Goal: Task Accomplishment & Management: Manage account settings

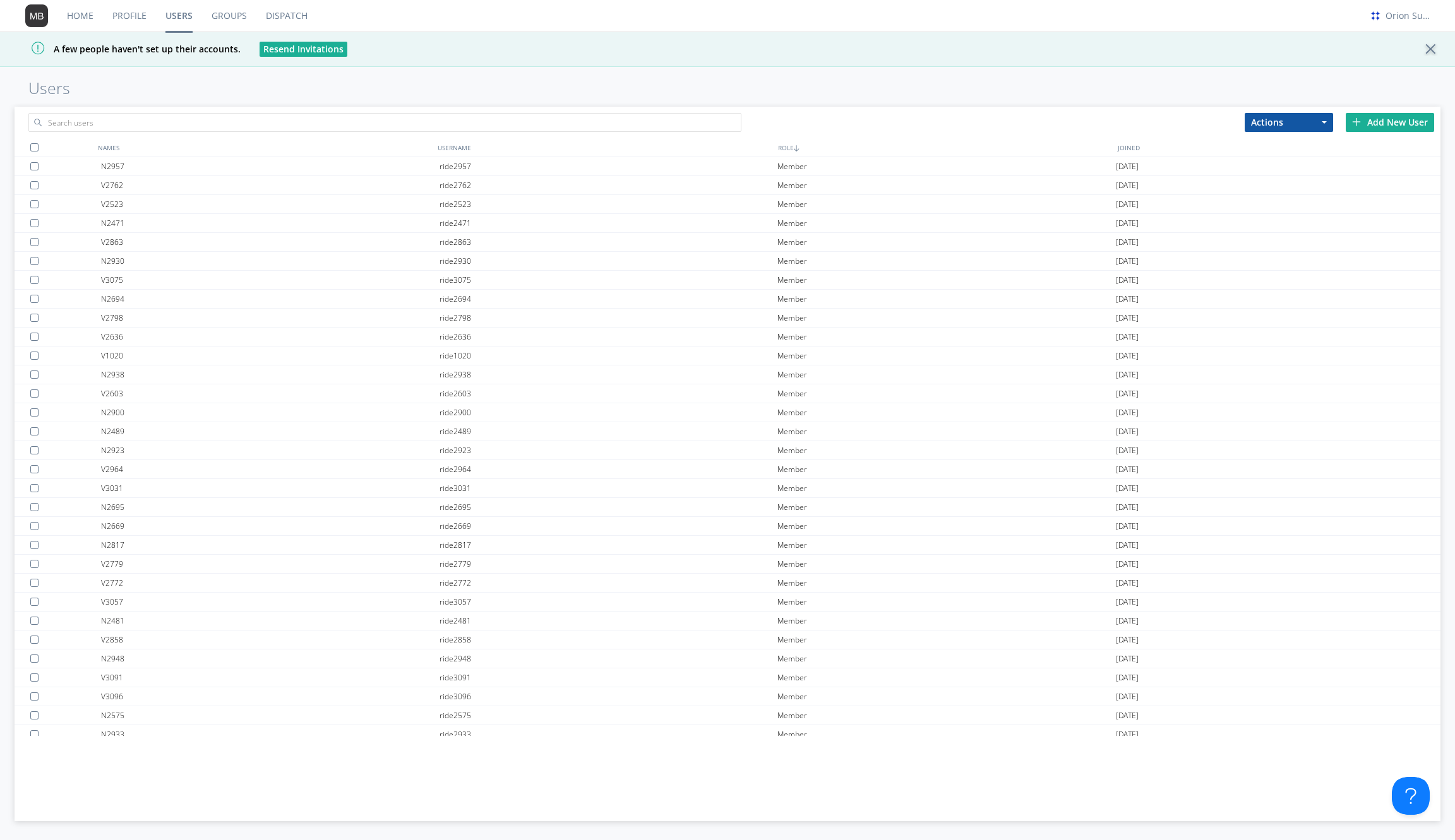
click at [214, 20] on link "Groups" at bounding box center [229, 16] width 54 height 32
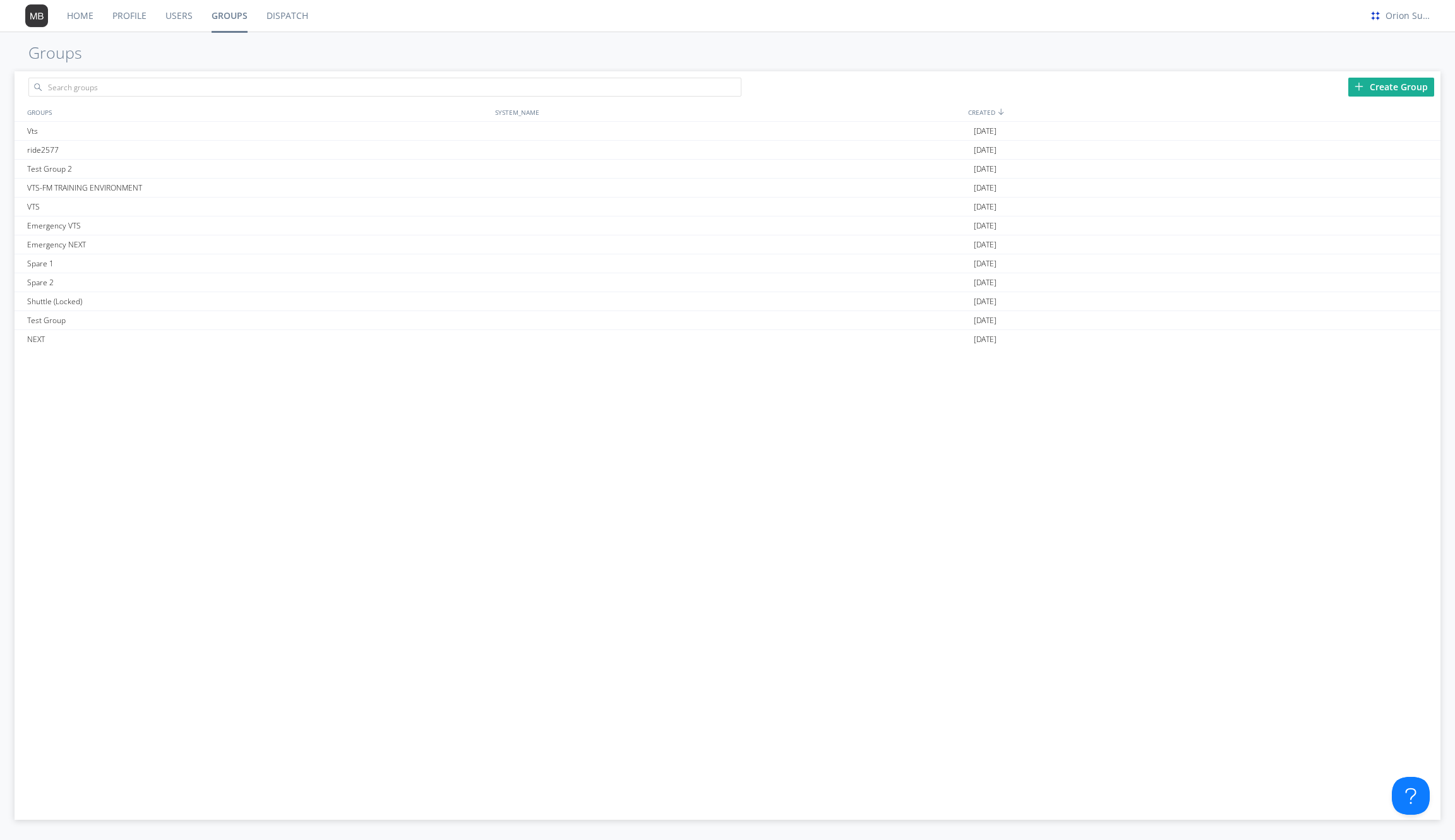
click at [176, 18] on link "Users" at bounding box center [179, 16] width 46 height 32
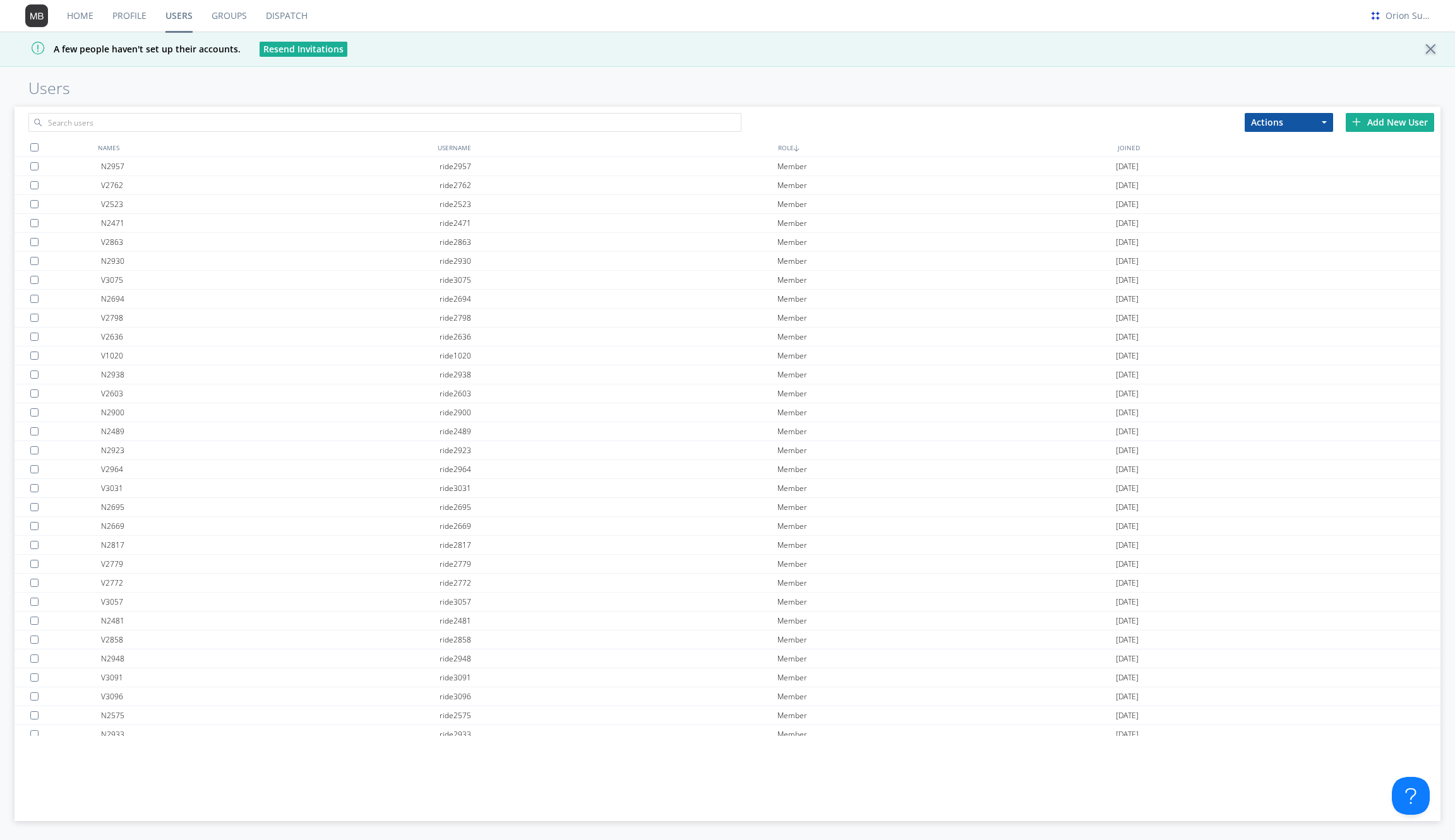
click at [1382, 116] on div "Add New User" at bounding box center [1390, 122] width 89 height 19
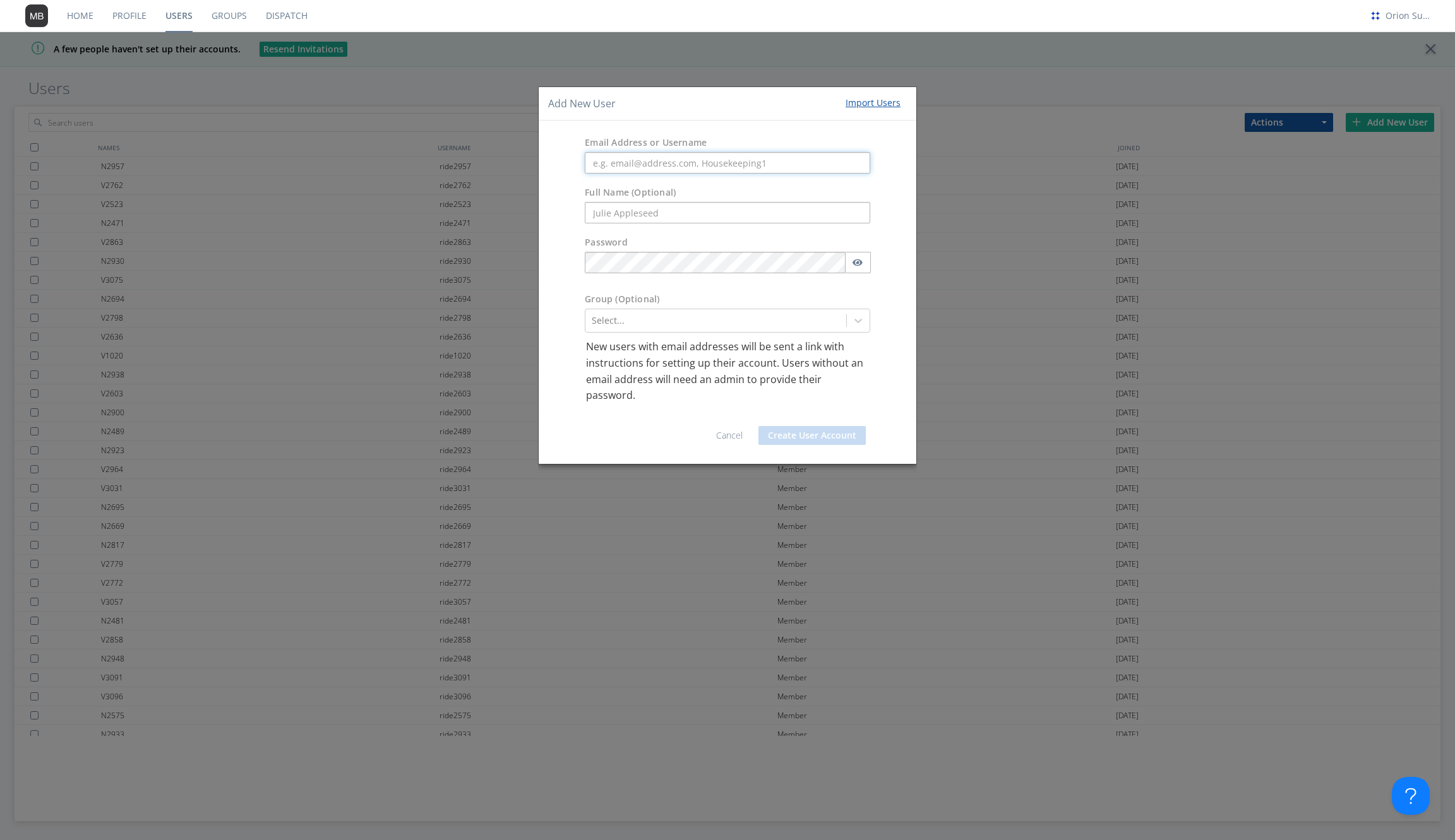
click at [791, 163] on input "text" at bounding box center [728, 163] width 286 height 22
paste input "[EMAIL_ADDRESS][DOMAIN_NAME]"
type input "[EMAIL_ADDRESS][DOMAIN_NAME]"
click at [833, 60] on div "Add New User Import Users Email Address or Username Full Name (Optional) Passwo…" at bounding box center [728, 420] width 1455 height 840
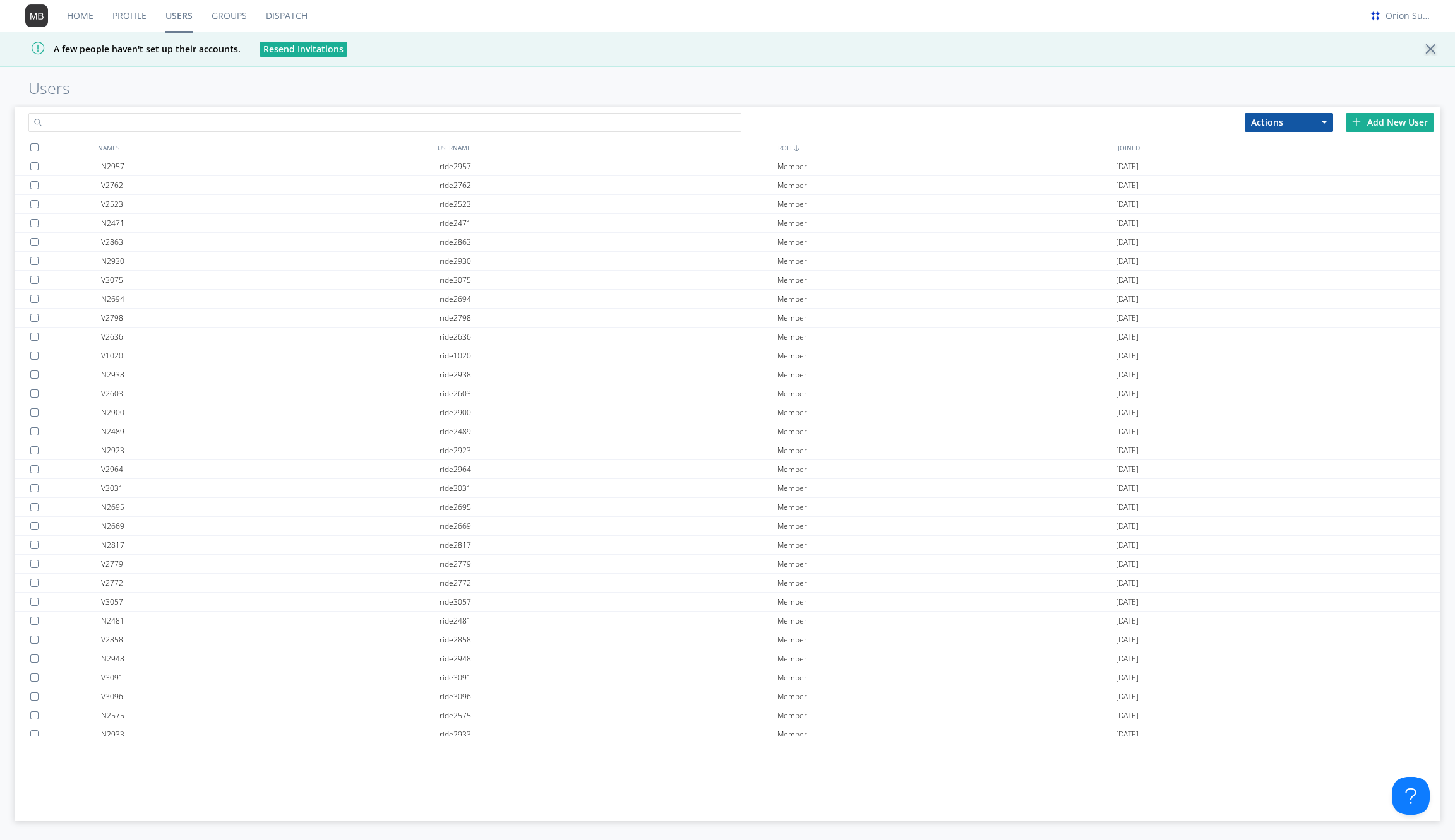
click at [472, 129] on input "text" at bounding box center [384, 122] width 713 height 19
type input "o"
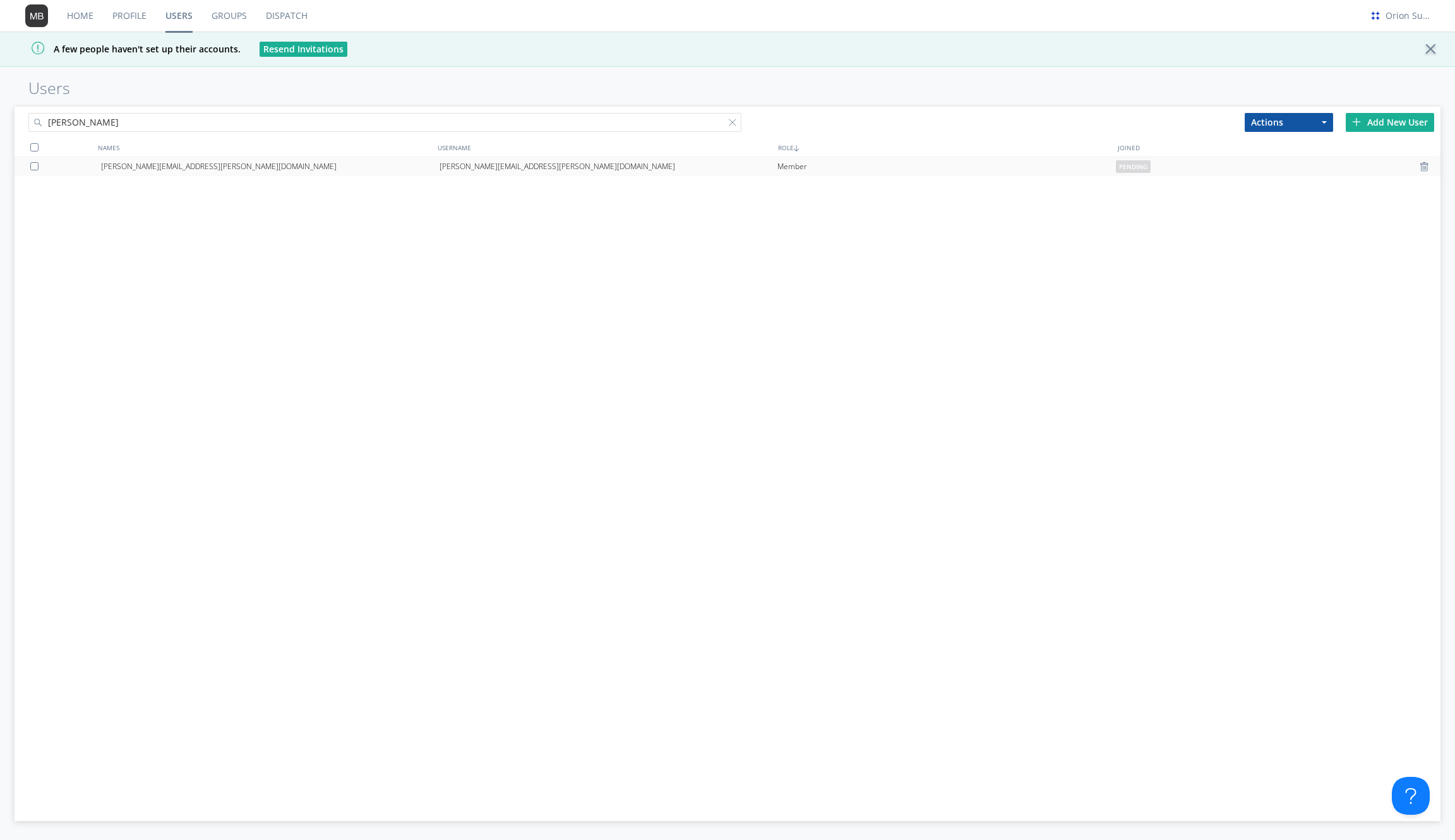
type input "paul"
click at [364, 159] on div "[PERSON_NAME][EMAIL_ADDRESS][PERSON_NAME][DOMAIN_NAME]" at bounding box center [270, 167] width 338 height 19
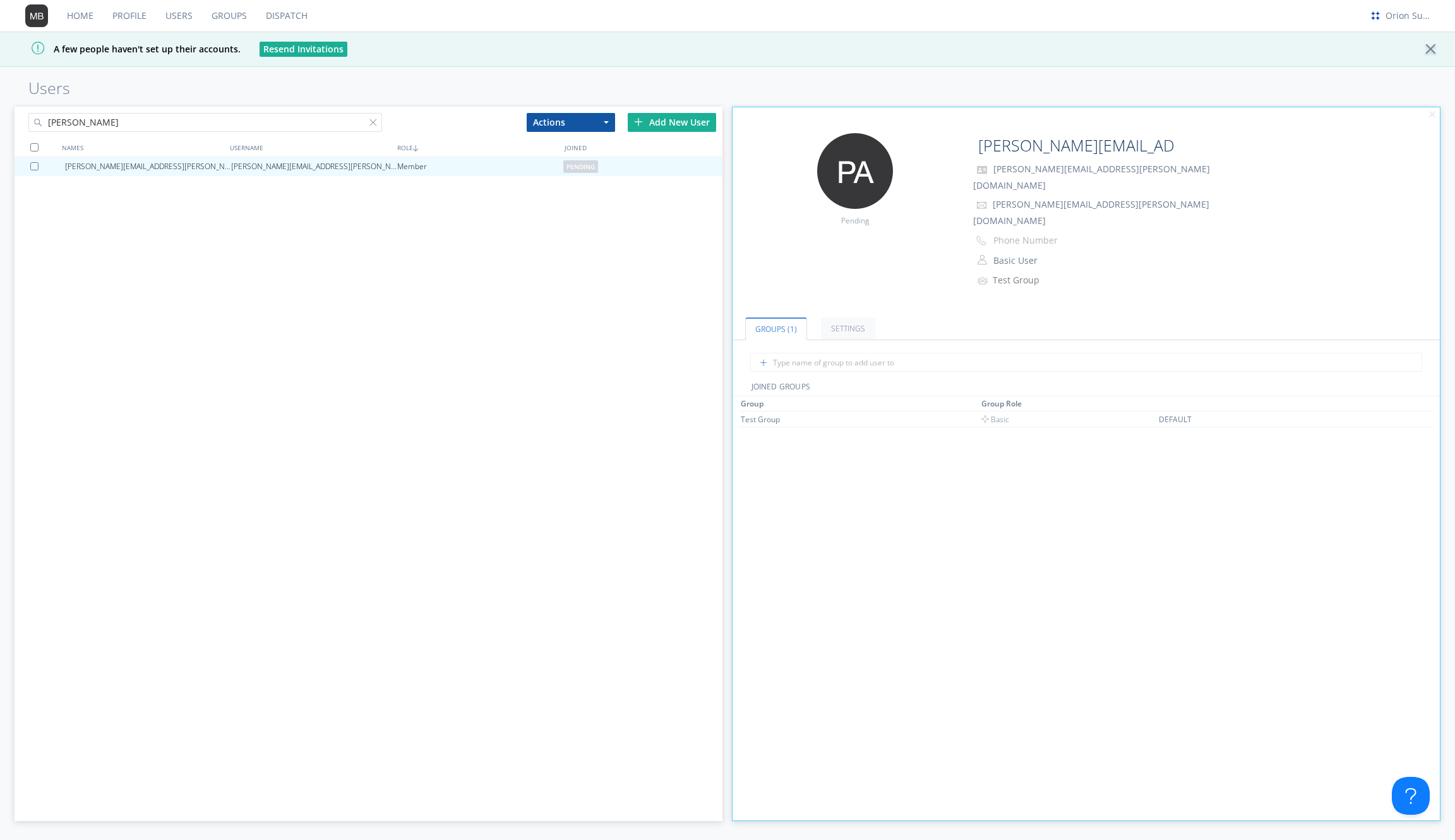
click at [1058, 169] on span "[PERSON_NAME][EMAIL_ADDRESS][PERSON_NAME][DOMAIN_NAME]" at bounding box center [1092, 176] width 237 height 28
click at [1189, 145] on div "[PERSON_NAME][EMAIL_ADDRESS][PERSON_NAME][DOMAIN_NAME]" at bounding box center [1100, 145] width 253 height 25
click at [658, 124] on div "Add New User" at bounding box center [671, 122] width 89 height 19
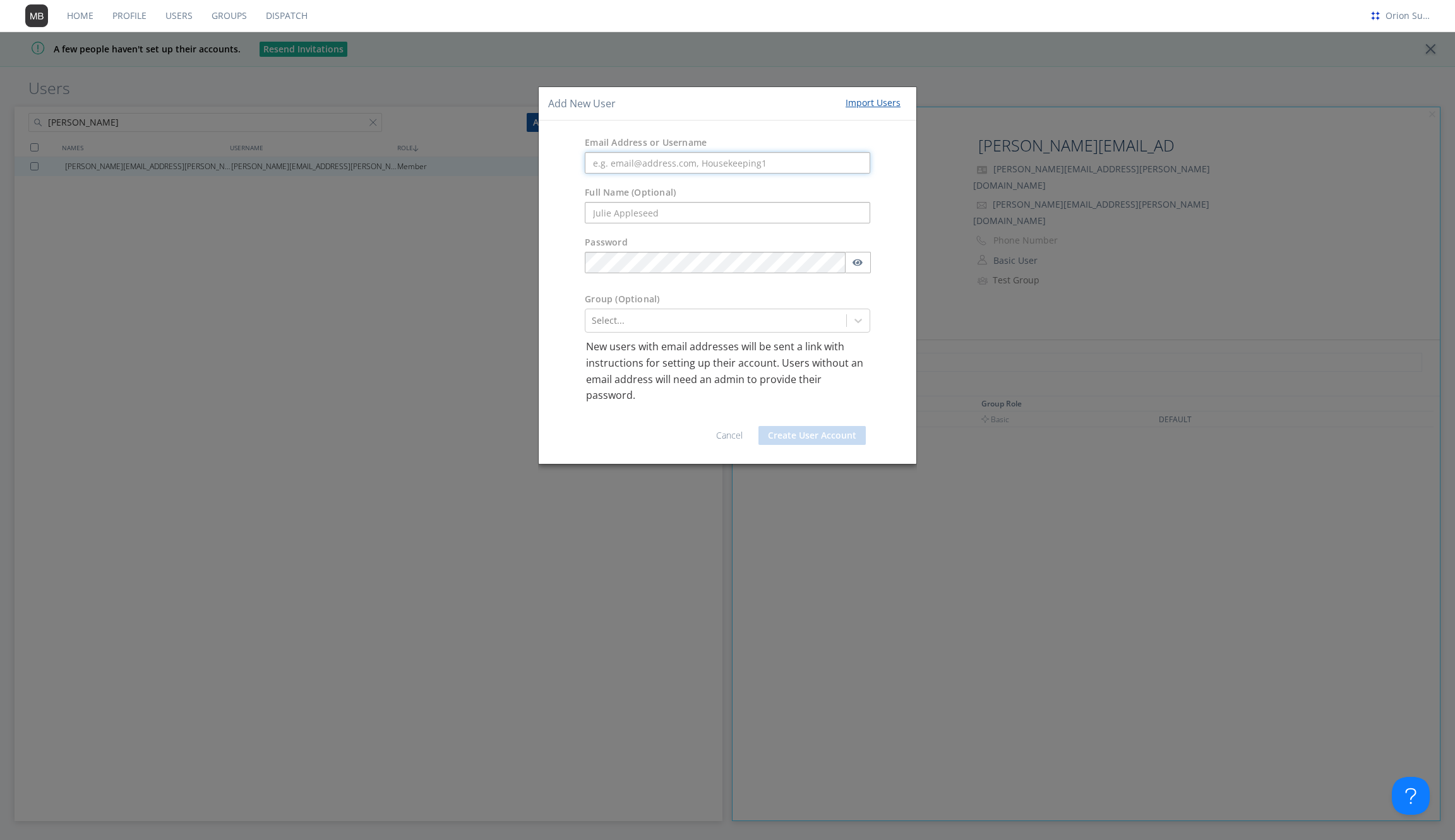
click at [660, 164] on input "text" at bounding box center [728, 163] width 286 height 22
paste input "[EMAIL_ADDRESS][DOMAIN_NAME]"
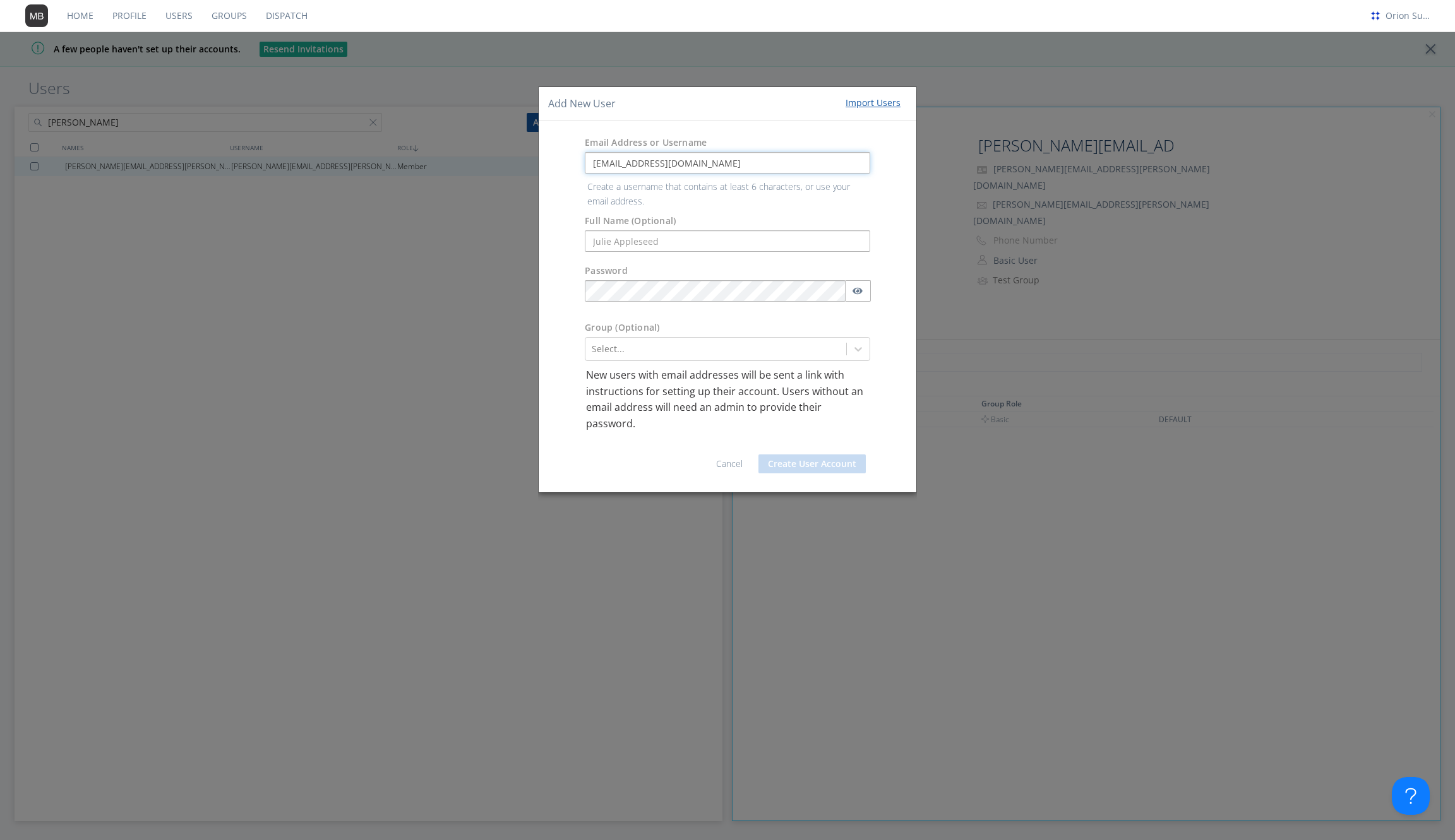
click at [595, 164] on input "[EMAIL_ADDRESS][DOMAIN_NAME]" at bounding box center [728, 163] width 286 height 22
type input "[EMAIL_ADDRESS][DOMAIN_NAME]"
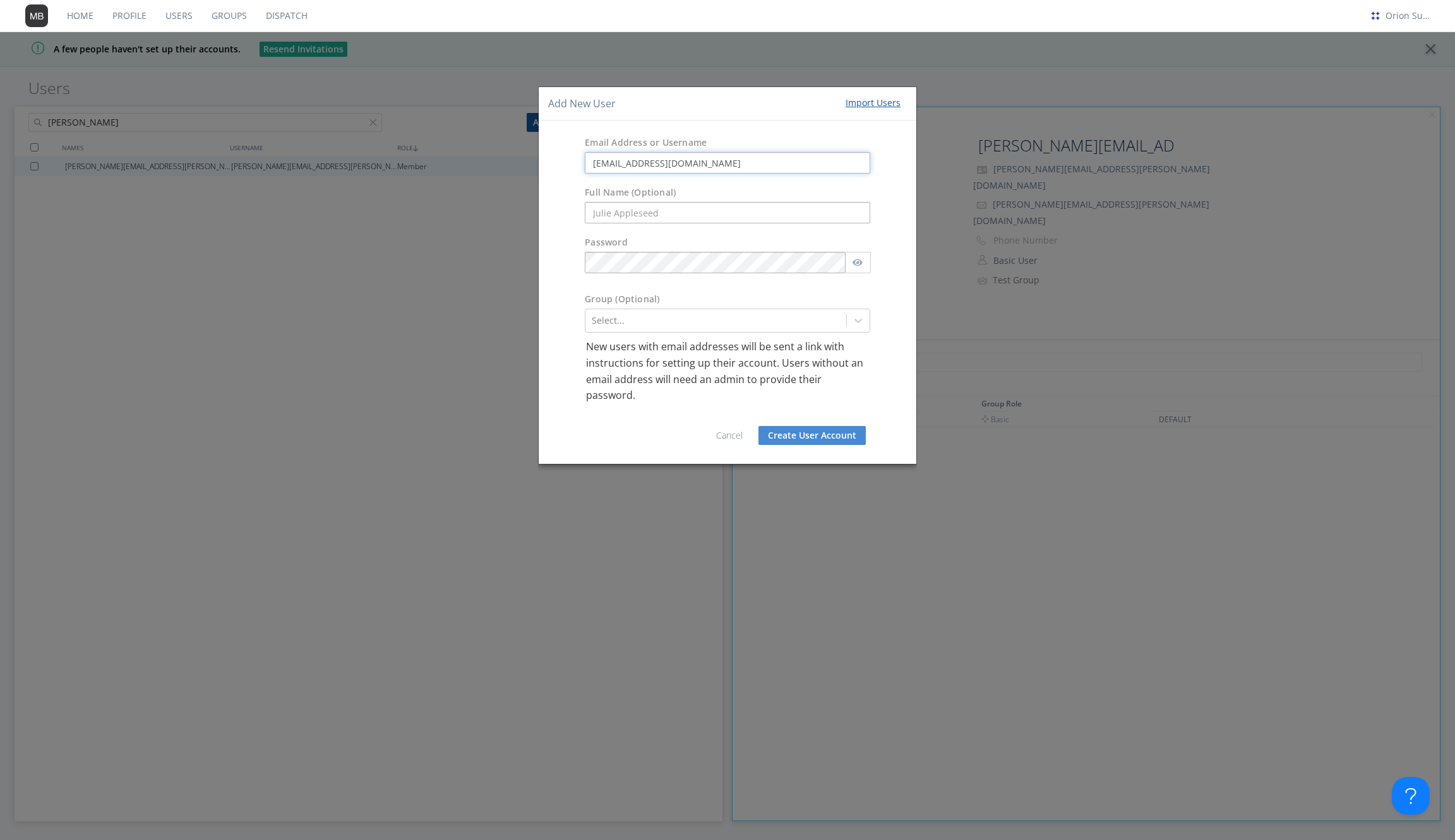
drag, startPoint x: 735, startPoint y: 170, endPoint x: 488, endPoint y: 145, distance: 248.3
click at [488, 145] on div "Add New User Import Users Email Address or Username pmark@datasmithnetworks.com…" at bounding box center [728, 420] width 1455 height 840
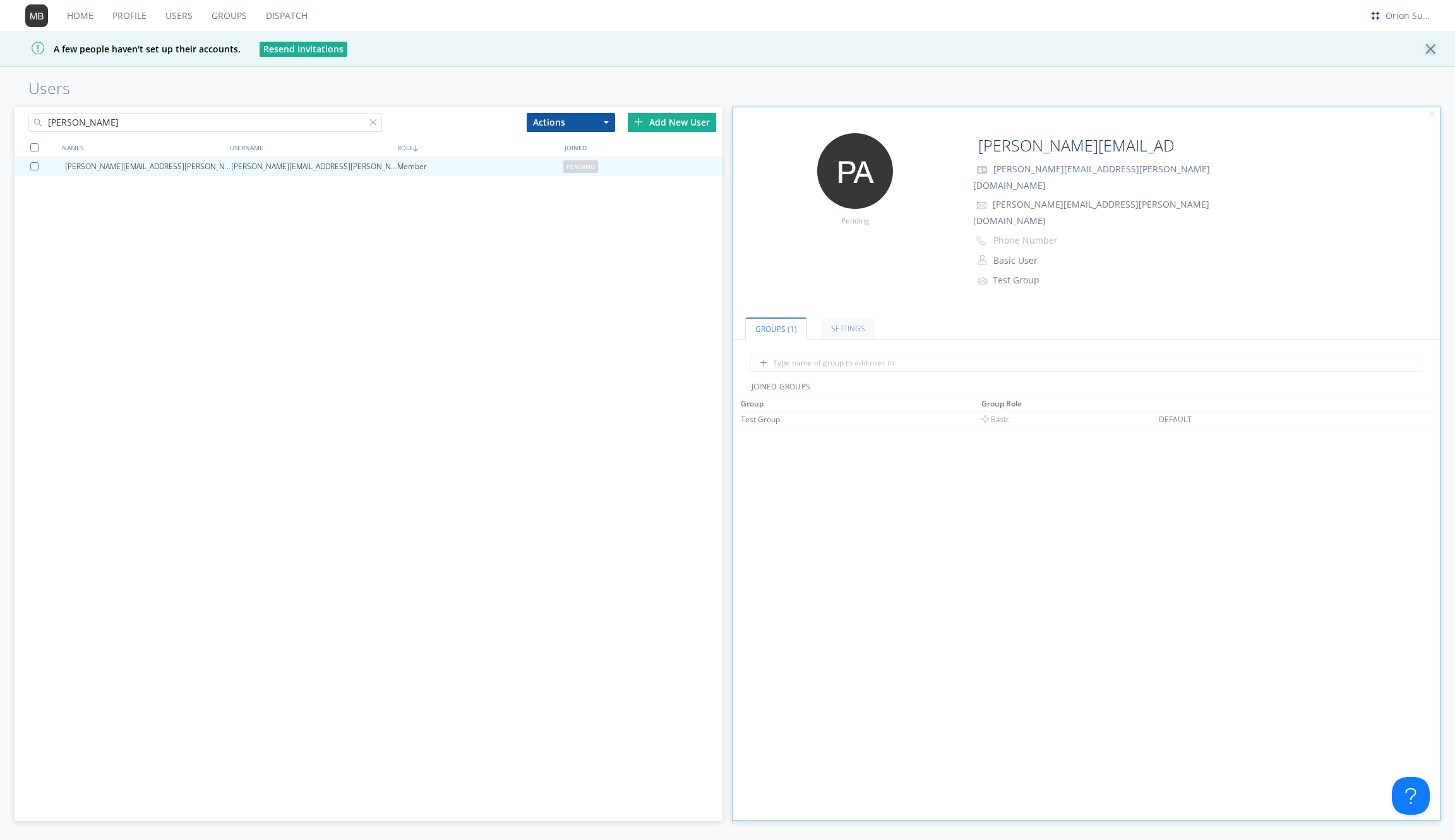
click at [658, 118] on div "Add New User" at bounding box center [671, 122] width 89 height 19
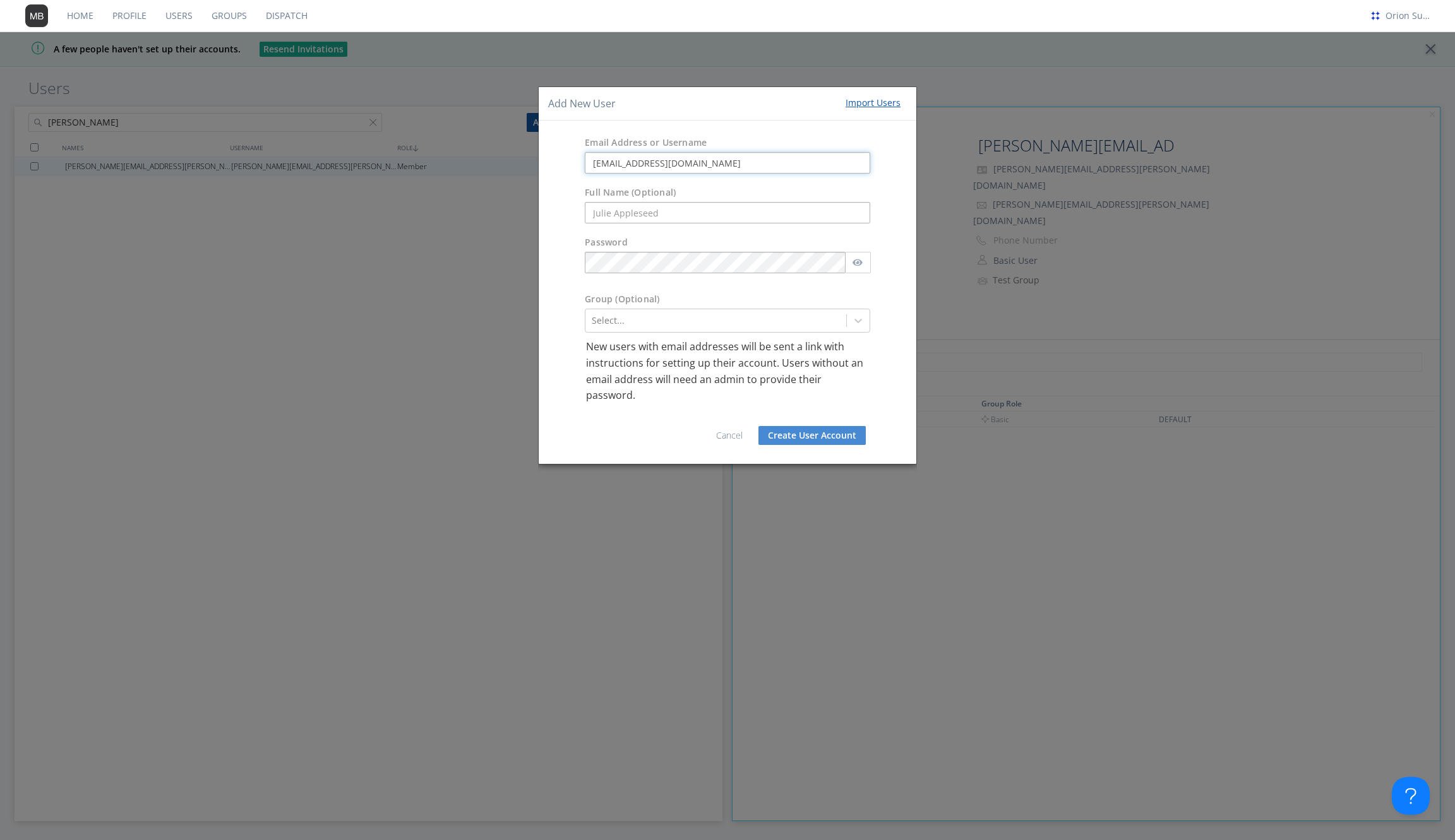
click at [744, 158] on input "[EMAIL_ADDRESS][DOMAIN_NAME]" at bounding box center [728, 163] width 286 height 22
click at [592, 164] on input "[EMAIL_ADDRESS][DOMAIN_NAME]" at bounding box center [728, 163] width 286 height 22
click at [663, 209] on input "text" at bounding box center [728, 213] width 286 height 22
type input "Paul Mark"
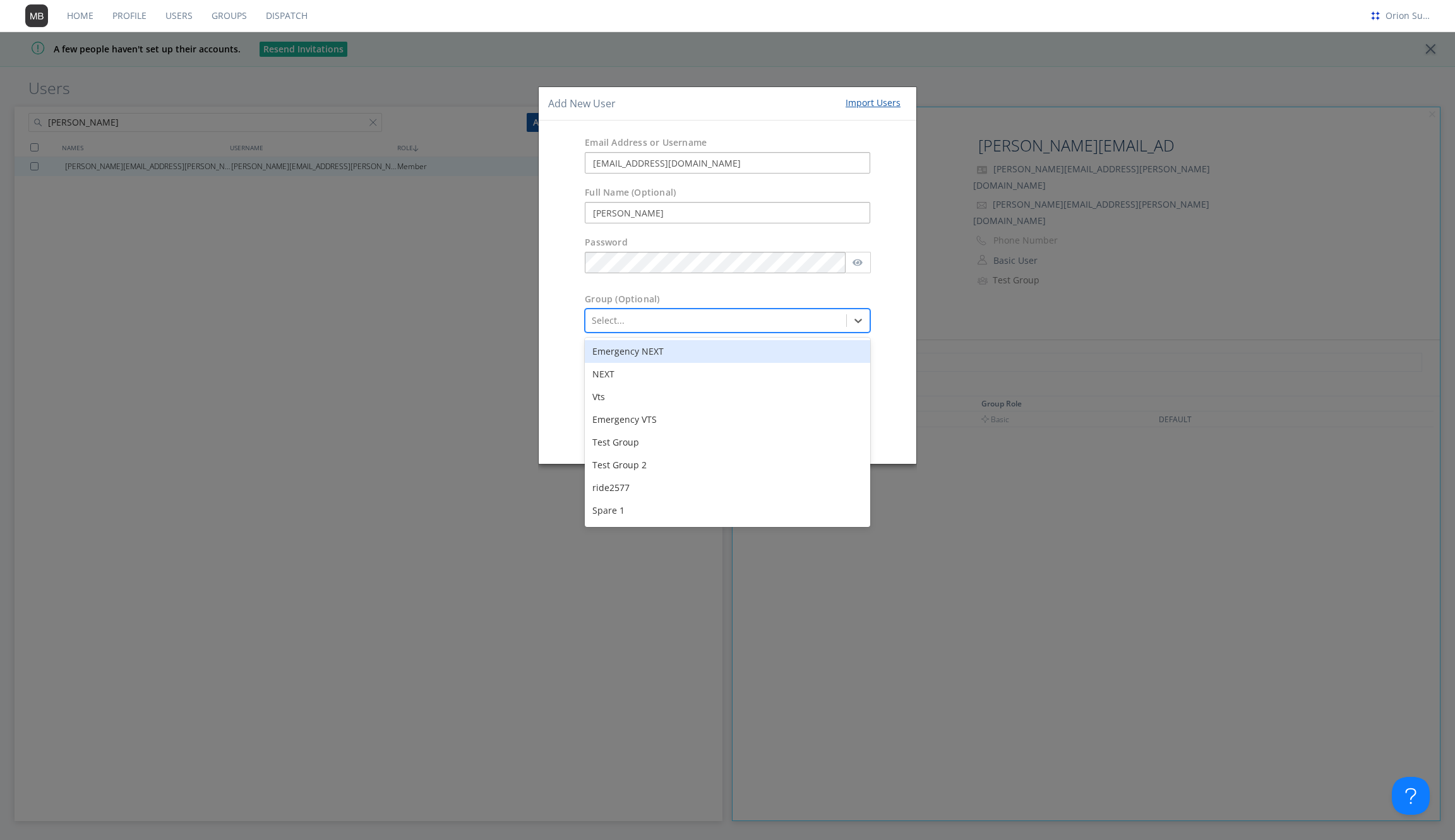
click at [721, 317] on div at bounding box center [715, 320] width 248 height 15
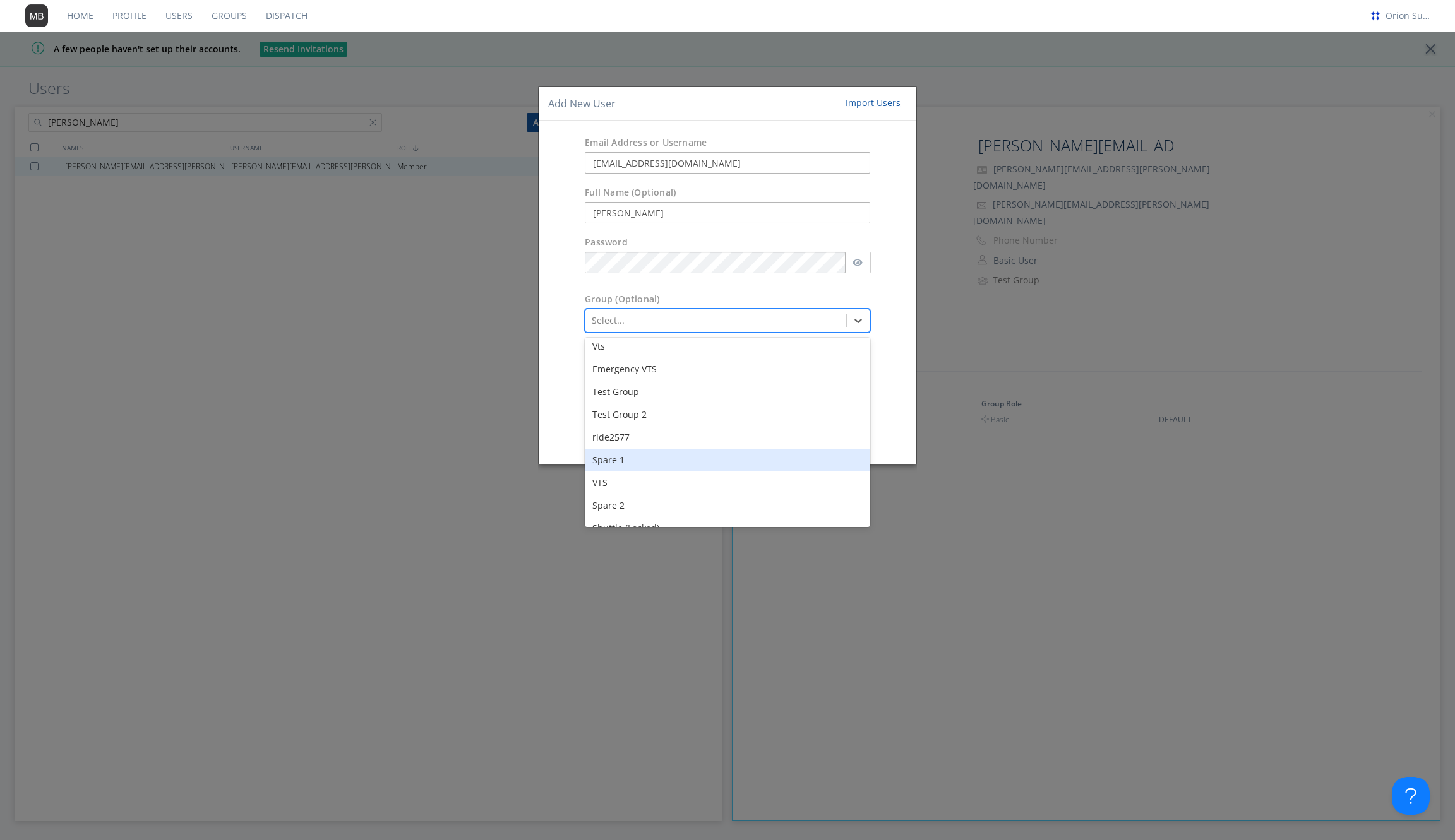
scroll to position [46, 0]
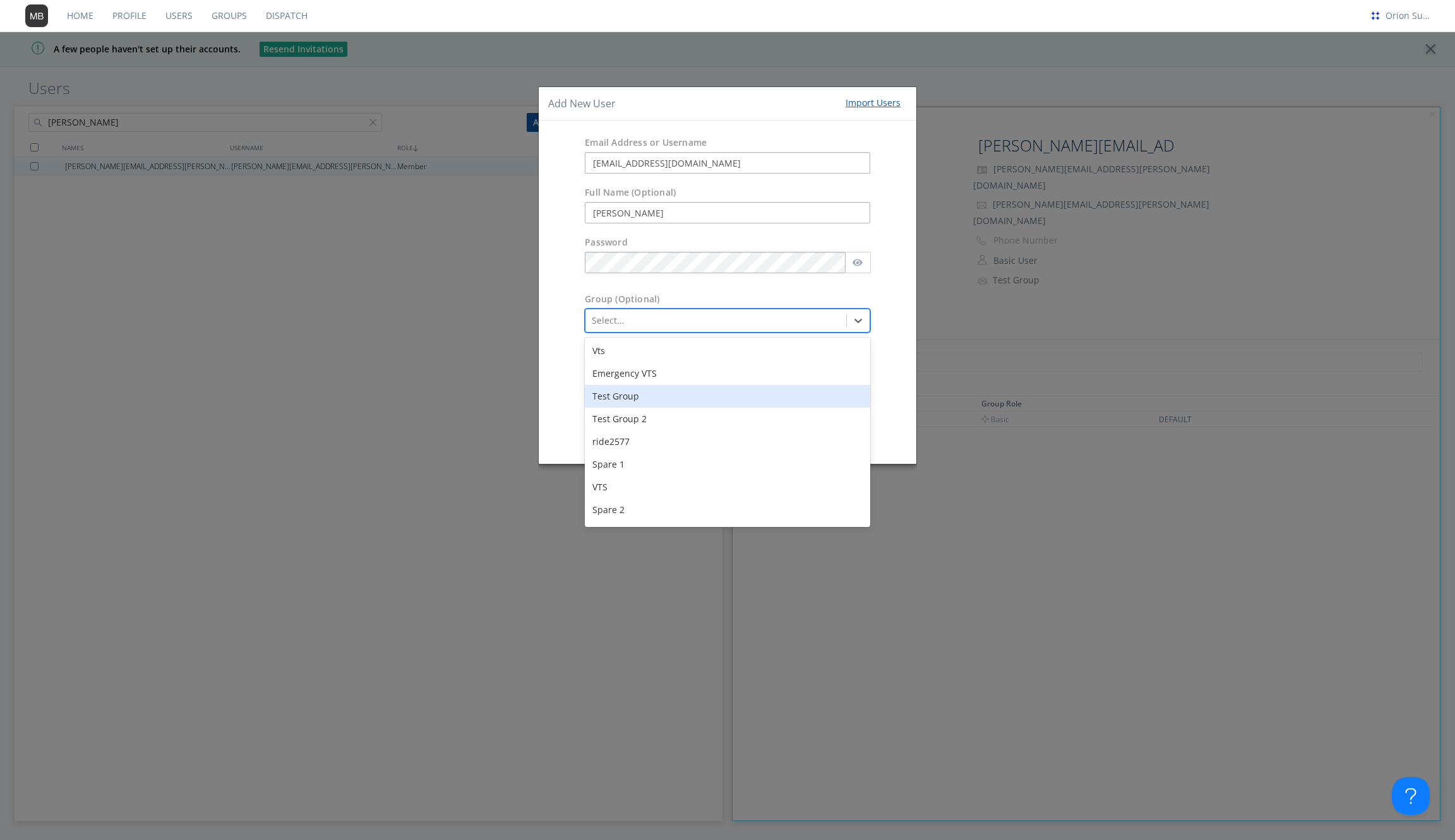
click at [666, 396] on div "Test Group" at bounding box center [728, 396] width 286 height 23
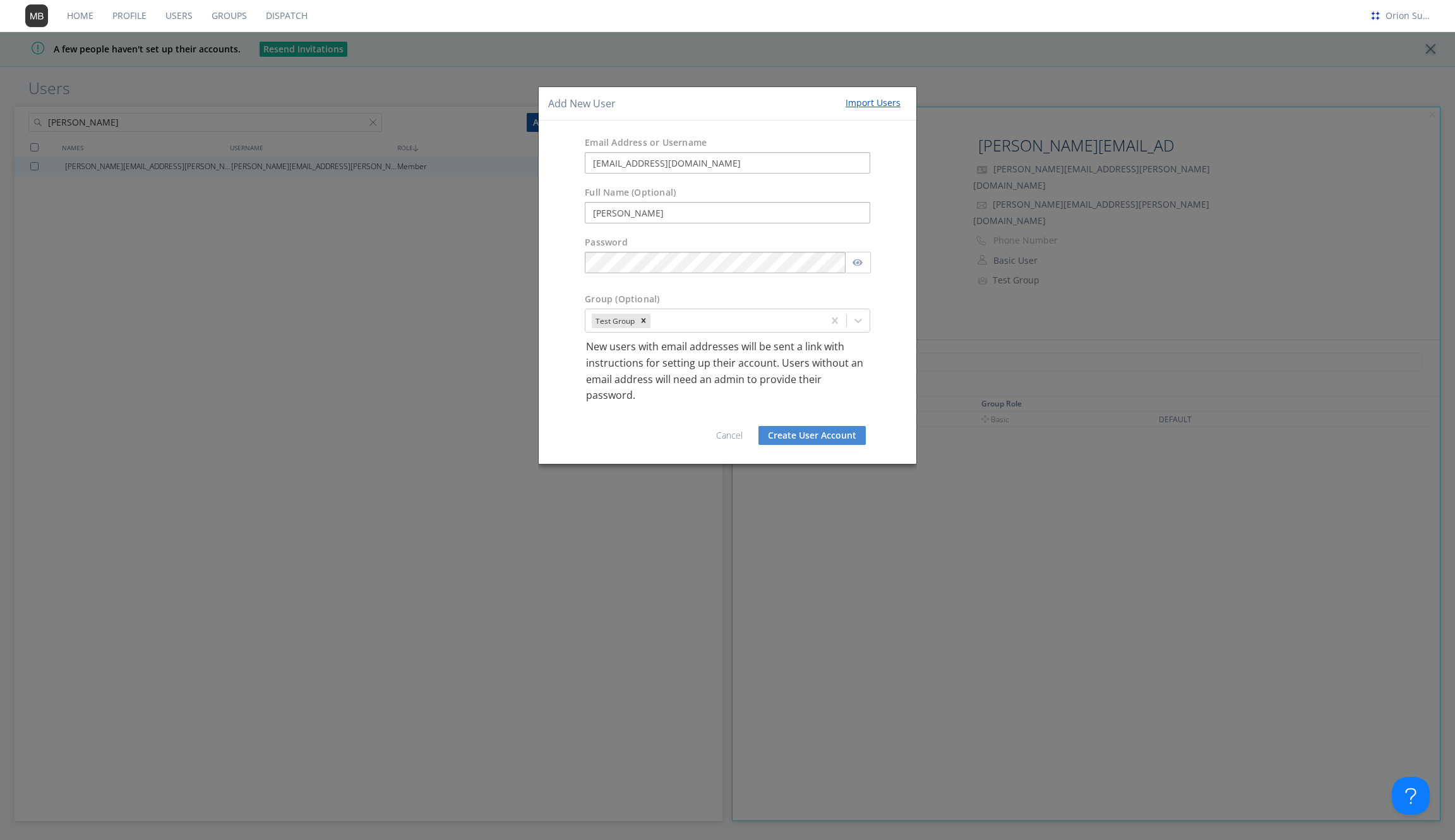
click at [767, 385] on p "New users with email addresses will be sent a link with instructions for settin…" at bounding box center [727, 371] width 283 height 65
click at [800, 432] on button "Create User Account" at bounding box center [812, 435] width 107 height 19
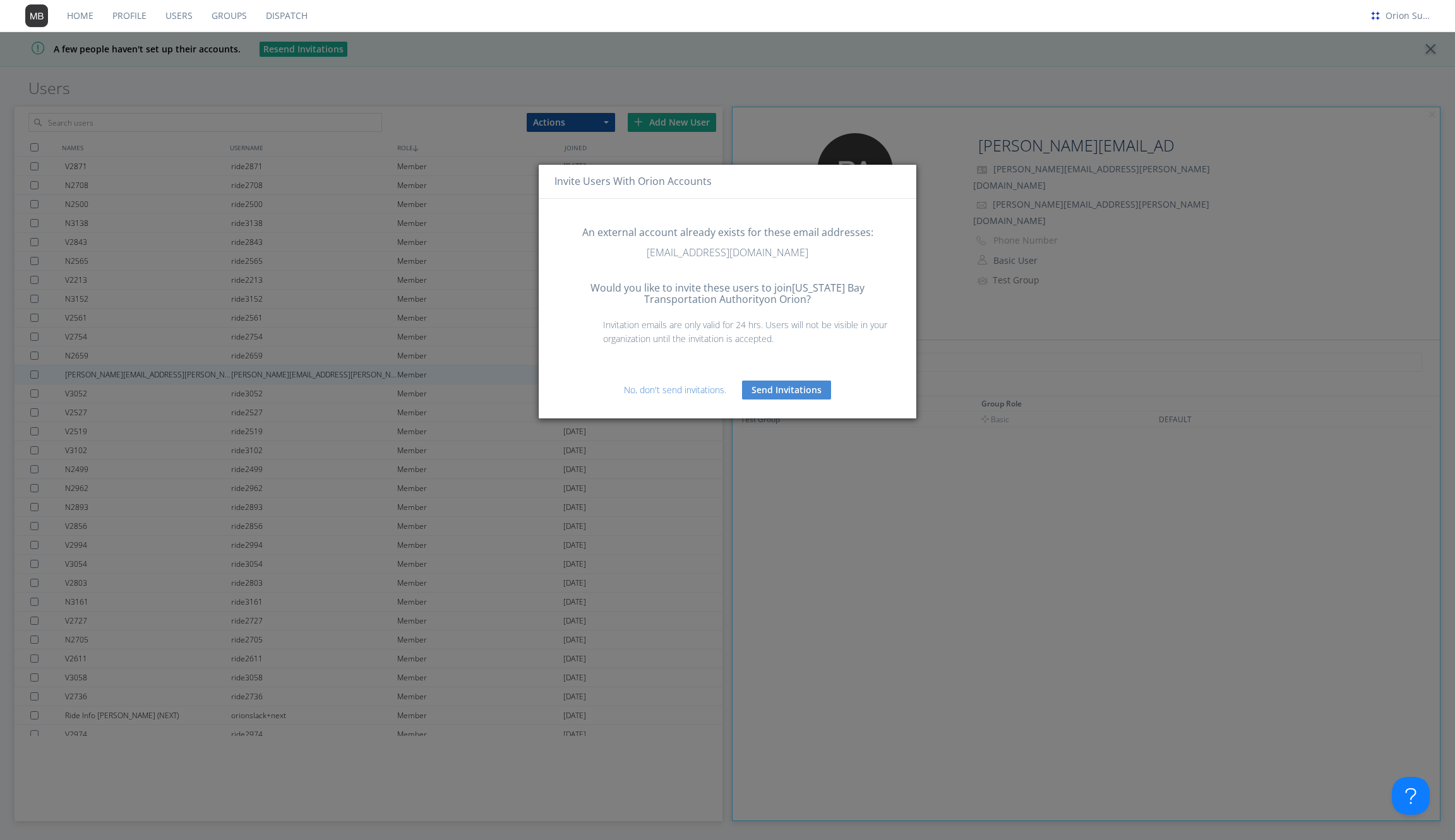
drag, startPoint x: 767, startPoint y: 391, endPoint x: 799, endPoint y: 319, distance: 78.8
click at [799, 319] on div "Would you like to invite these users to join Massachusetts Bay Transportation A…" at bounding box center [728, 342] width 359 height 132
click at [767, 384] on button "Send Invitations" at bounding box center [787, 390] width 89 height 19
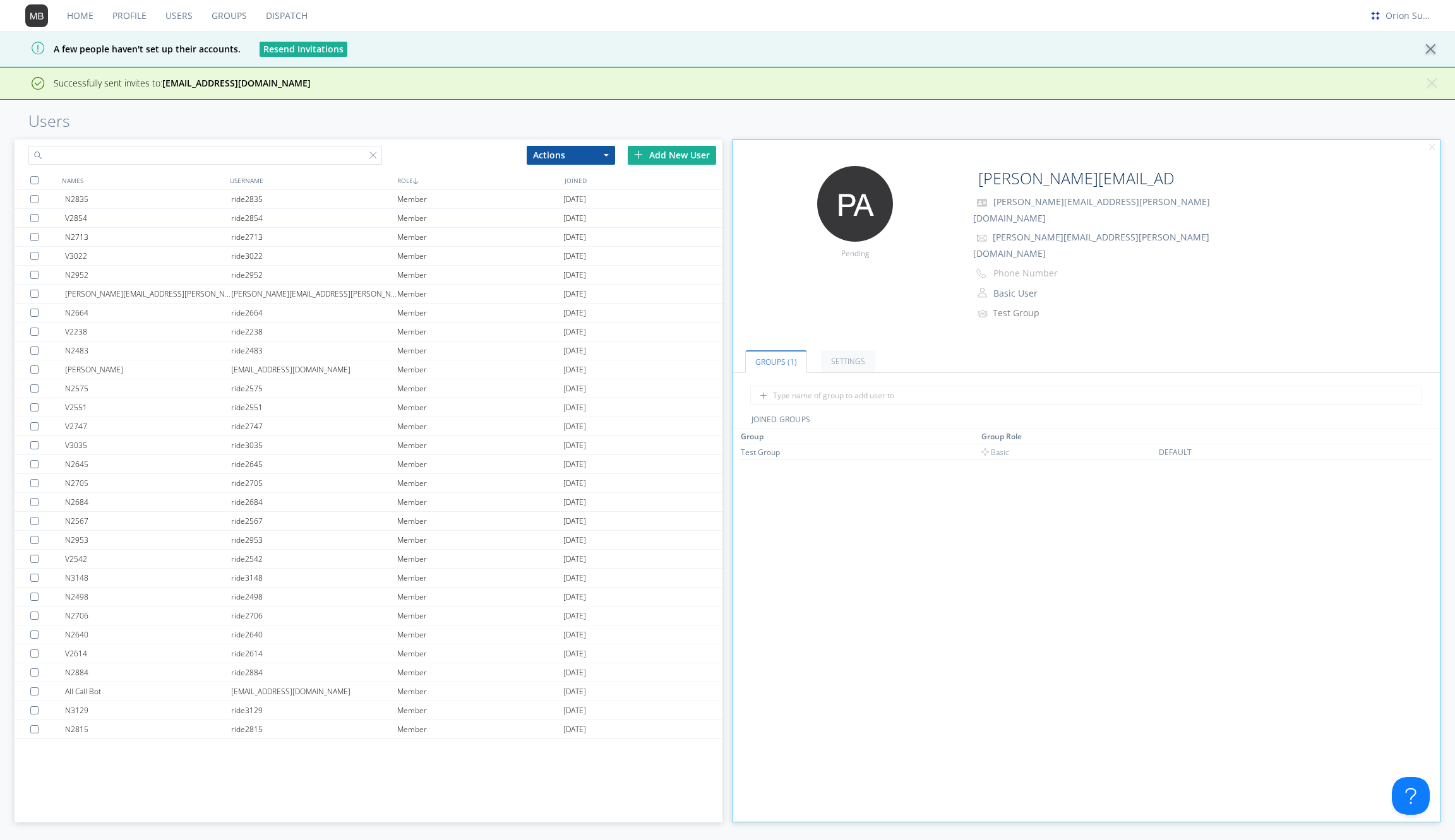
click at [163, 147] on input "text" at bounding box center [205, 155] width 354 height 19
paste input "[EMAIL_ADDRESS][DOMAIN_NAME]"
type input "[EMAIL_ADDRESS][DOMAIN_NAME]"
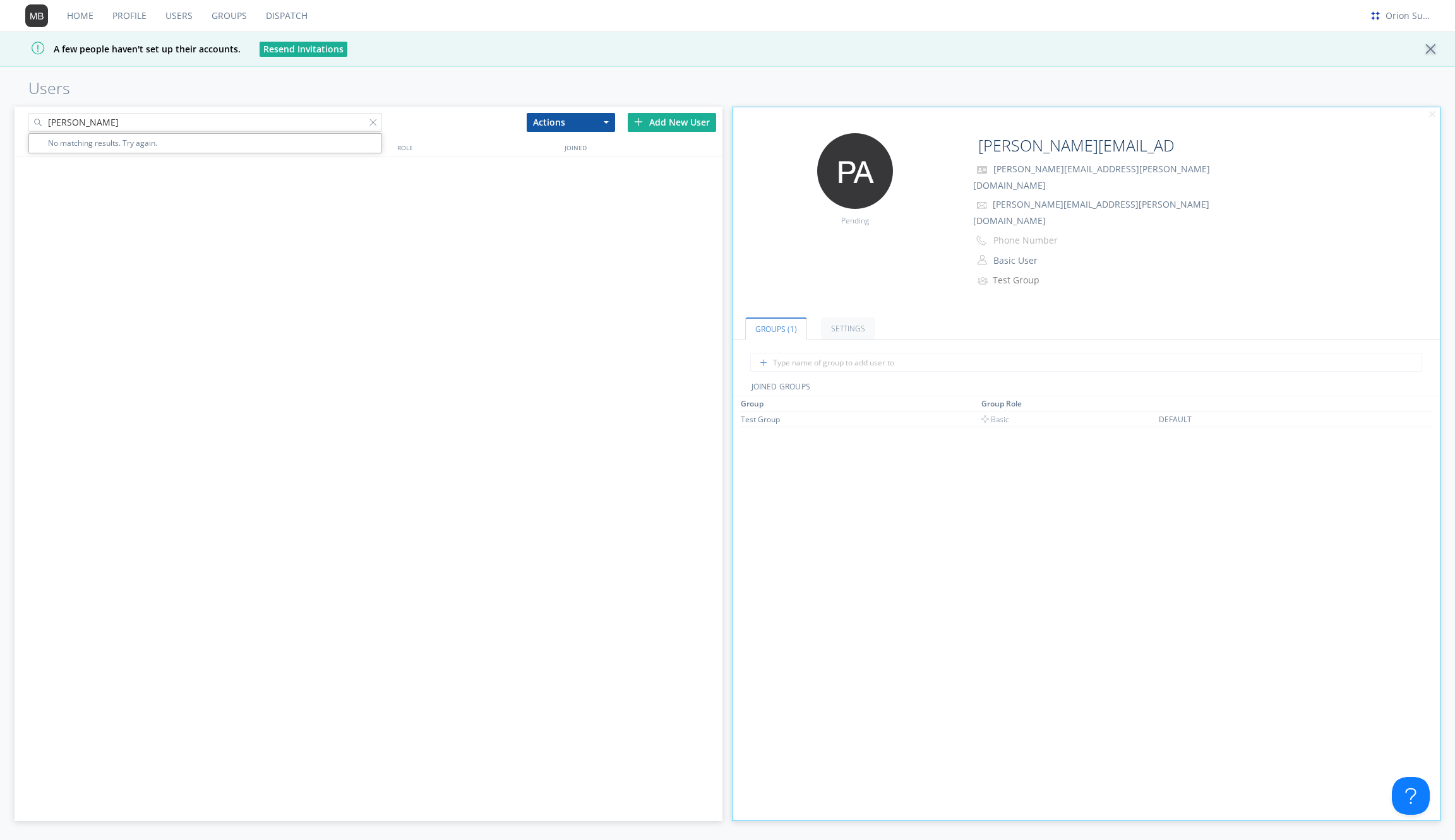
type input "paul mark"
click at [176, 17] on link "Users" at bounding box center [179, 16] width 46 height 32
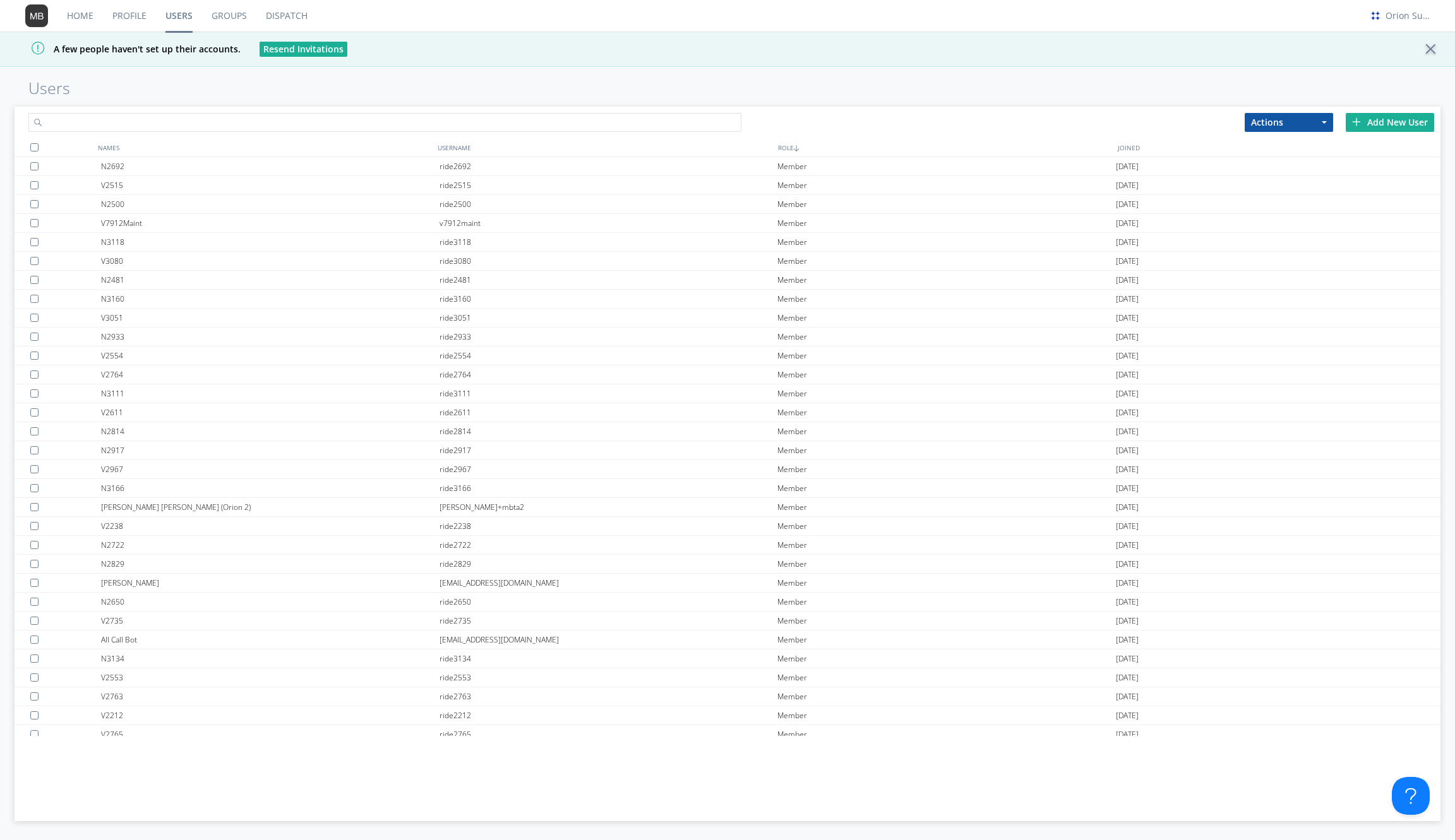
click at [237, 122] on input "text" at bounding box center [384, 122] width 713 height 19
type input "p"
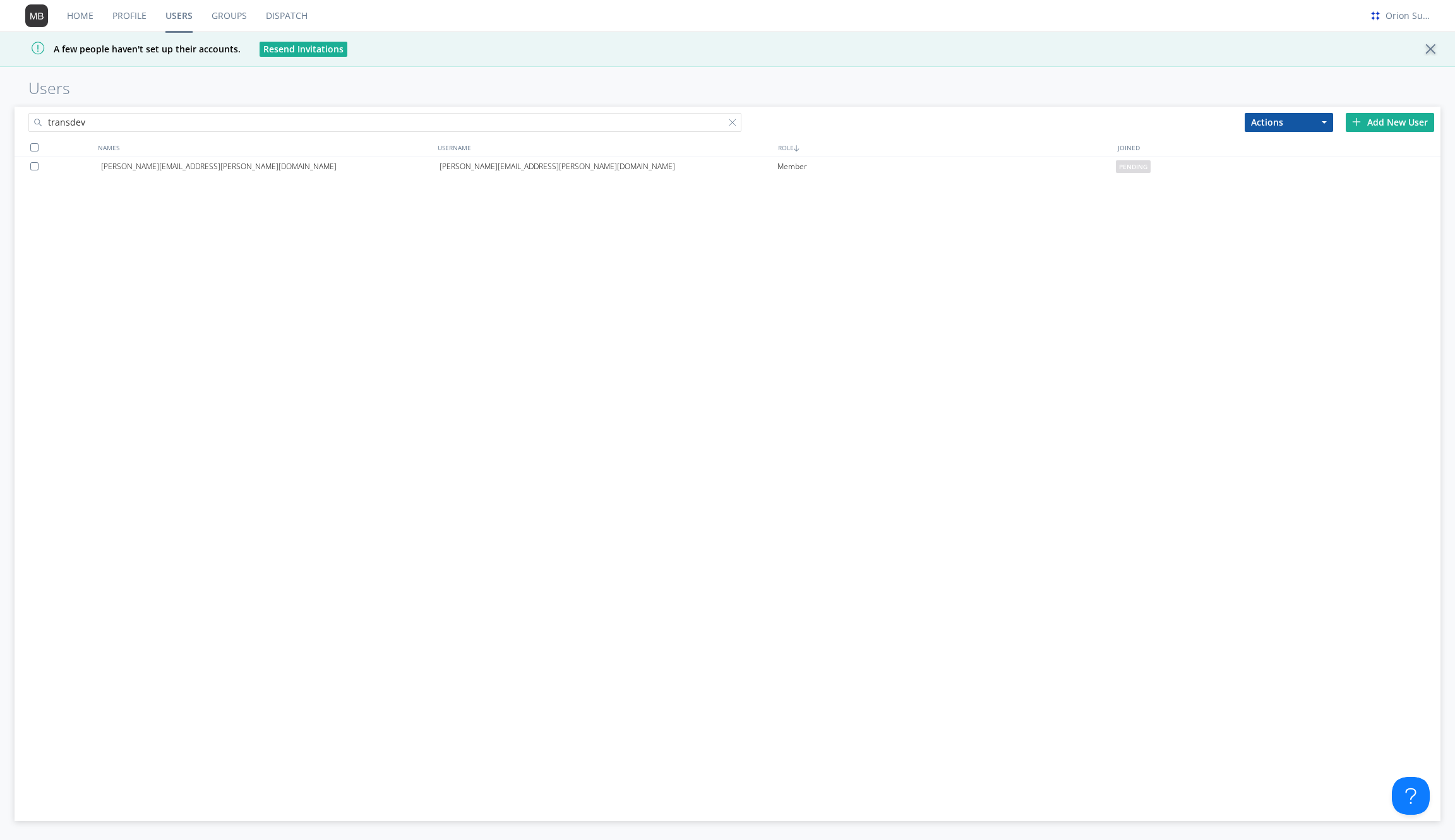
click at [552, 122] on input "transdev" at bounding box center [384, 122] width 713 height 19
type input "datasmi"
click at [1392, 121] on div "Add New User" at bounding box center [1390, 122] width 89 height 19
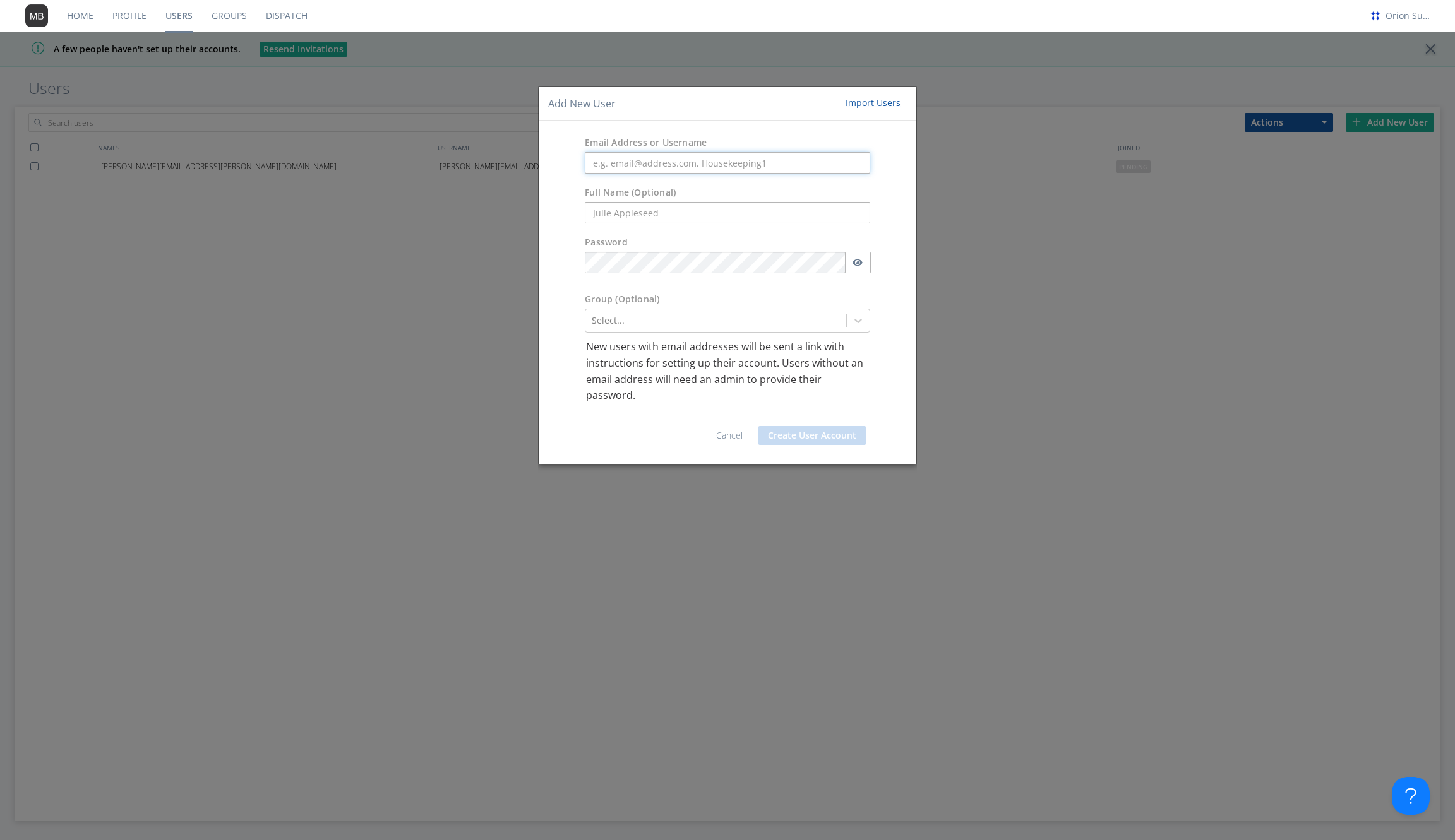
click at [806, 169] on input "text" at bounding box center [728, 163] width 286 height 22
paste input "[EMAIL_ADDRESS][DOMAIN_NAME]"
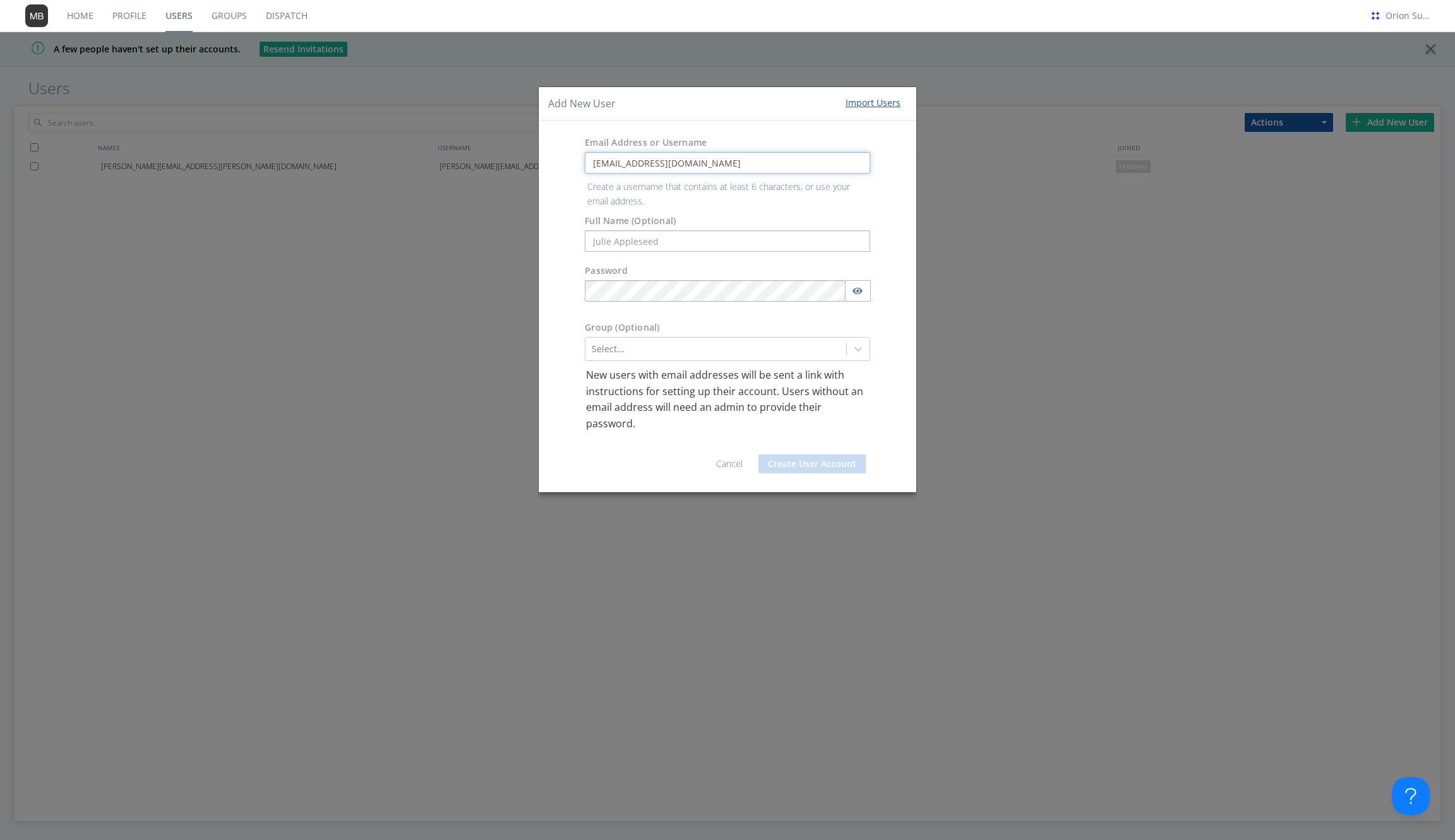
type input "[EMAIL_ADDRESS][DOMAIN_NAME]"
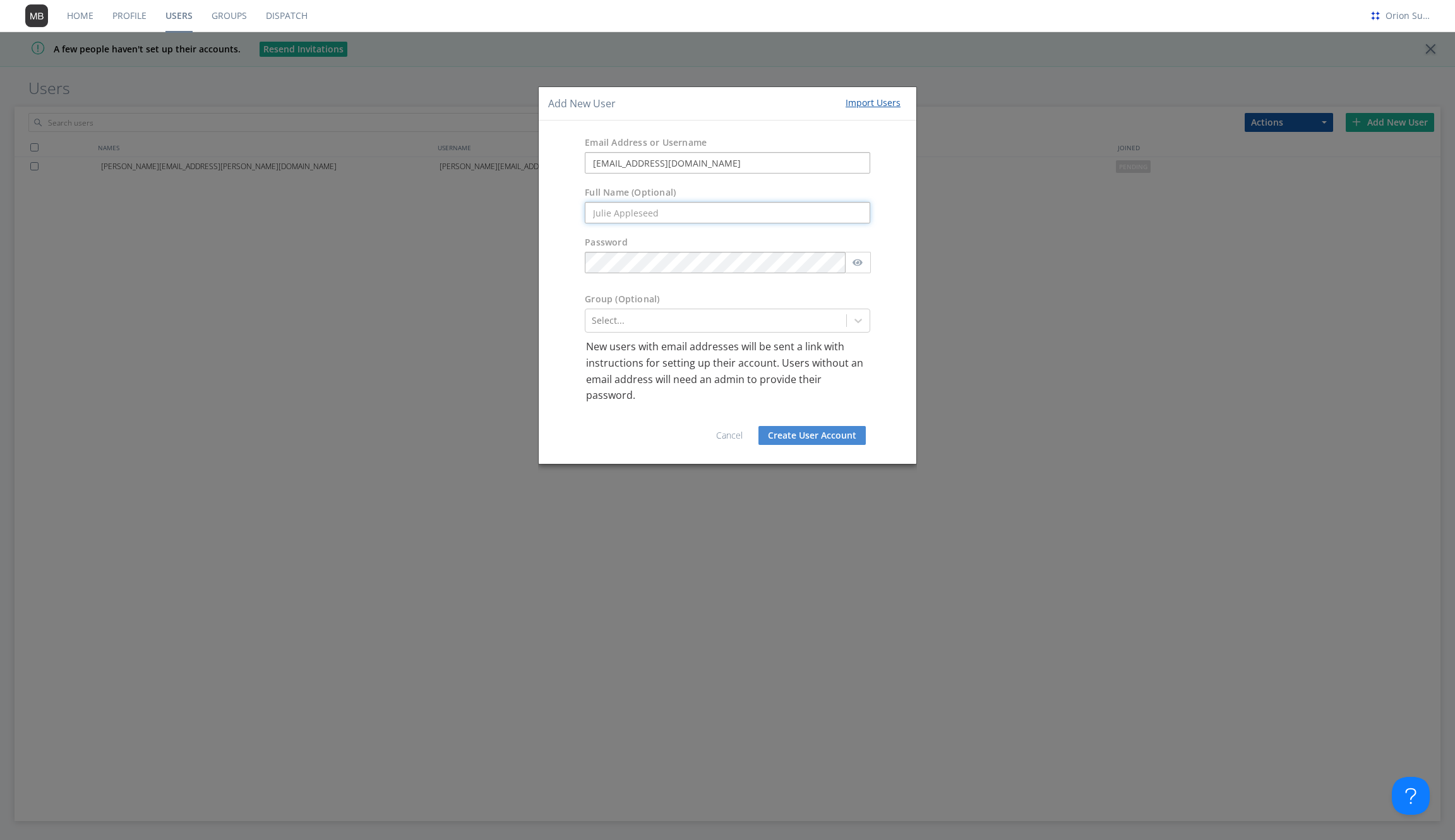
click at [753, 240] on form "Email Address or Username pmark@datasmithnetworks.com Full Name (Optional) Pass…" at bounding box center [728, 292] width 359 height 324
type input "P"
paste input "[EMAIL_ADDRESS][DOMAIN_NAME]"
type input "[EMAIL_ADDRESS][DOMAIN_NAME]"
click at [740, 302] on div "Group (Optional)" at bounding box center [728, 301] width 304 height 16
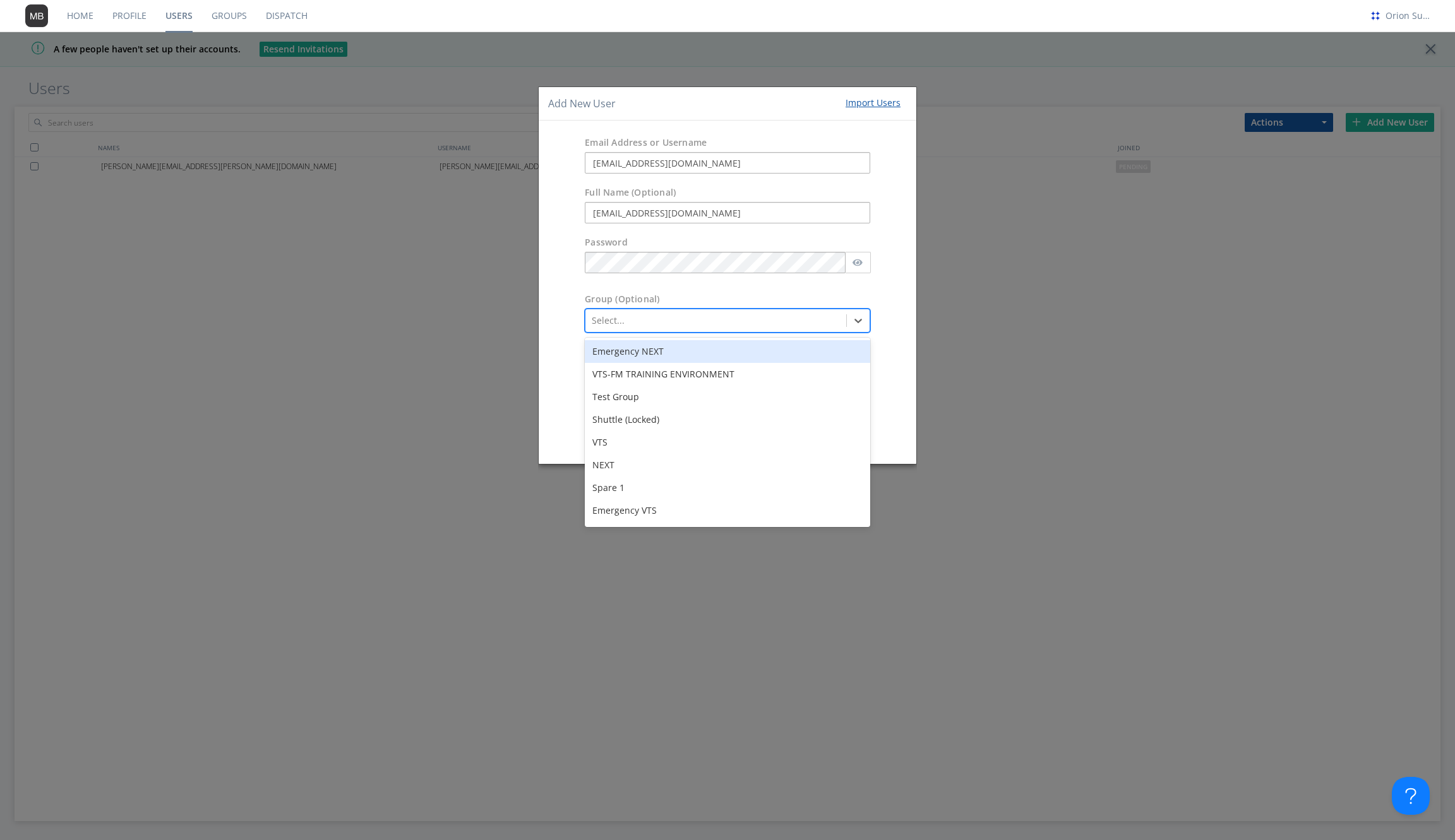
click at [730, 327] on div at bounding box center [715, 320] width 248 height 15
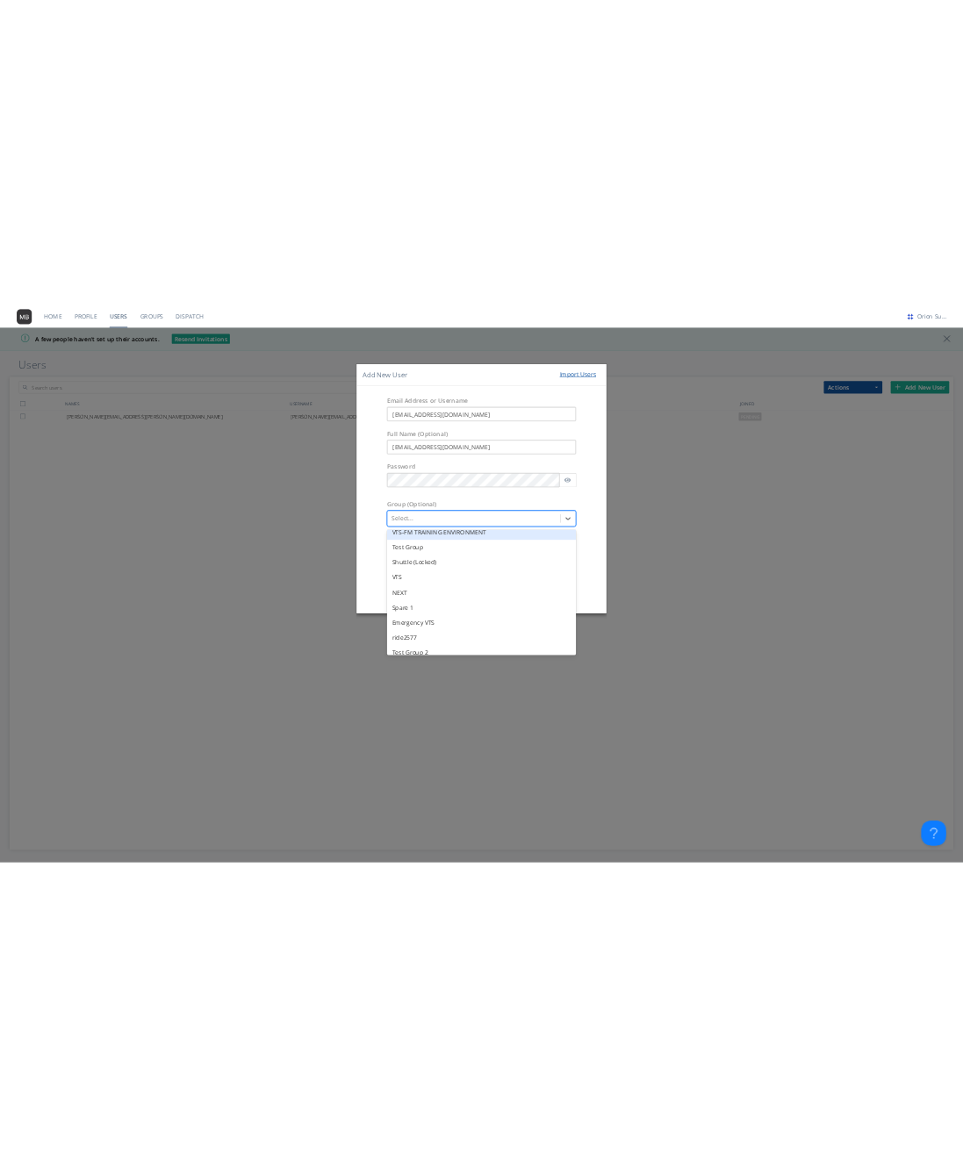
scroll to position [47, 0]
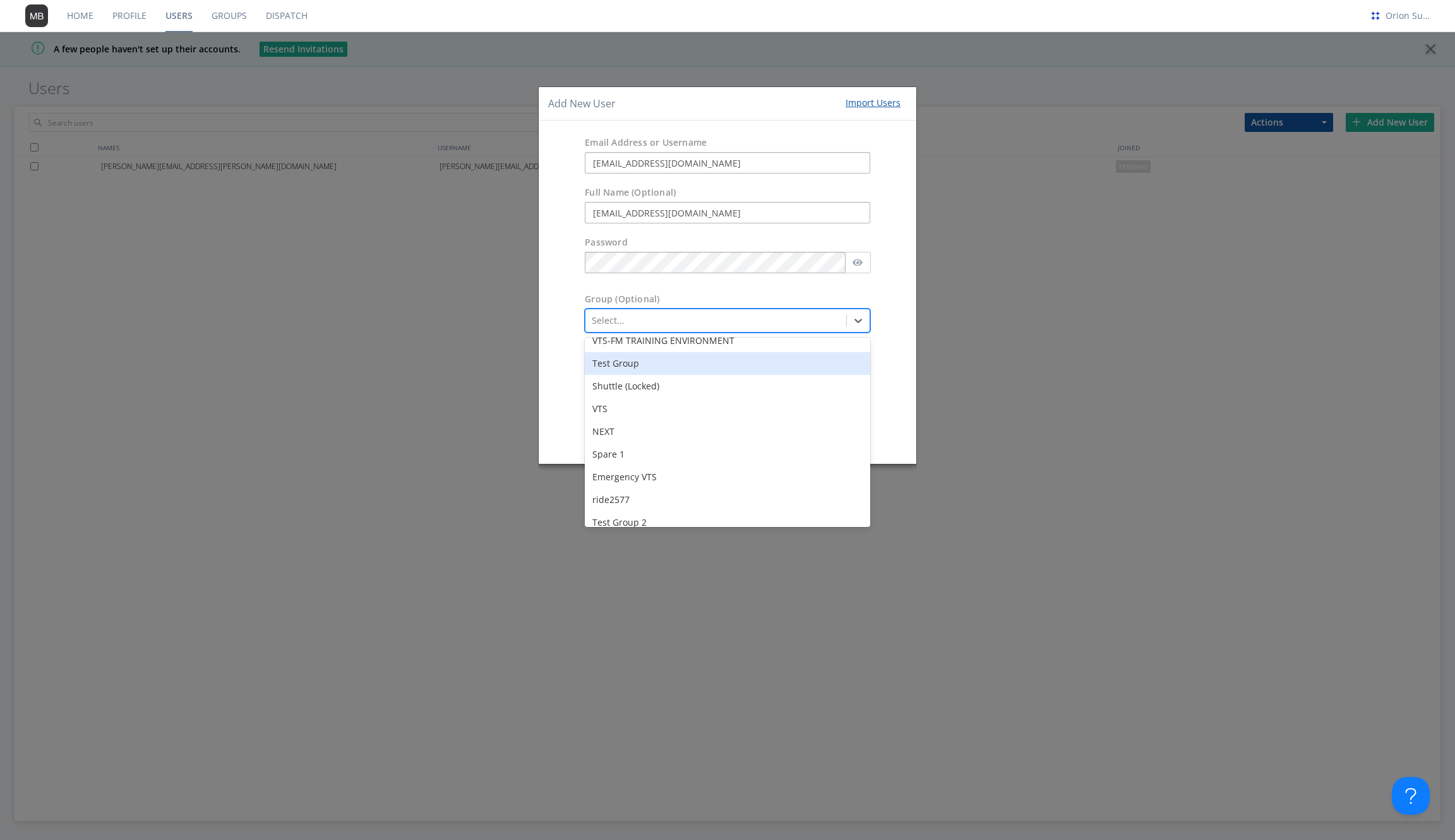
click at [648, 355] on div "Test Group" at bounding box center [728, 364] width 286 height 23
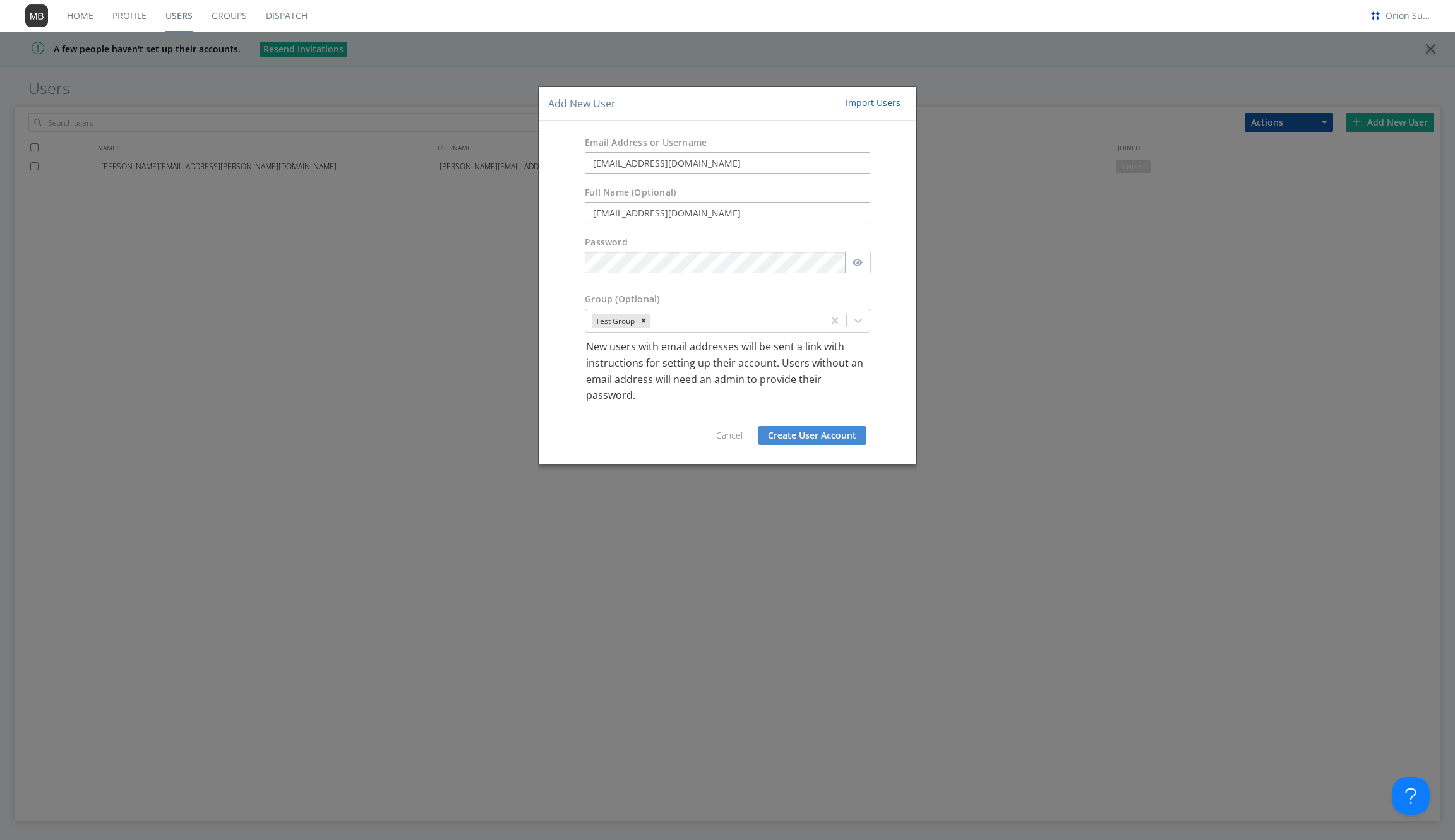
click at [789, 432] on button "Create User Account" at bounding box center [812, 435] width 107 height 19
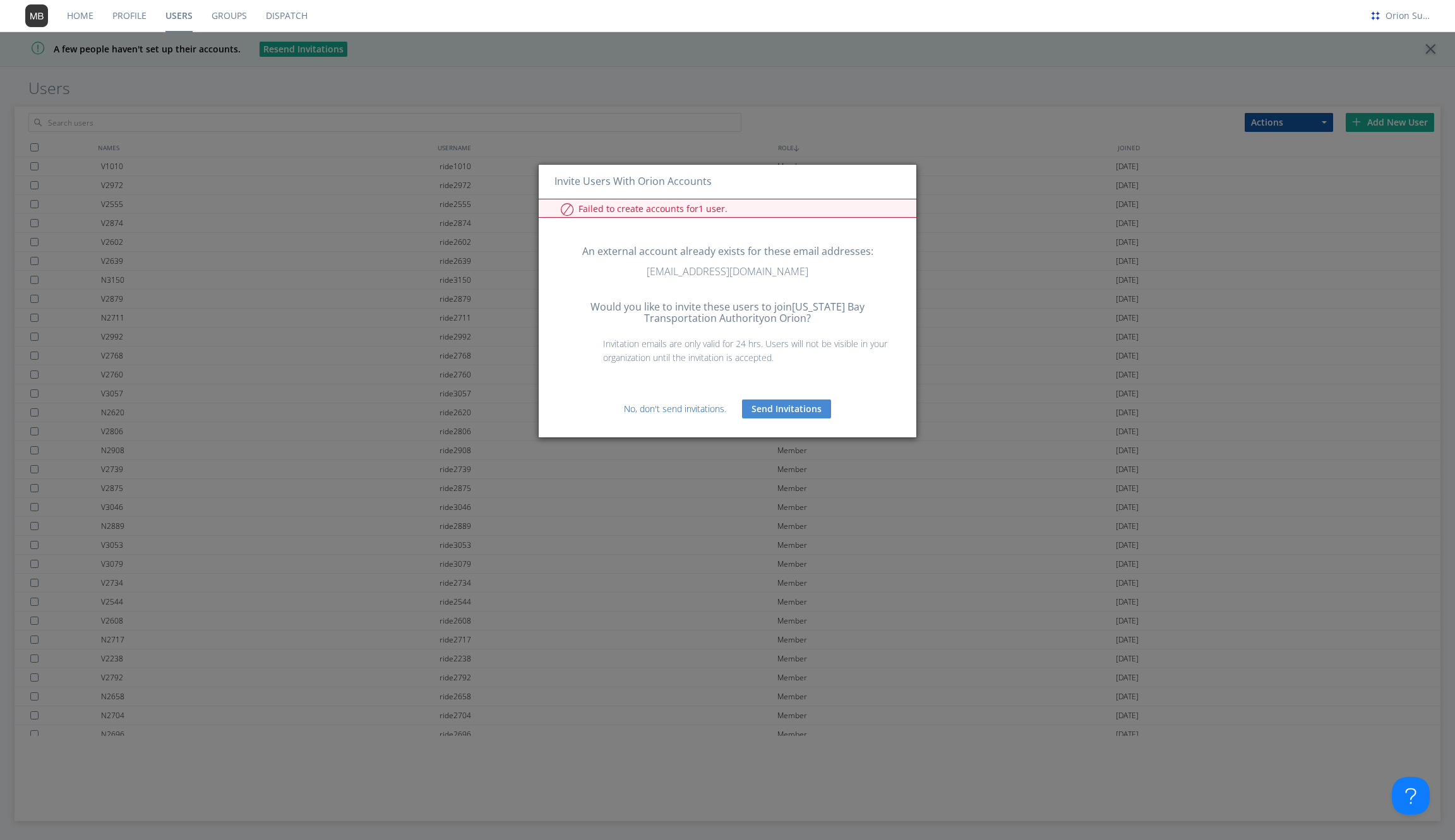
click at [699, 408] on link "No, don't send invitations." at bounding box center [675, 408] width 102 height 12
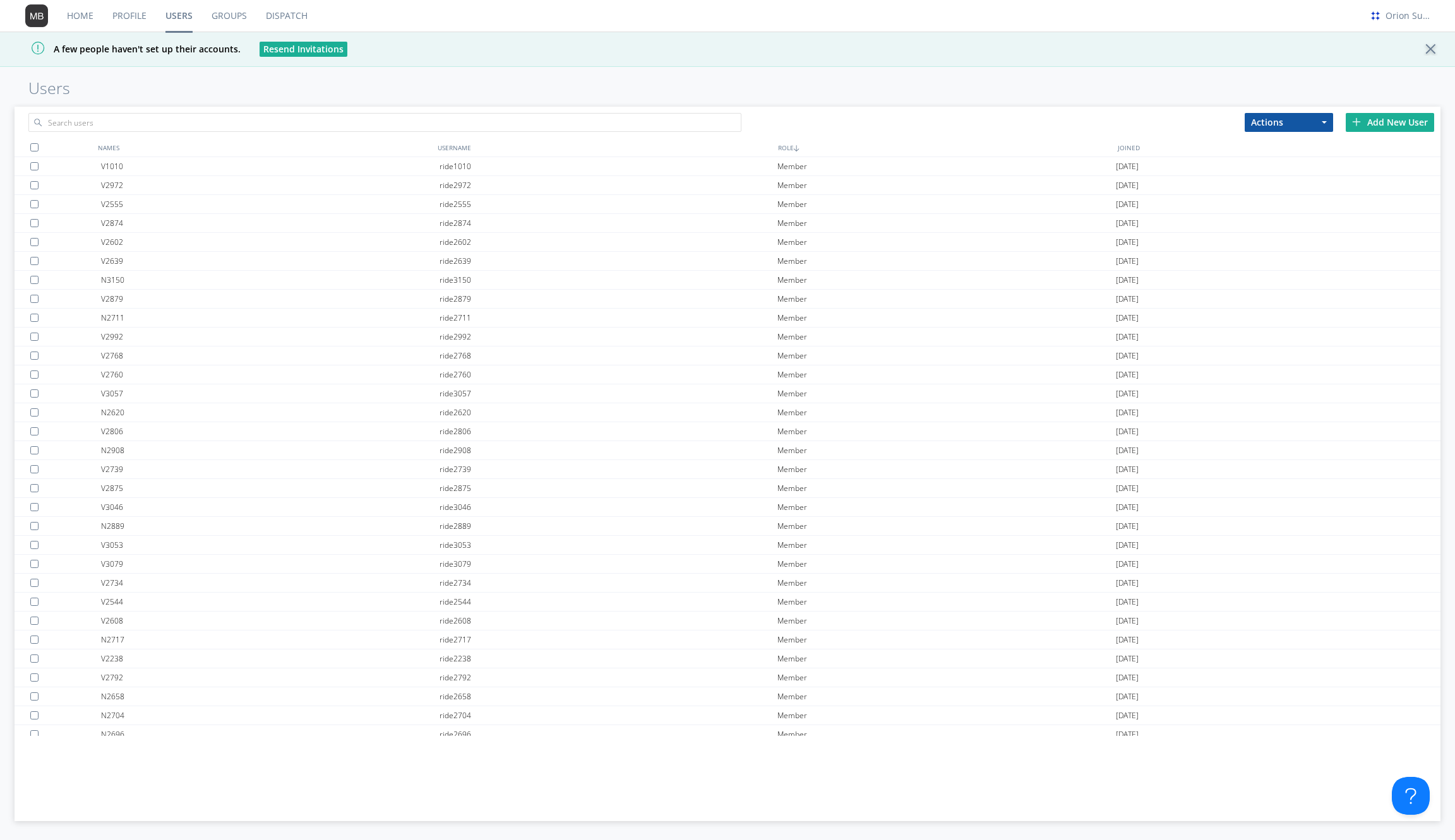
click at [589, 70] on div "Home Profile Users Groups Dispatch Orion Support A few people haven't set up th…" at bounding box center [728, 420] width 1455 height 840
click at [648, 80] on h1 "Users" at bounding box center [728, 88] width 1455 height 18
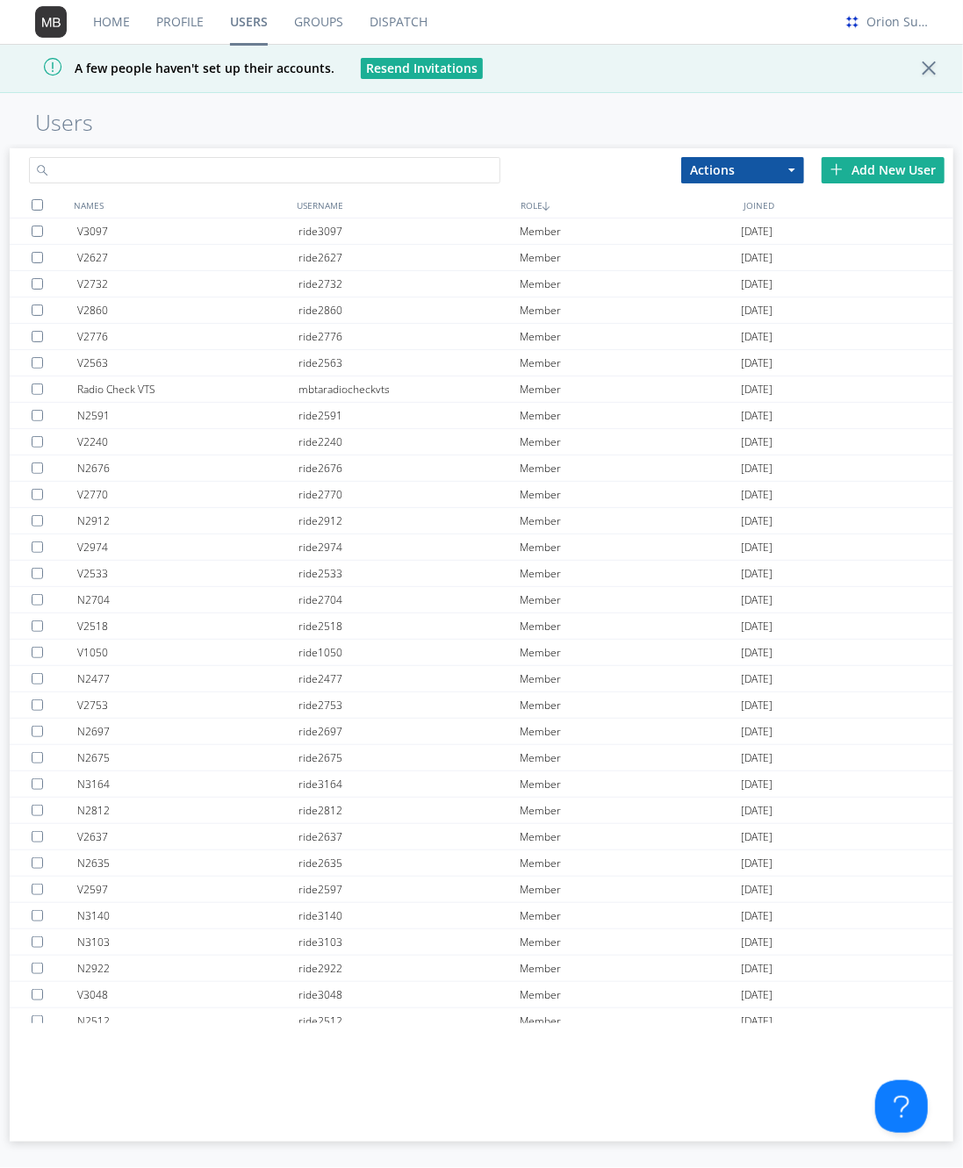
click at [236, 170] on input "text" at bounding box center [265, 170] width 472 height 26
paste input "[EMAIL_ADDRESS][DOMAIN_NAME]"
type input "[EMAIL_ADDRESS][DOMAIN_NAME]"
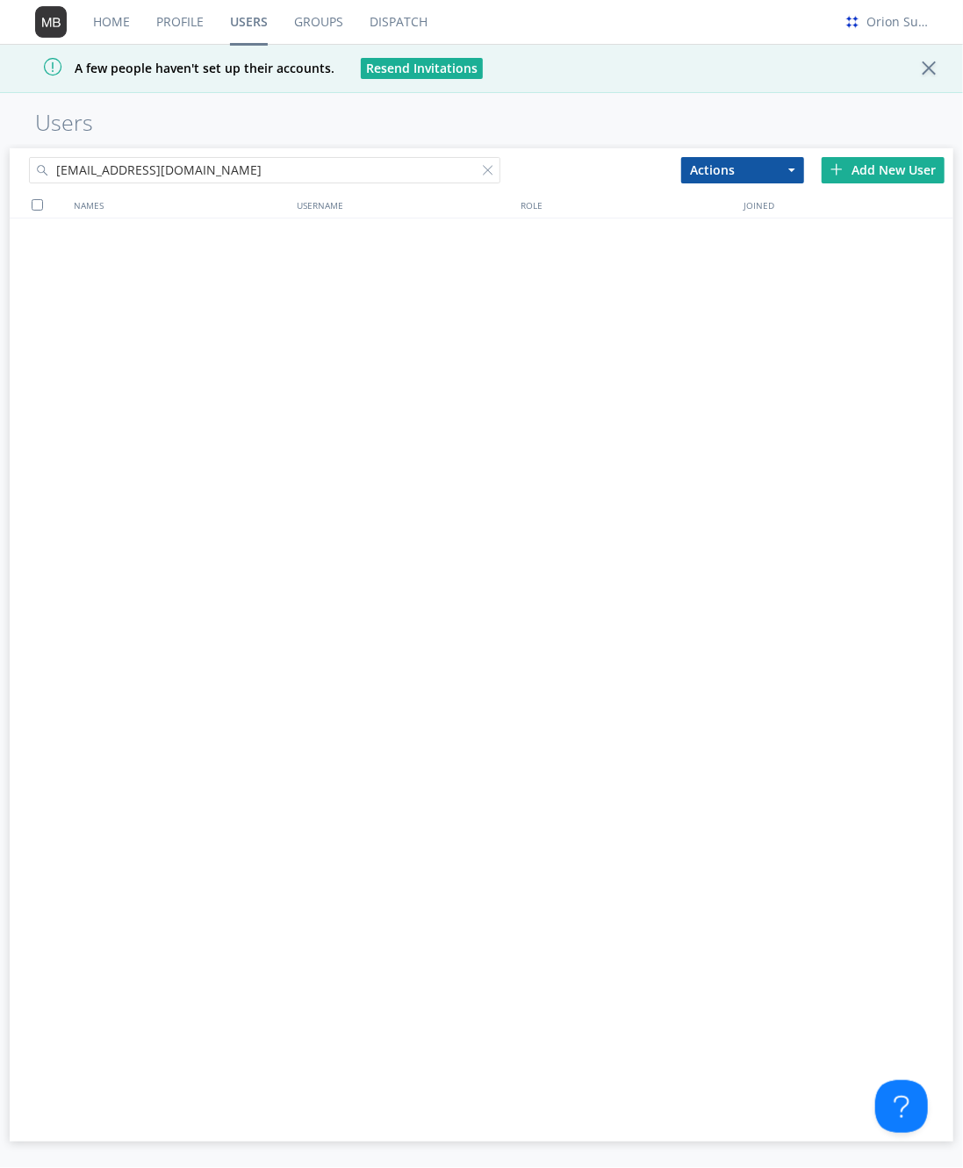
click at [406, 305] on div "NAMES USERNAME ROLE JOINED" at bounding box center [482, 639] width 944 height 894
click at [839, 159] on div "Add New User" at bounding box center [883, 170] width 123 height 26
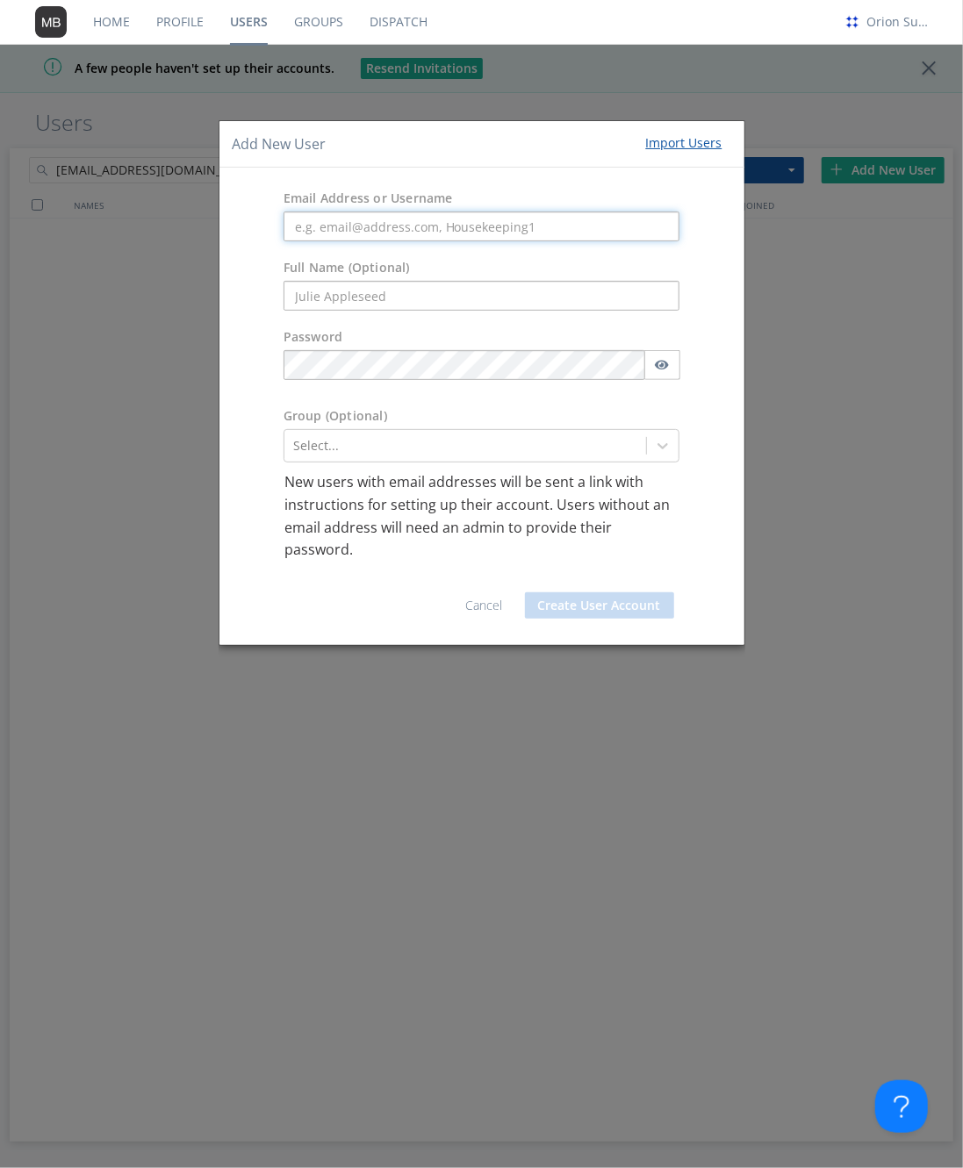
click at [471, 228] on input "text" at bounding box center [481, 227] width 397 height 30
paste input "[EMAIL_ADDRESS][DOMAIN_NAME]"
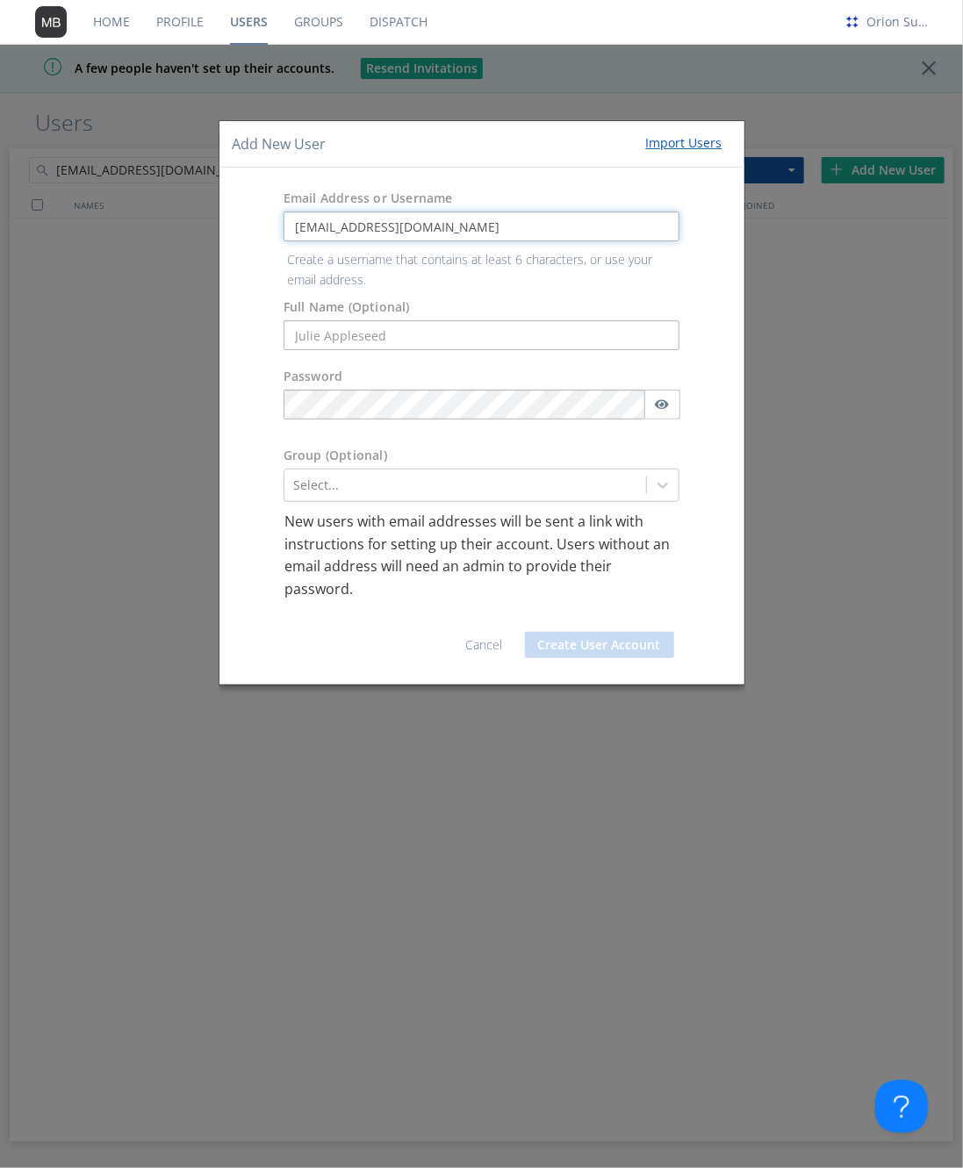
type input "[EMAIL_ADDRESS][DOMAIN_NAME]"
click at [434, 334] on form "Email Address or Username pmark@datasmithnetworks.com Create a username that co…" at bounding box center [482, 426] width 499 height 490
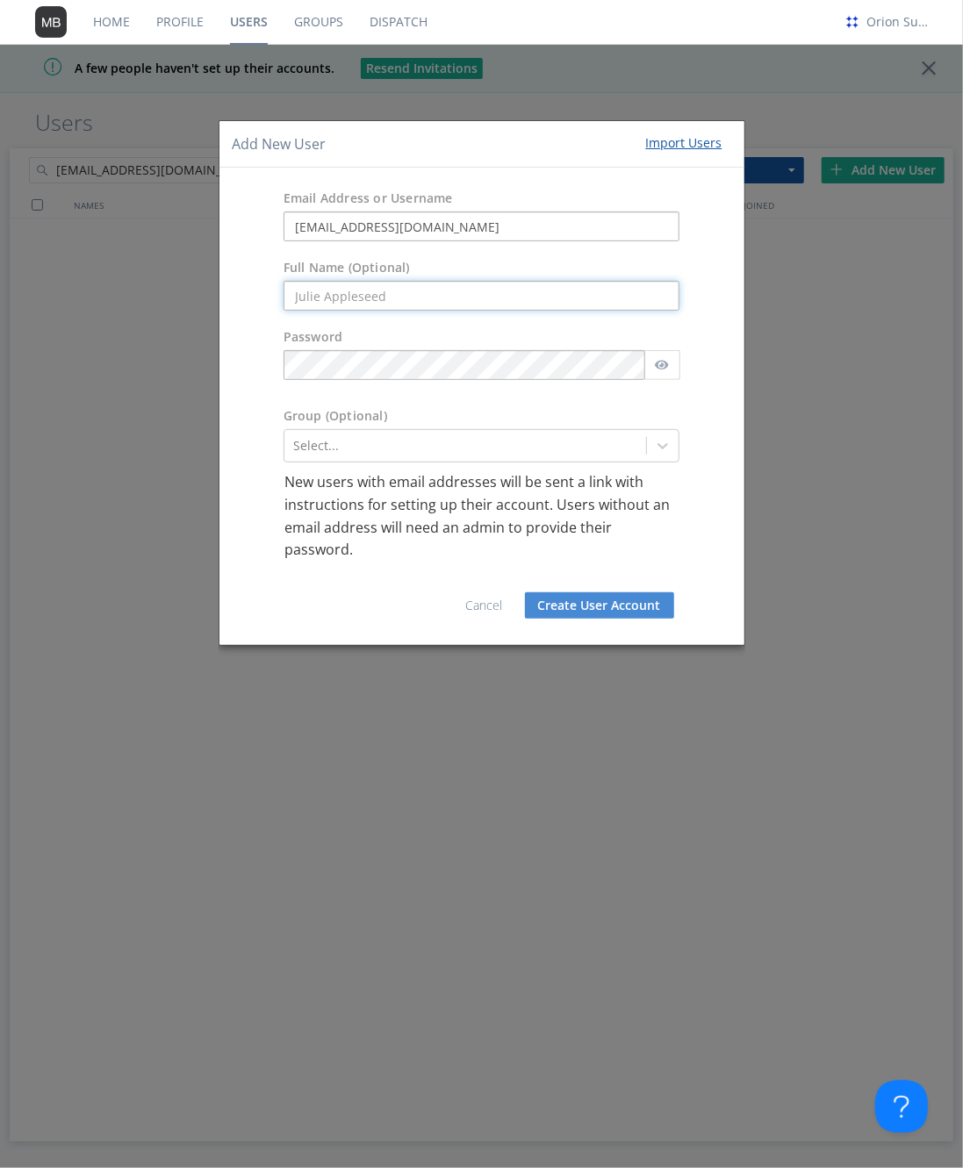
paste input "[EMAIL_ADDRESS][DOMAIN_NAME]"
type input "[EMAIL_ADDRESS][DOMAIN_NAME]"
click at [585, 444] on div at bounding box center [465, 445] width 345 height 21
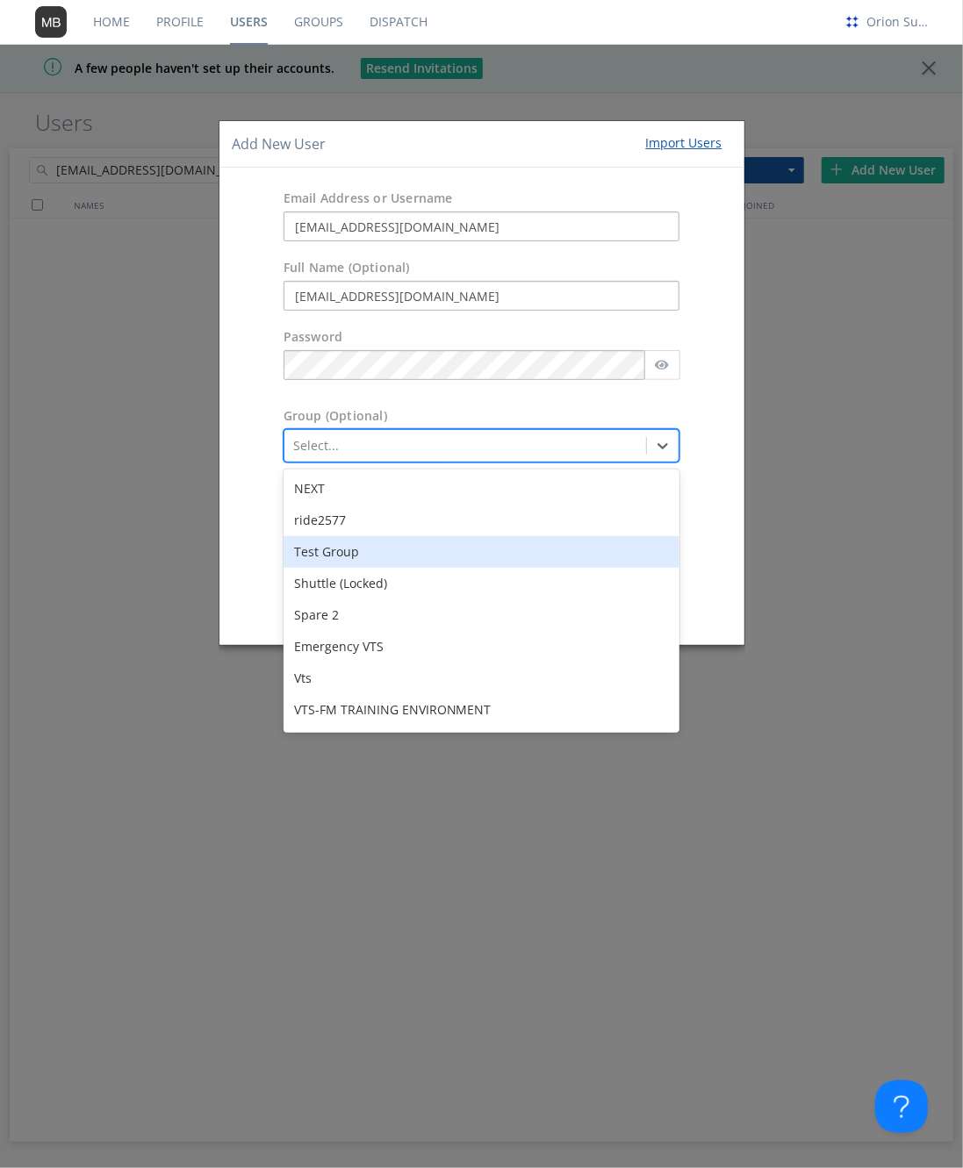
click at [439, 550] on div "Test Group" at bounding box center [481, 552] width 397 height 32
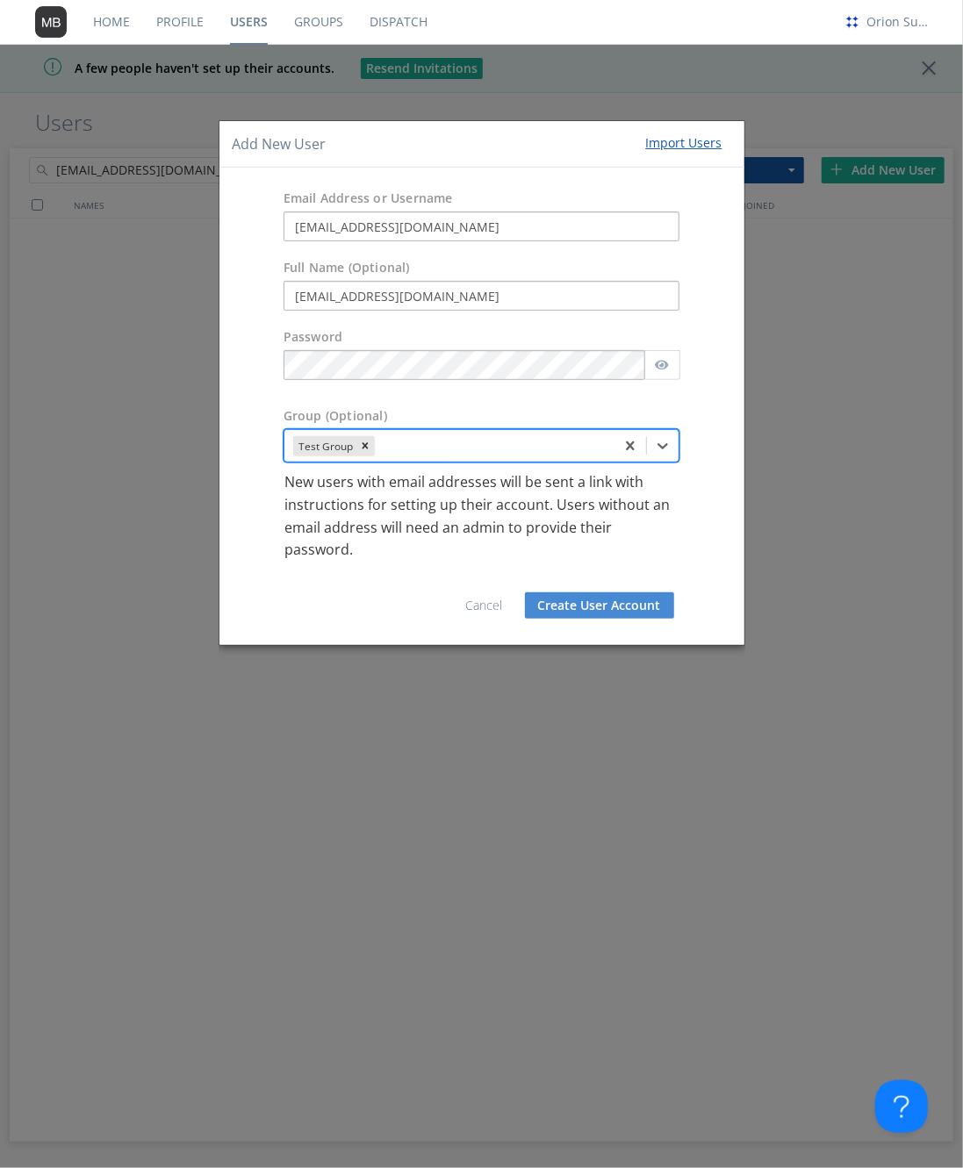
click at [593, 615] on button "Create User Account" at bounding box center [599, 605] width 149 height 26
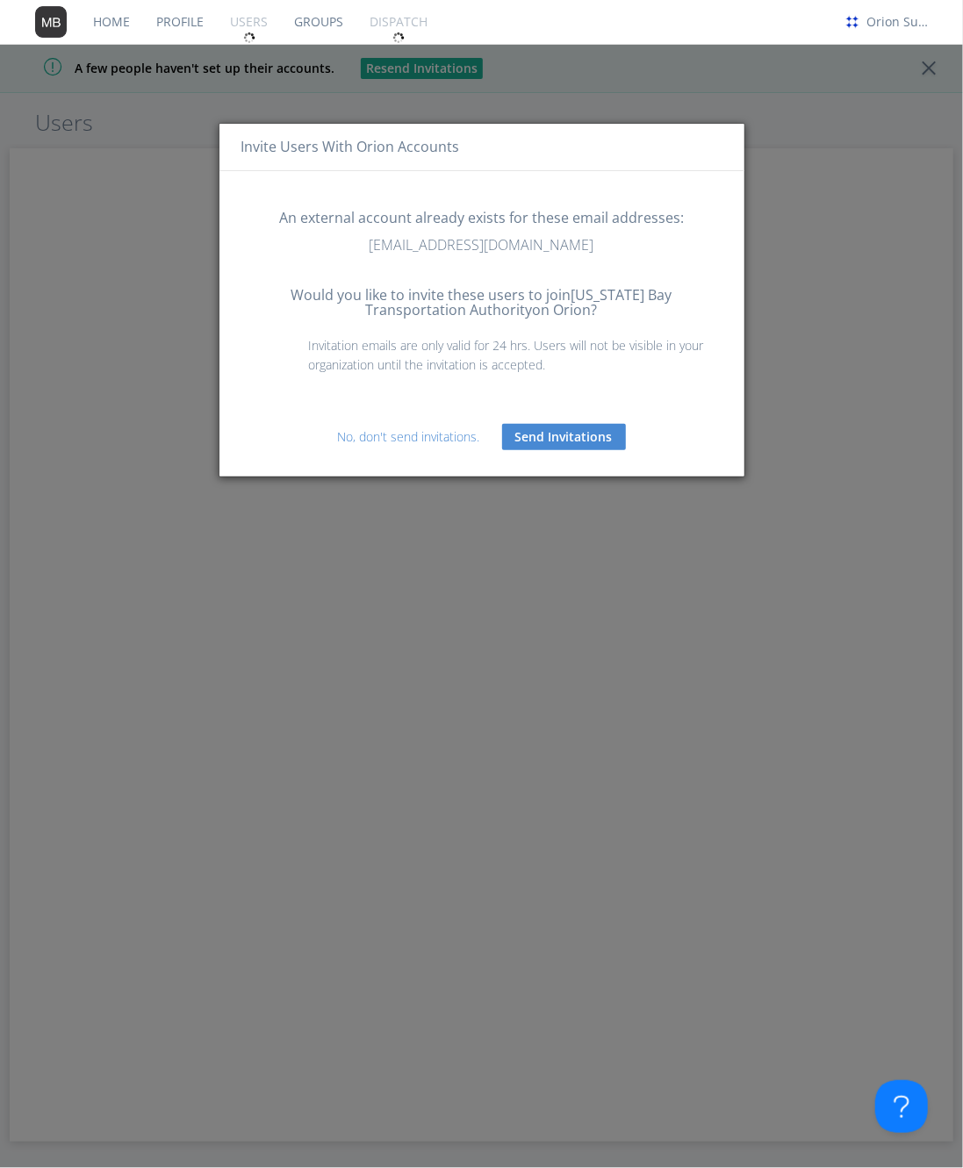
click at [584, 430] on button "Send Invitations" at bounding box center [564, 437] width 124 height 26
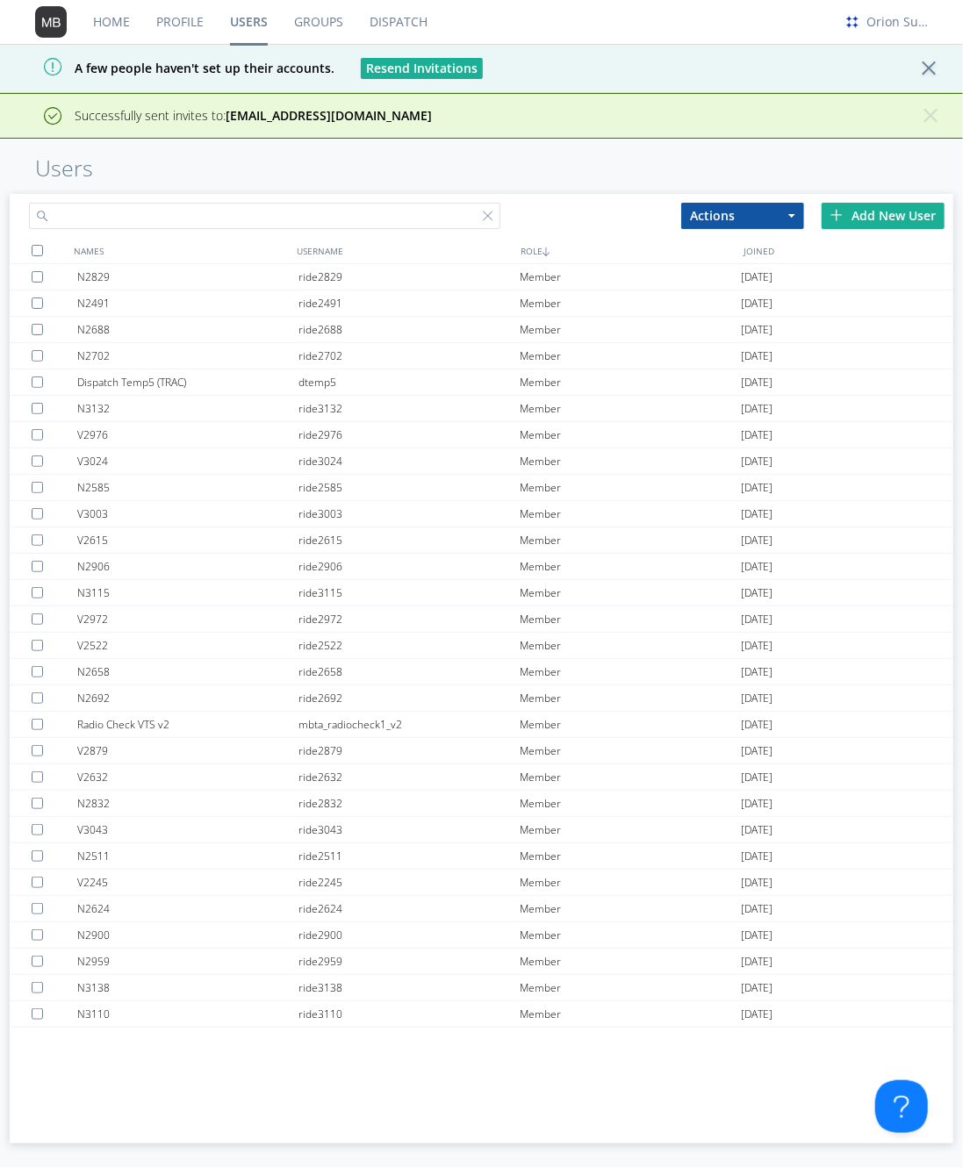
click at [380, 207] on input "text" at bounding box center [265, 216] width 472 height 26
paste input "[EMAIL_ADDRESS][DOMAIN_NAME]"
type input "[EMAIL_ADDRESS][DOMAIN_NAME]"
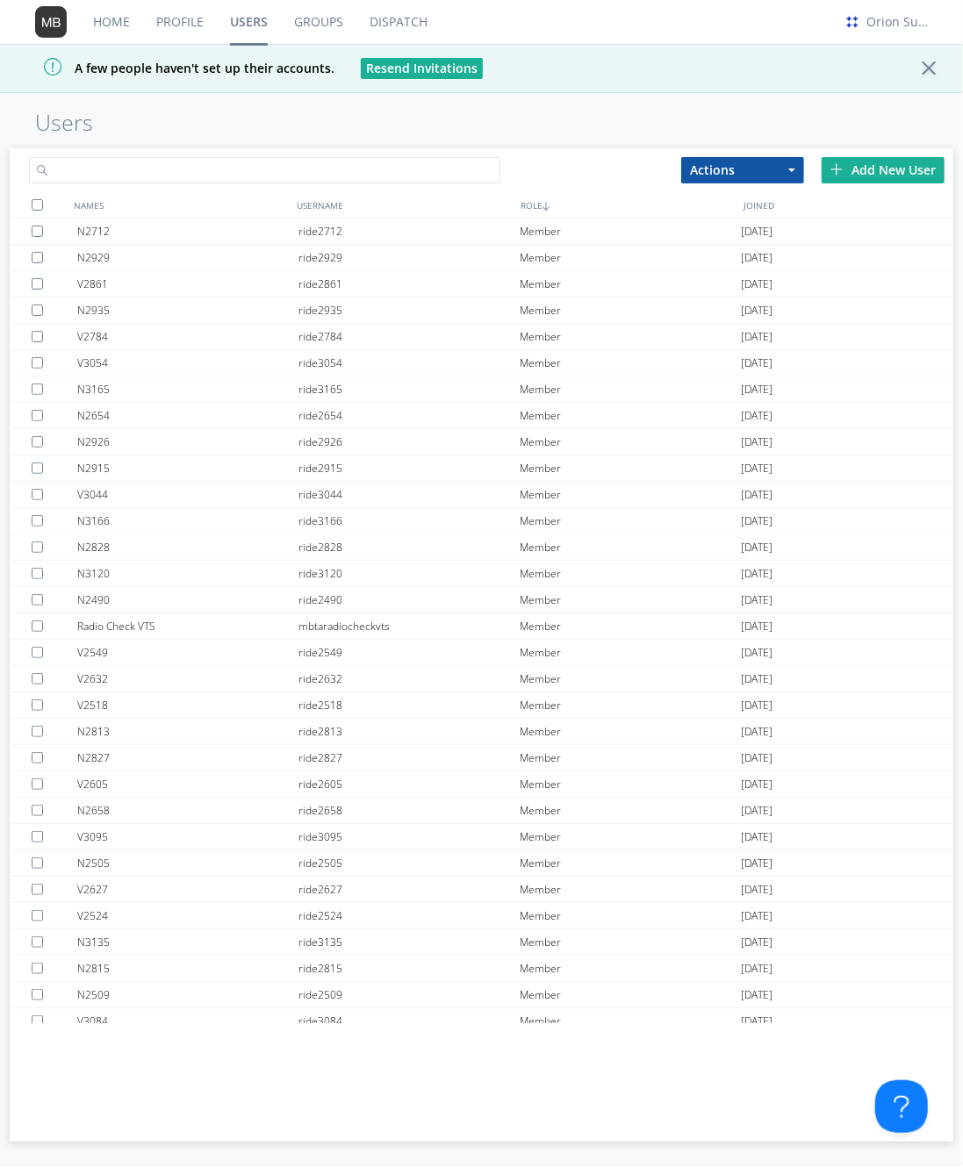
click at [477, 167] on input "text" at bounding box center [265, 170] width 472 height 26
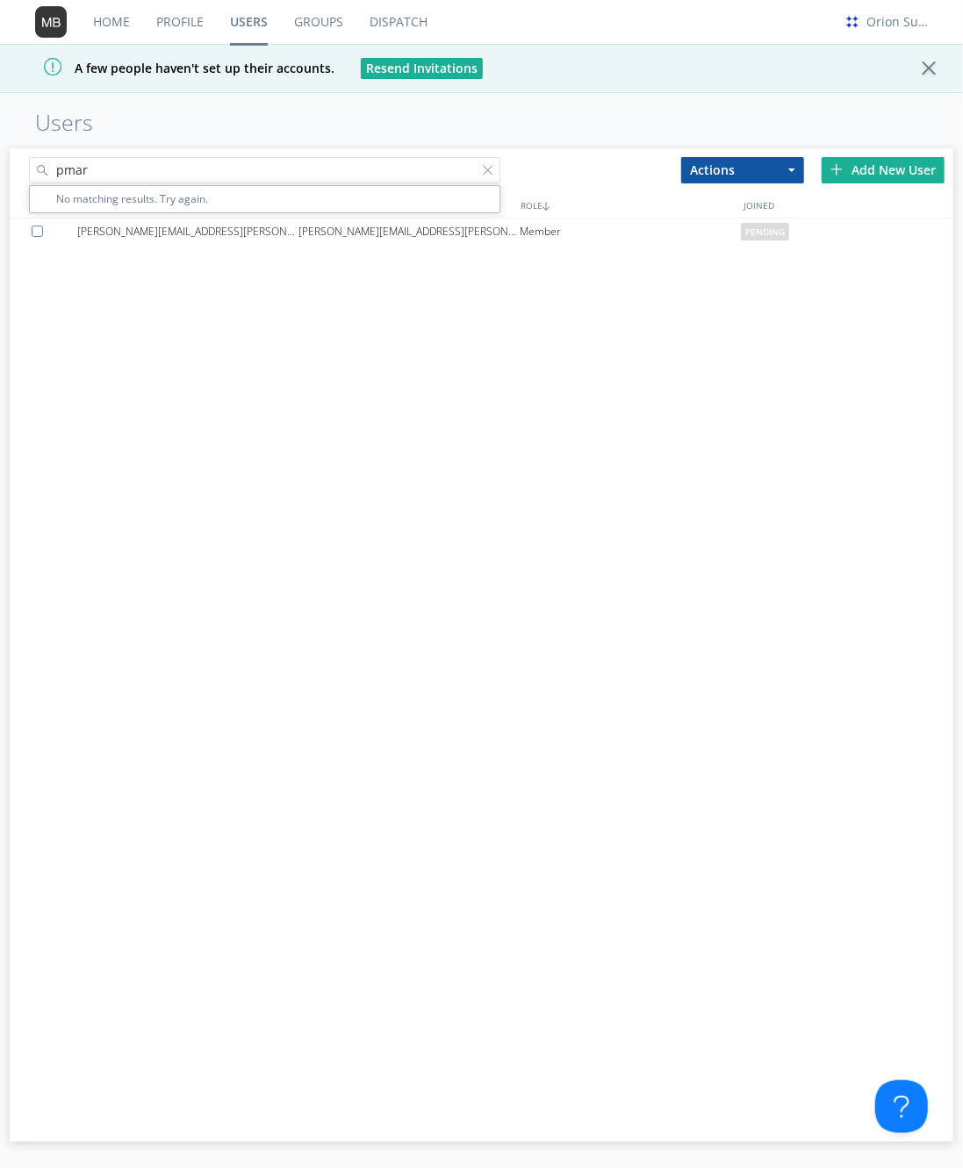
type input "pmark"
paste input "[EMAIL_ADDRESS][DOMAIN_NAME]"
type input "[EMAIL_ADDRESS][DOMAIN_NAME]"
click at [433, 138] on div "Home Profile Users Groups Dispatch Orion Support A few people haven't set up th…" at bounding box center [481, 584] width 963 height 1168
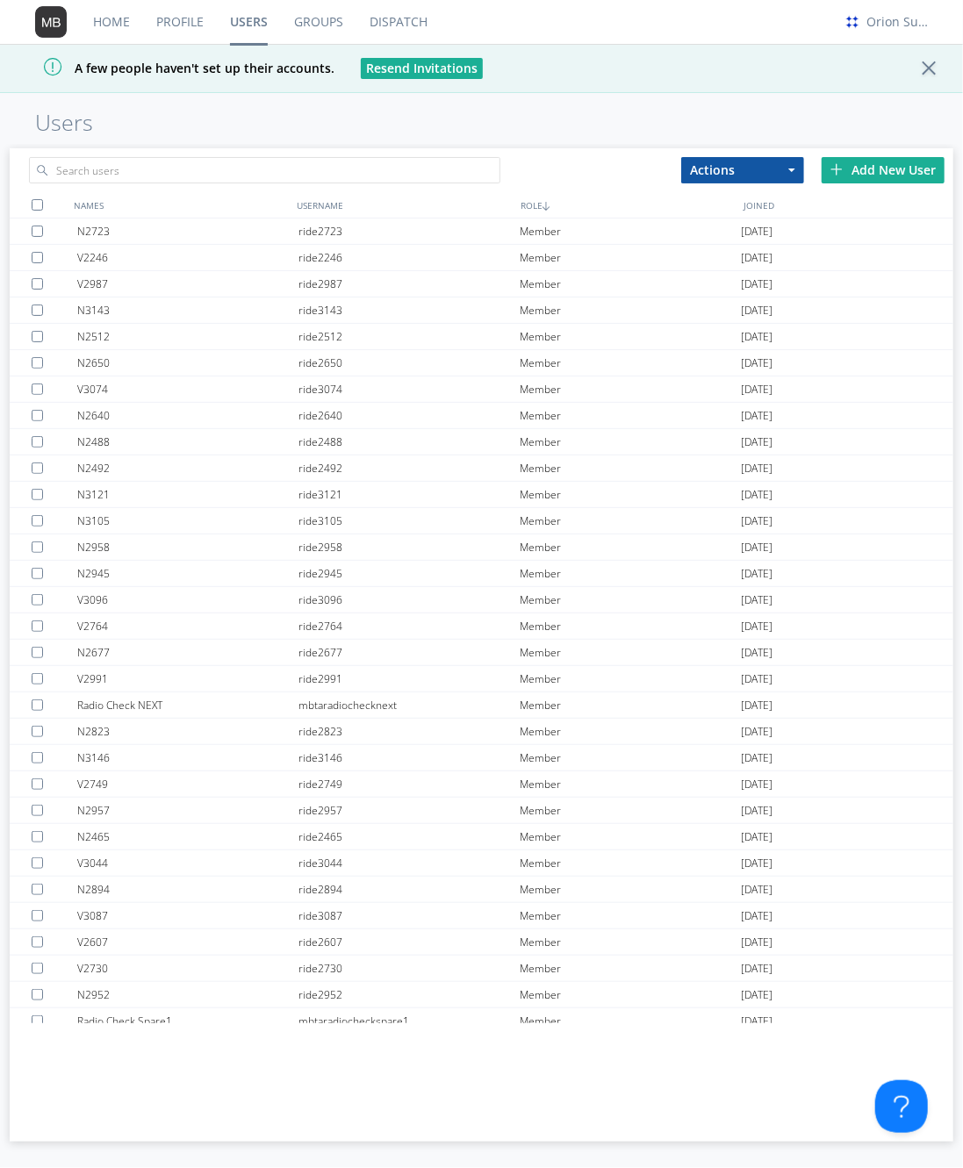
click at [305, 75] on span "A few people haven't set up their accounts." at bounding box center [173, 68] width 321 height 17
click at [400, 74] on button "Resend Invitations" at bounding box center [422, 68] width 122 height 21
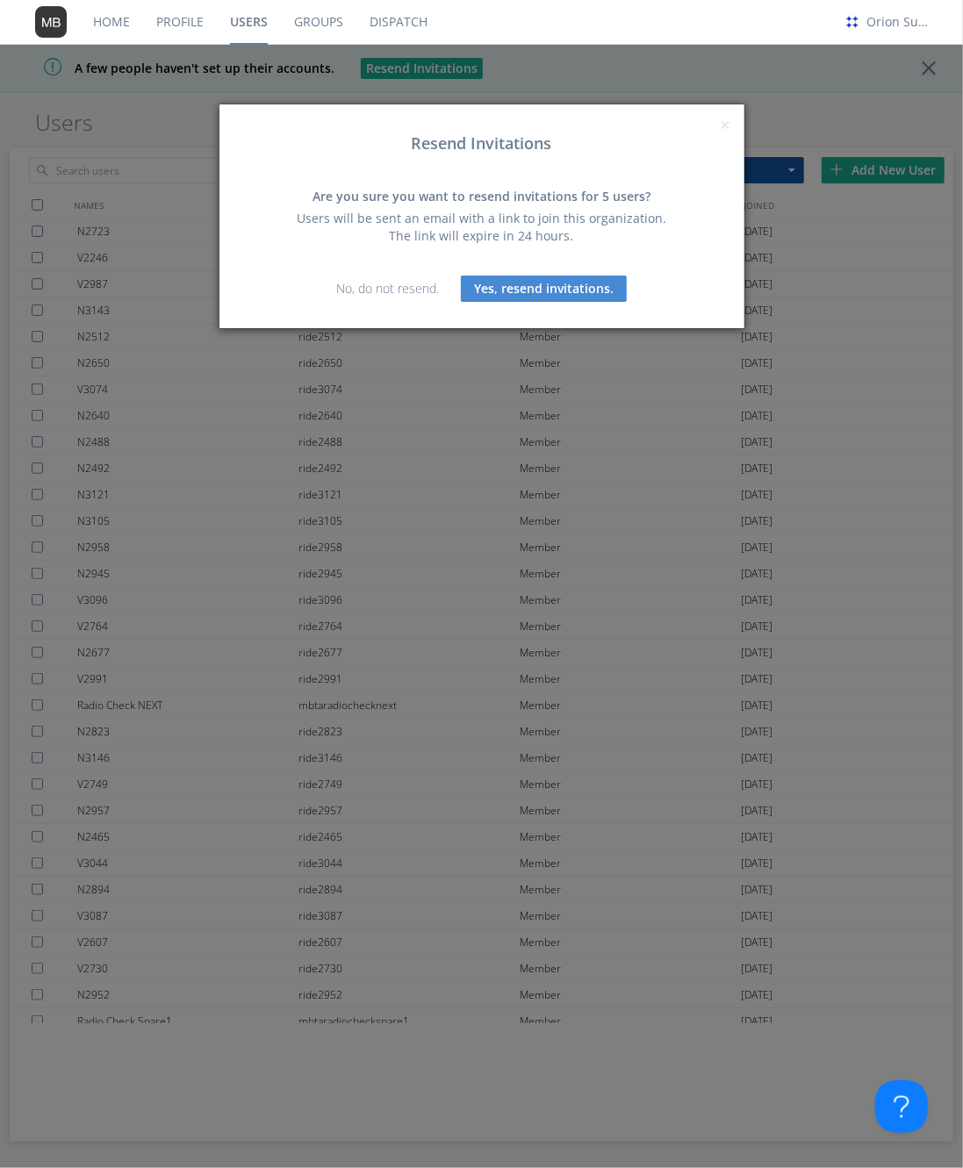
click at [409, 285] on link "No, do not resend." at bounding box center [387, 288] width 103 height 17
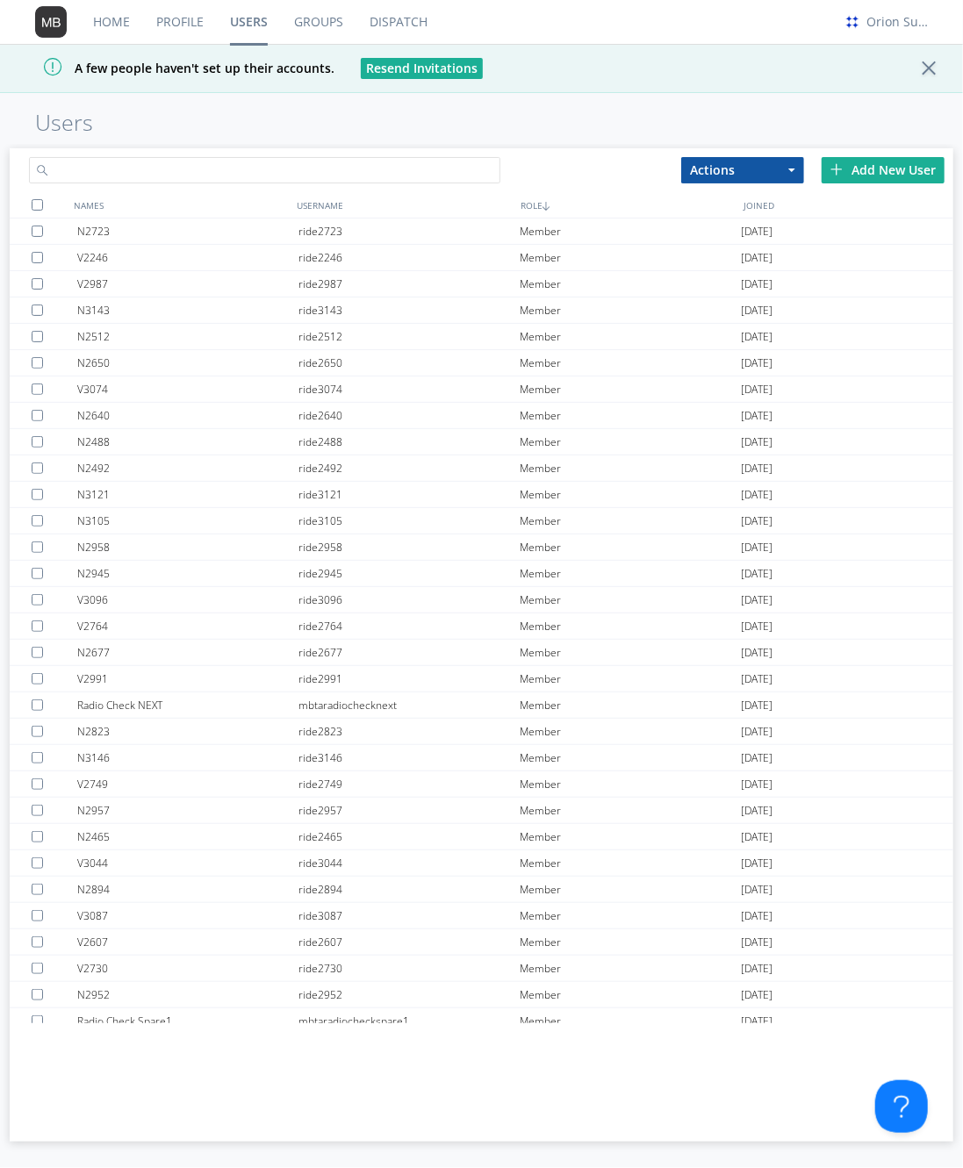
click at [381, 160] on input "text" at bounding box center [265, 170] width 472 height 26
click at [853, 165] on div "Add New User" at bounding box center [883, 170] width 123 height 26
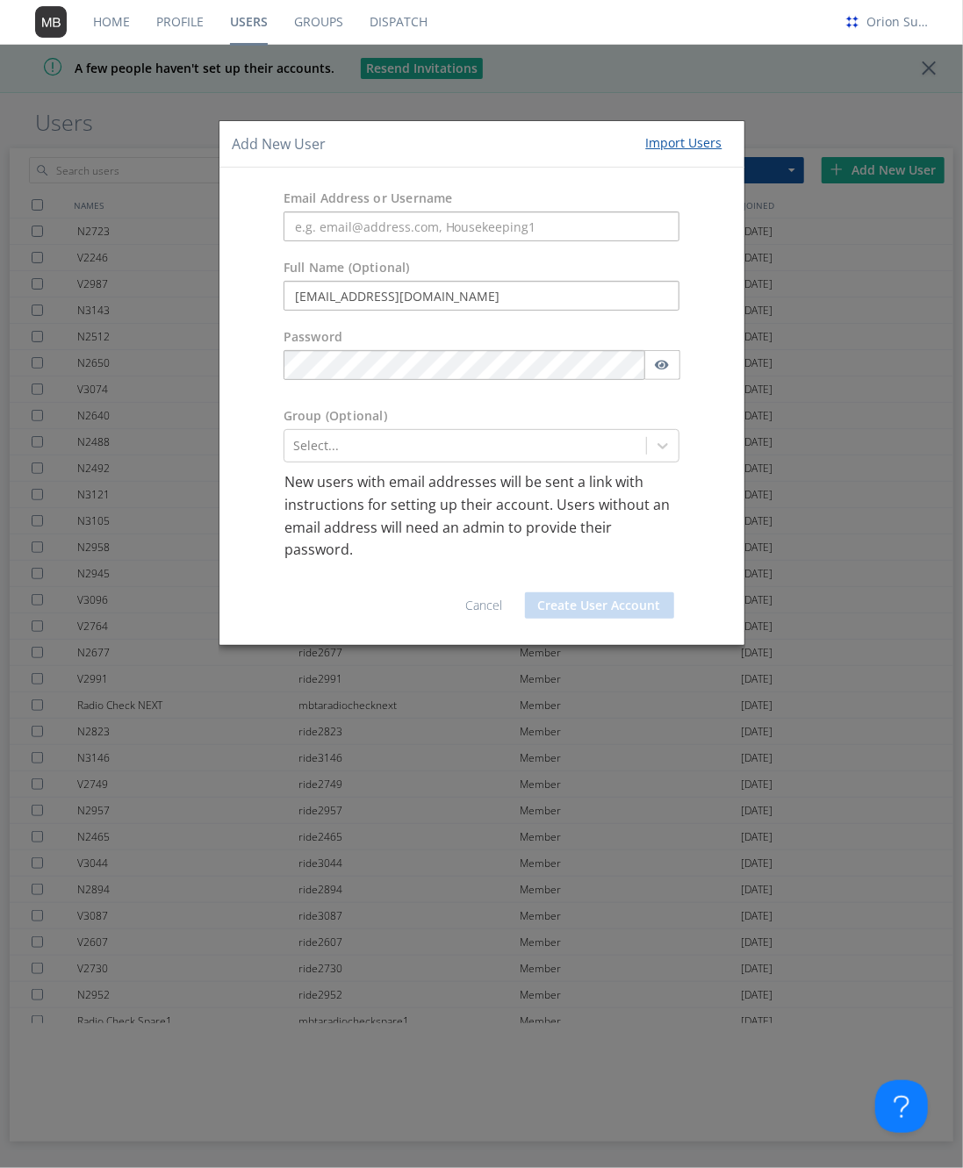
type input "[EMAIL_ADDRESS][DOMAIN_NAME]"
click at [473, 218] on input "text" at bounding box center [481, 227] width 397 height 30
paste input "[EMAIL_ADDRESS][DOMAIN_NAME]"
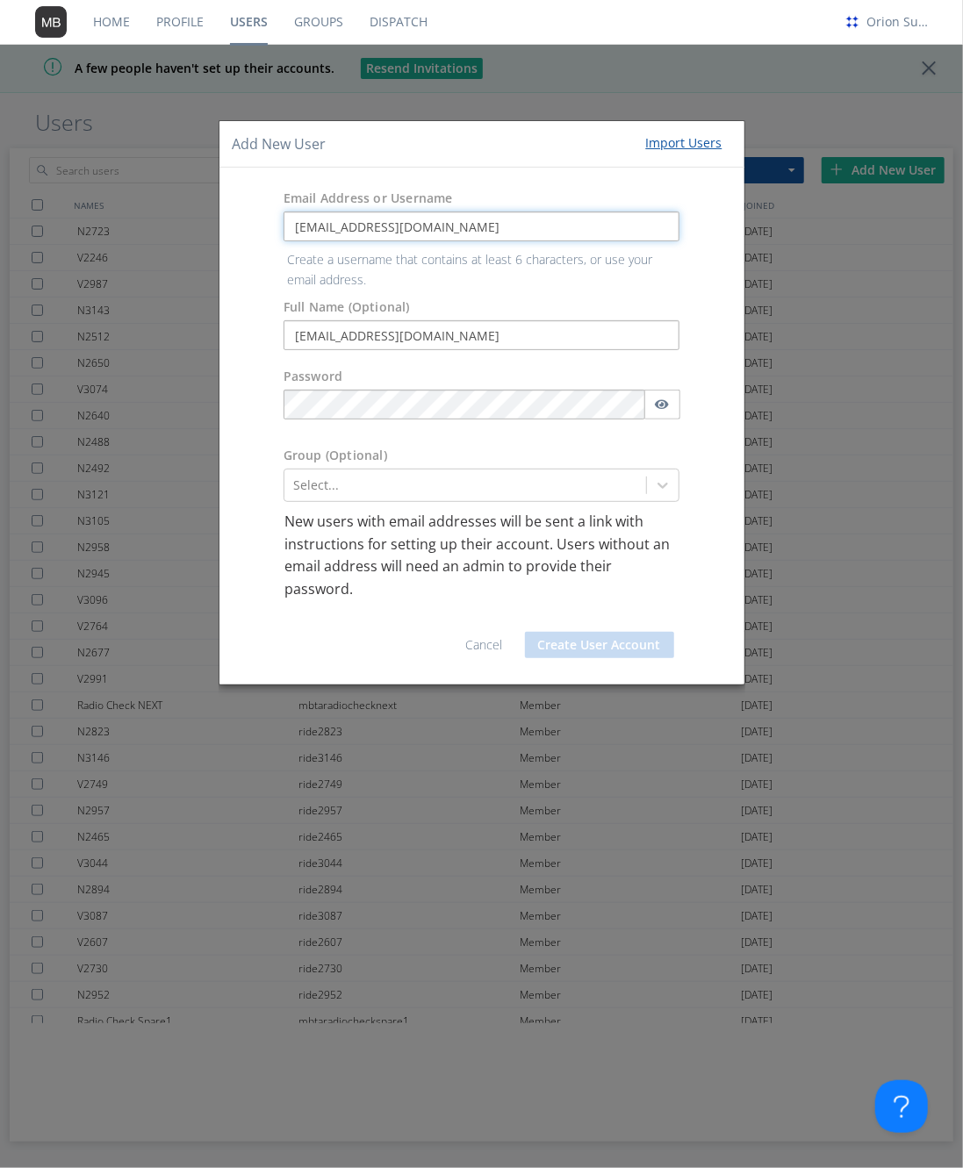
click at [492, 227] on input "[EMAIL_ADDRESS][DOMAIN_NAME]" at bounding box center [481, 227] width 397 height 30
type input "[EMAIL_ADDRESS][DOMAIN_NAME]"
click at [508, 338] on form "Email Address or Username pmark@datasmithnetworks.com Create a username that co…" at bounding box center [482, 426] width 499 height 490
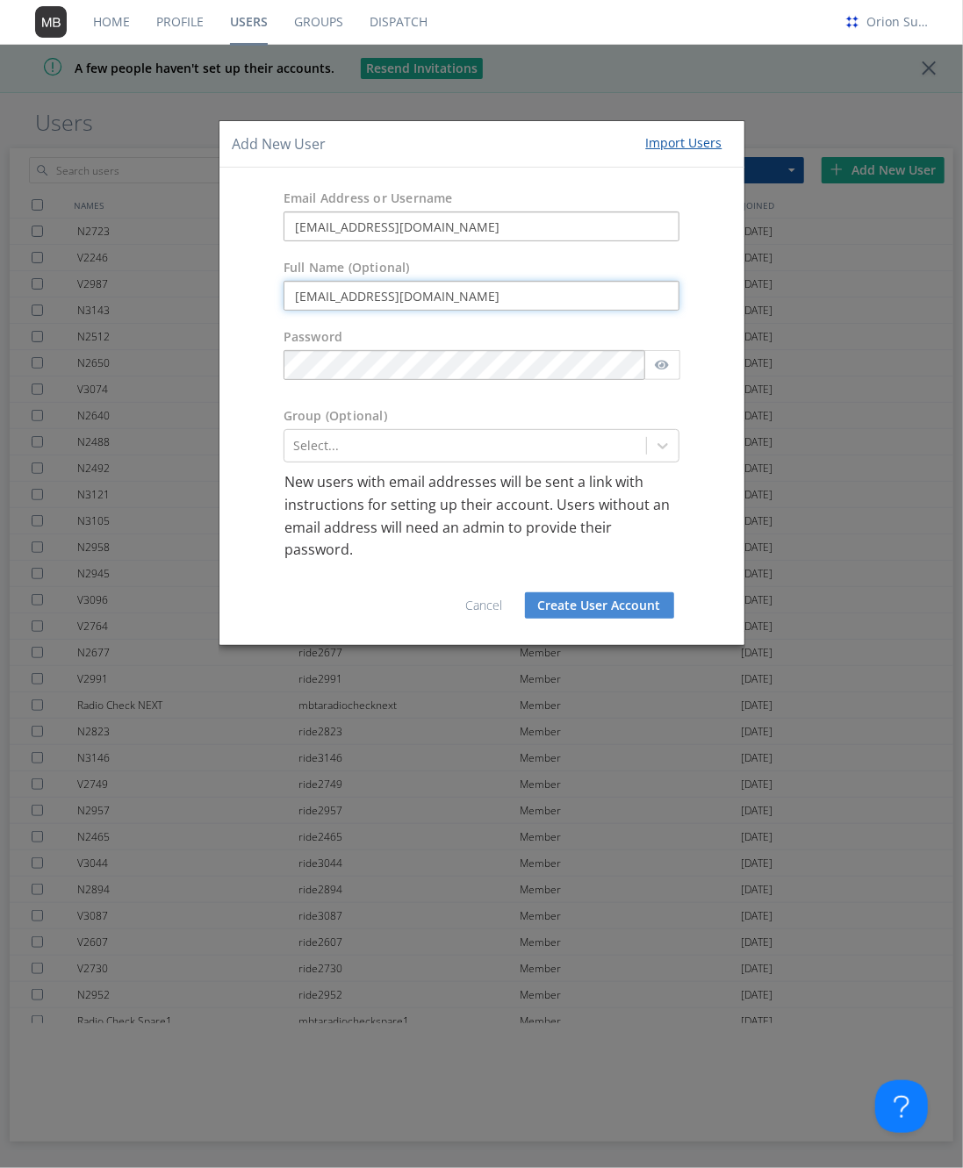
click at [492, 303] on input "[EMAIL_ADDRESS][DOMAIN_NAME]" at bounding box center [481, 296] width 397 height 30
click at [501, 234] on input "[EMAIL_ADDRESS][DOMAIN_NAME]" at bounding box center [481, 227] width 397 height 30
click at [499, 294] on input "[EMAIL_ADDRESS][DOMAIN_NAME]" at bounding box center [481, 296] width 397 height 30
click at [453, 430] on div "Select..." at bounding box center [481, 445] width 397 height 33
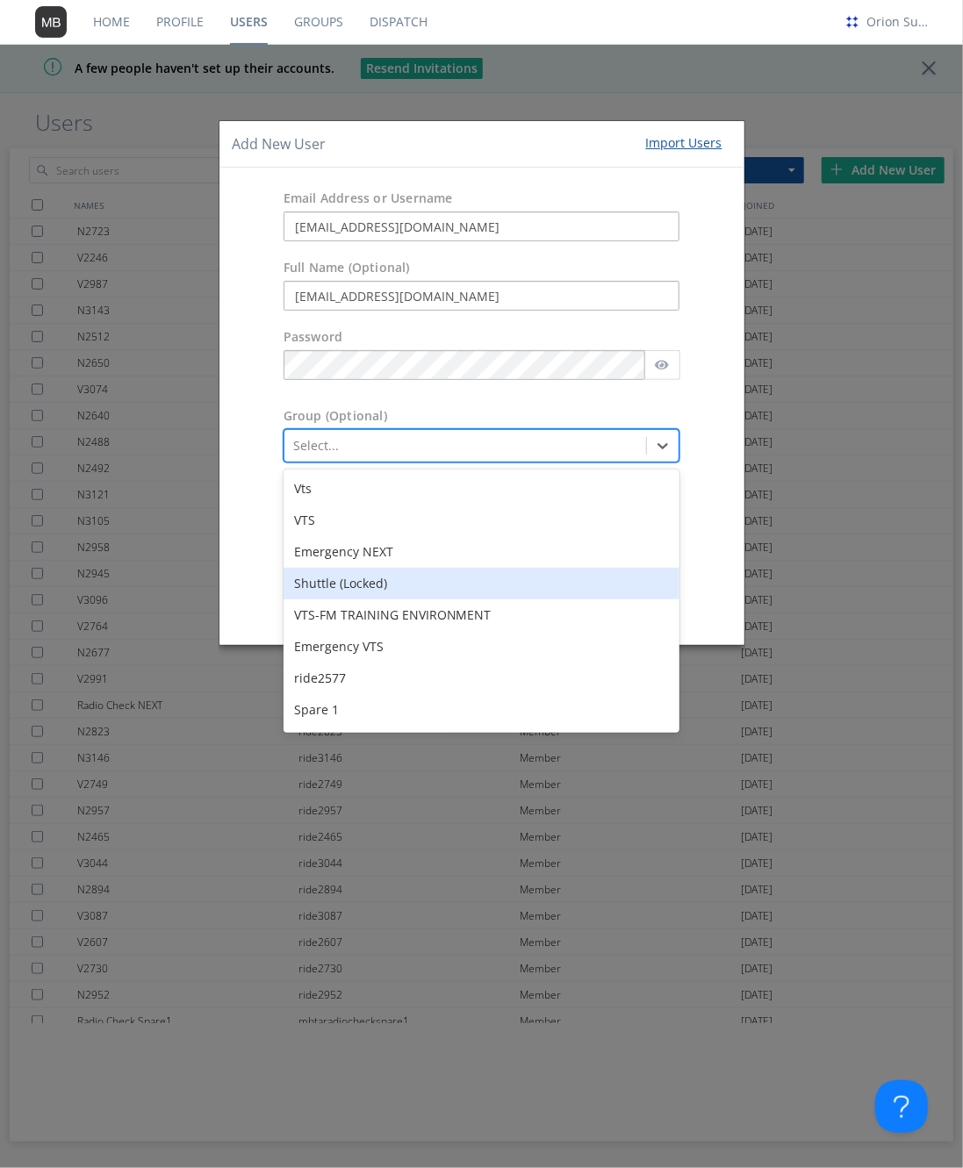
scroll to position [123, 0]
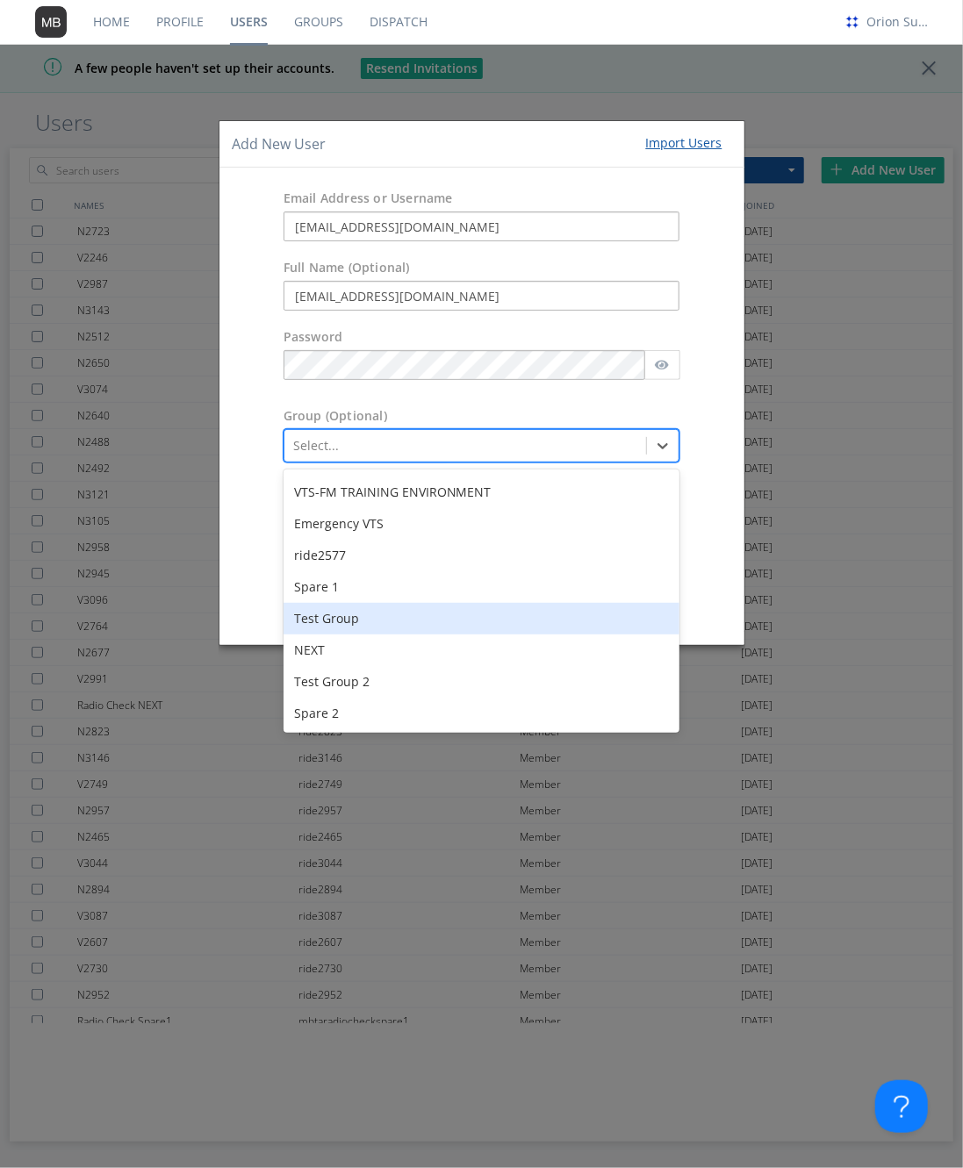
click at [410, 623] on div "Test Group" at bounding box center [481, 619] width 397 height 32
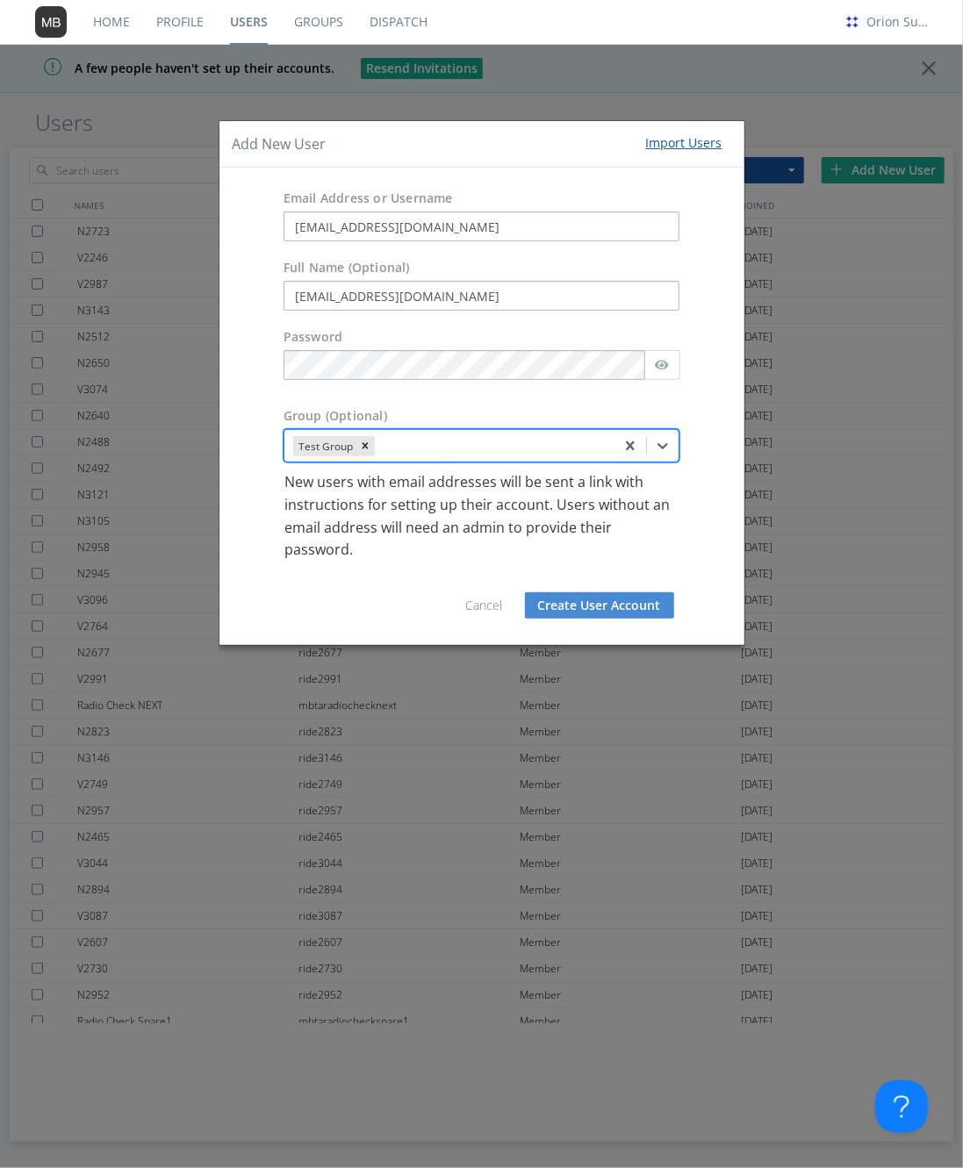
click at [560, 596] on button "Create User Account" at bounding box center [599, 605] width 149 height 26
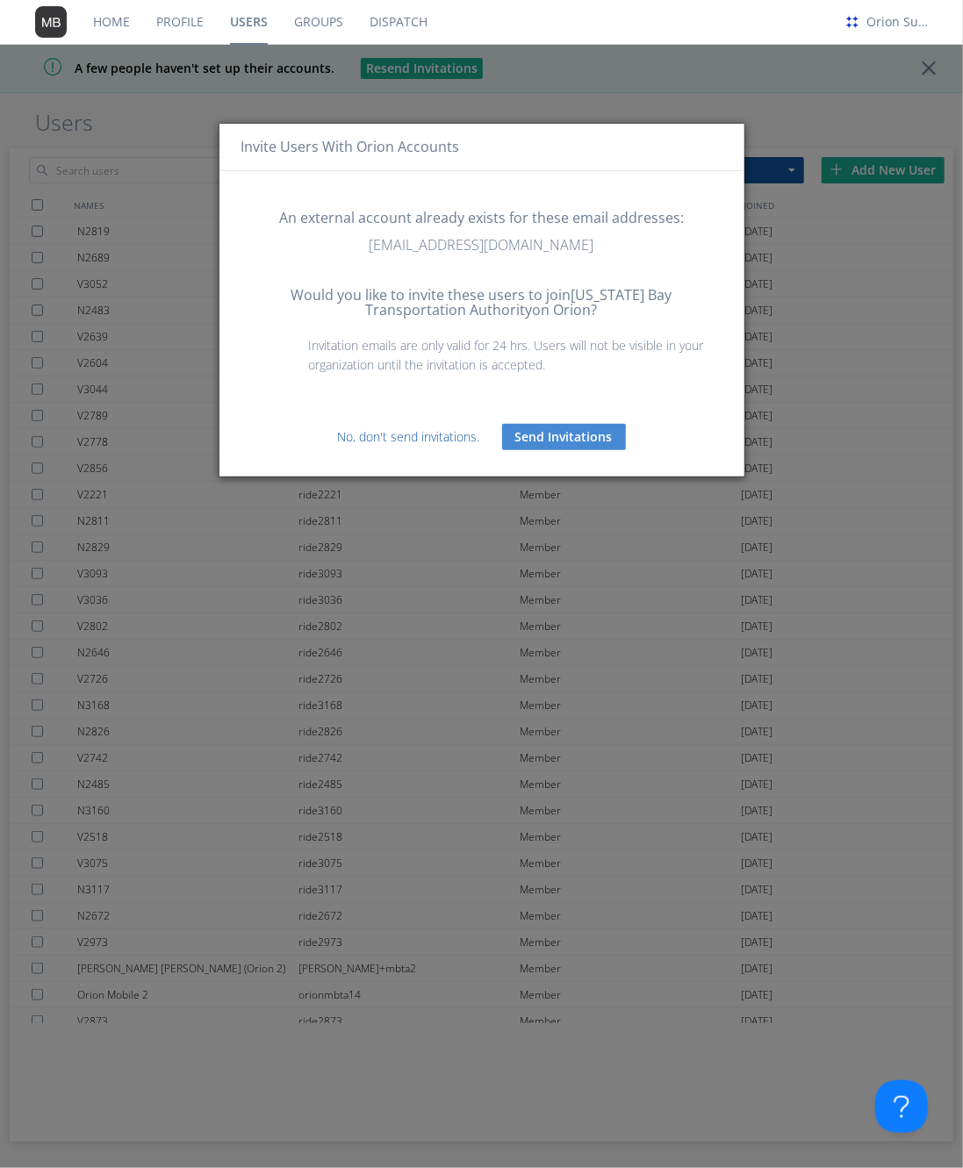
click at [456, 436] on link "No, don't send invitations." at bounding box center [409, 436] width 142 height 17
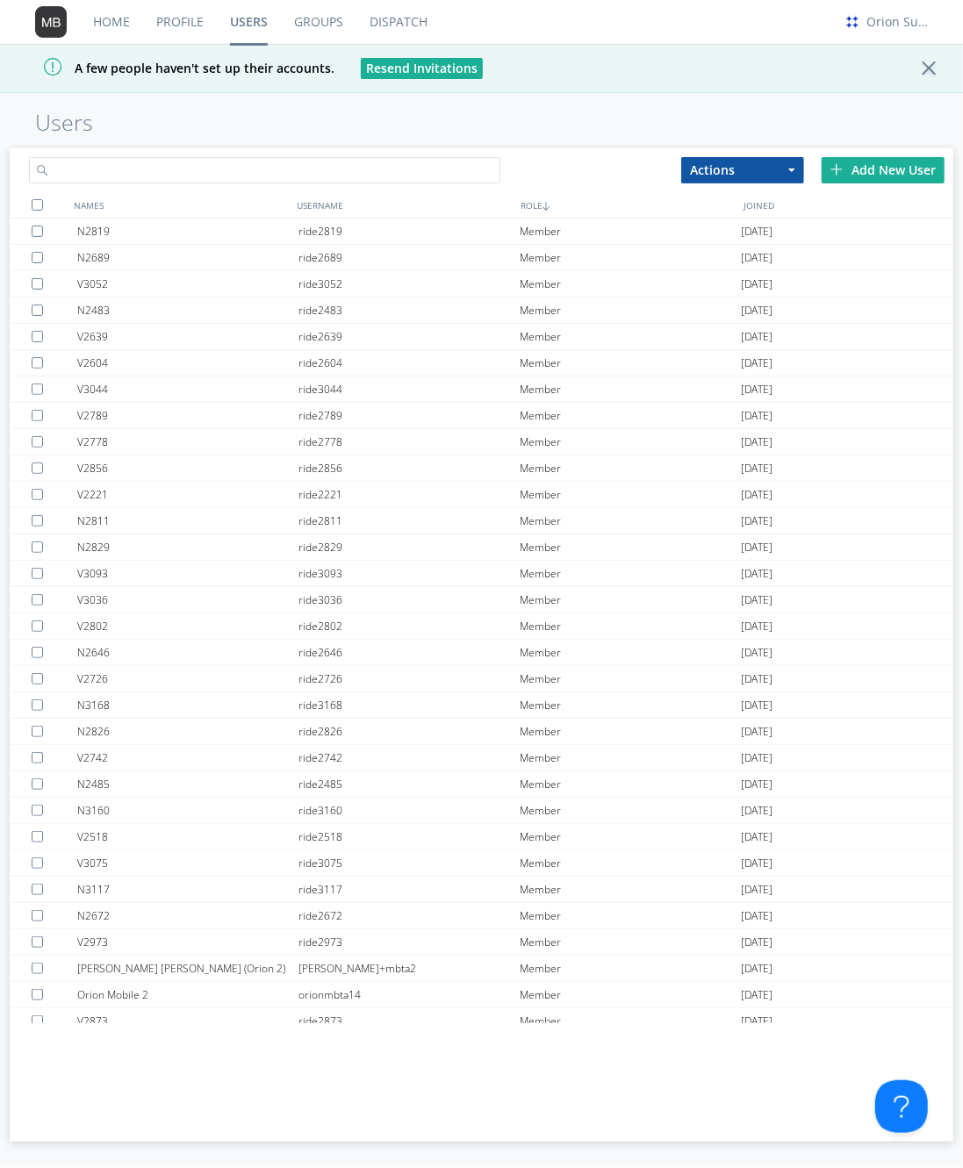
click at [315, 164] on input "text" at bounding box center [265, 170] width 472 height 26
paste input "[EMAIL_ADDRESS][DOMAIN_NAME]"
type input "[EMAIL_ADDRESS][DOMAIN_NAME]"
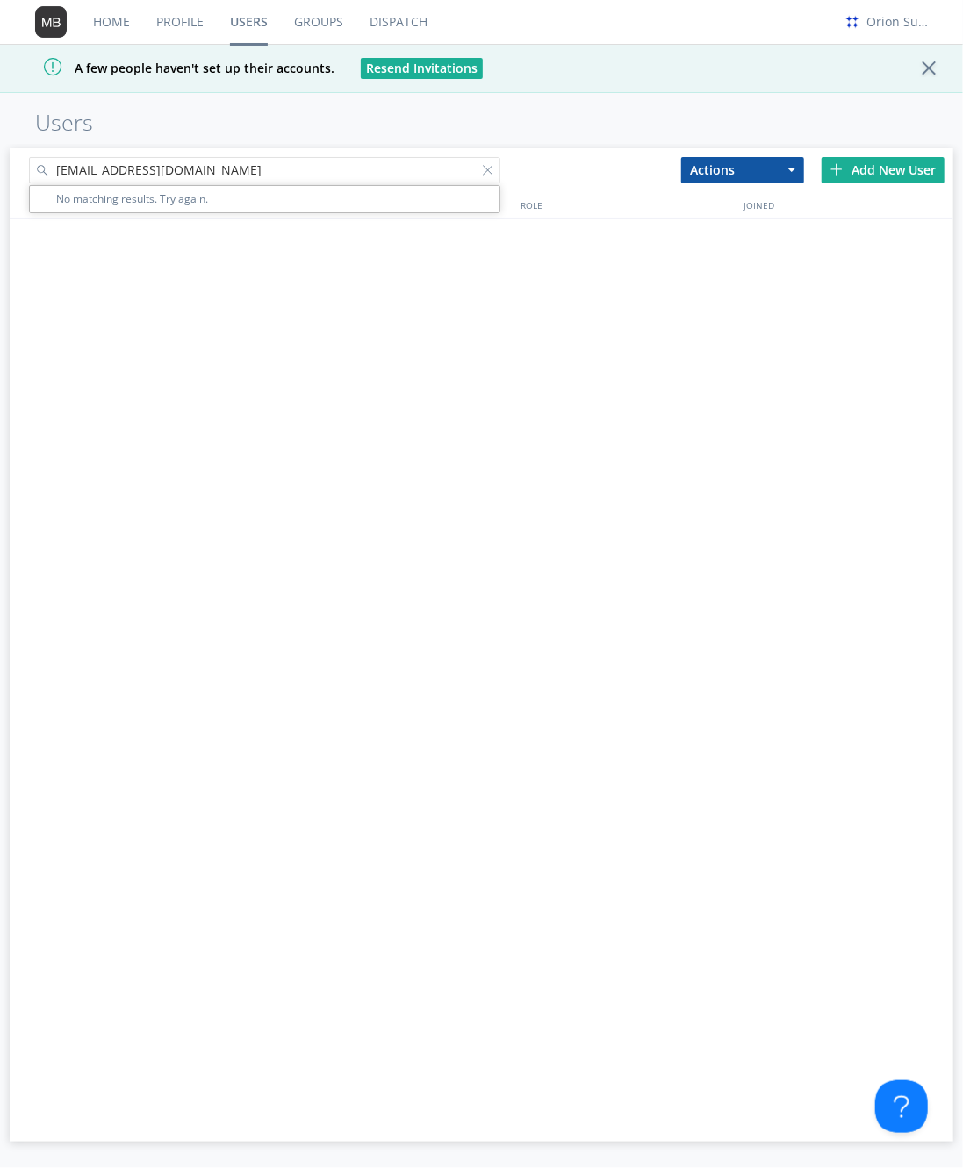
click at [611, 350] on div "NAMES USERNAME ROLE JOINED" at bounding box center [482, 639] width 944 height 894
click at [425, 637] on div "NAMES USERNAME ROLE JOINED" at bounding box center [482, 639] width 944 height 894
click at [715, 158] on button "Actions" at bounding box center [742, 170] width 123 height 26
click at [615, 159] on div "pmark@datasmithnetworks.com Actions Add to Group Delete User Edit Settings Expo…" at bounding box center [482, 167] width 944 height 38
click at [485, 165] on div at bounding box center [492, 174] width 18 height 18
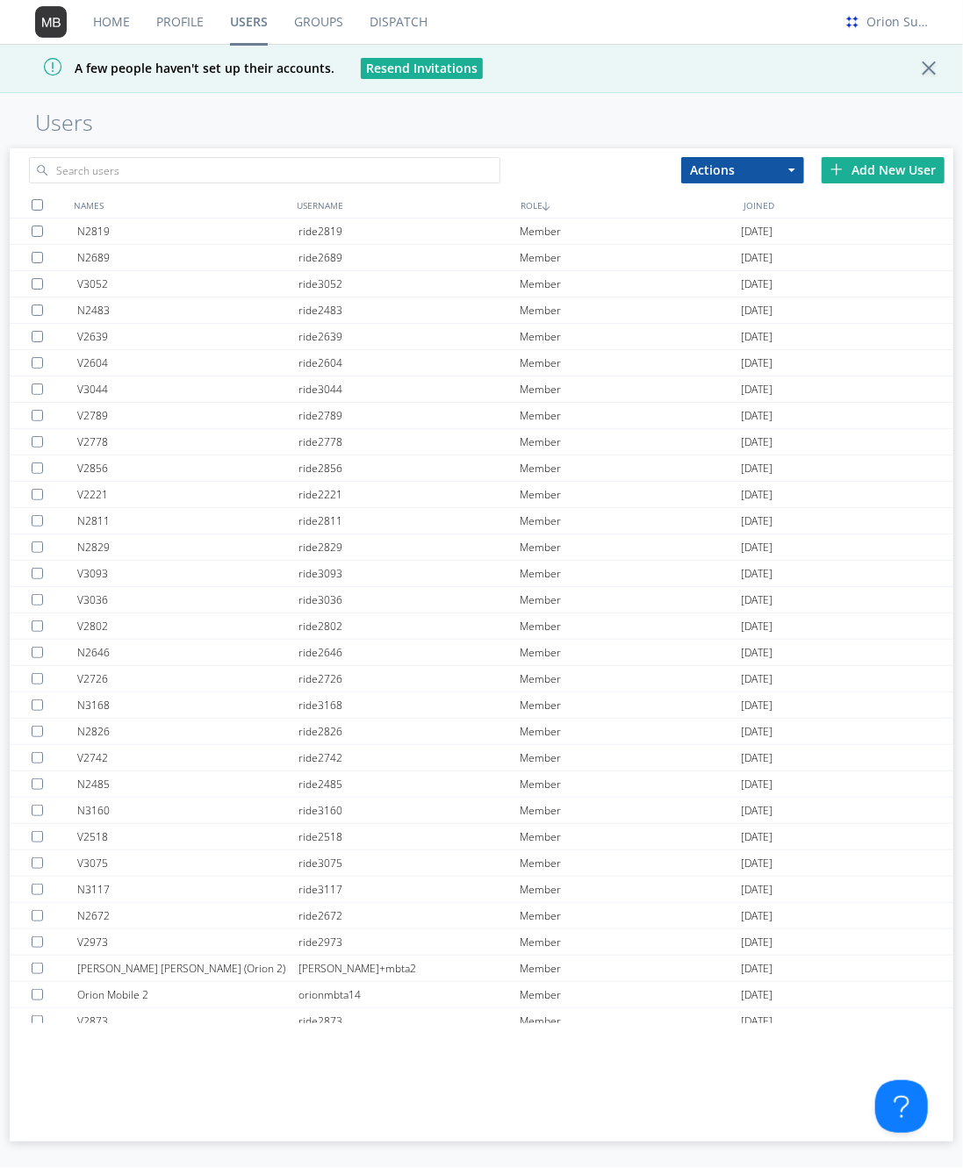
click at [535, 140] on div "Home Profile Users Groups Dispatch Orion Support A few people haven't set up th…" at bounding box center [481, 584] width 963 height 1168
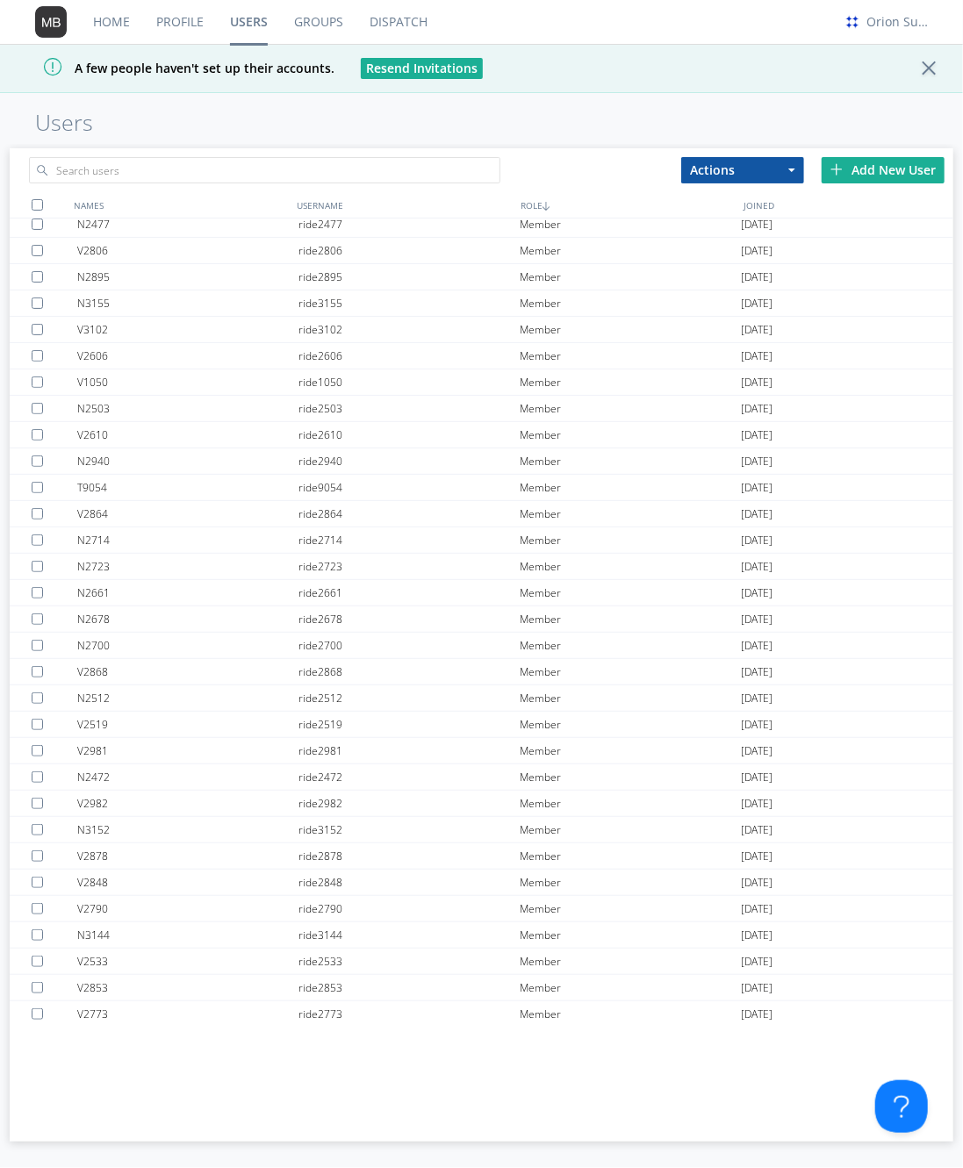
scroll to position [0, 0]
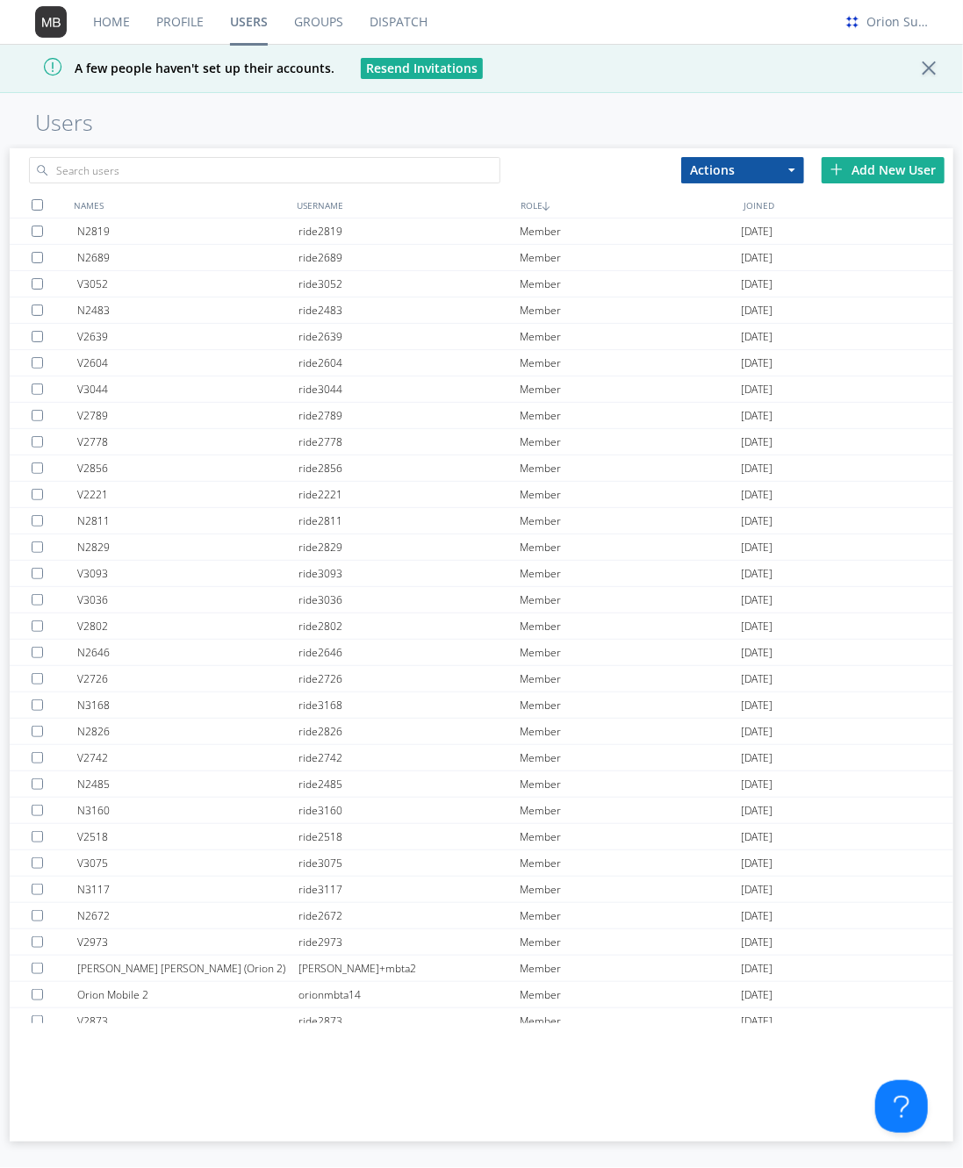
click at [558, 85] on div "A few people haven't set up their accounts. Resend Invitations" at bounding box center [481, 68] width 963 height 49
click at [298, 171] on input "text" at bounding box center [265, 170] width 472 height 26
paste input "{"profile": {"assimilationPending": true,"avatars": {"x60": "https://onbeepavat…"
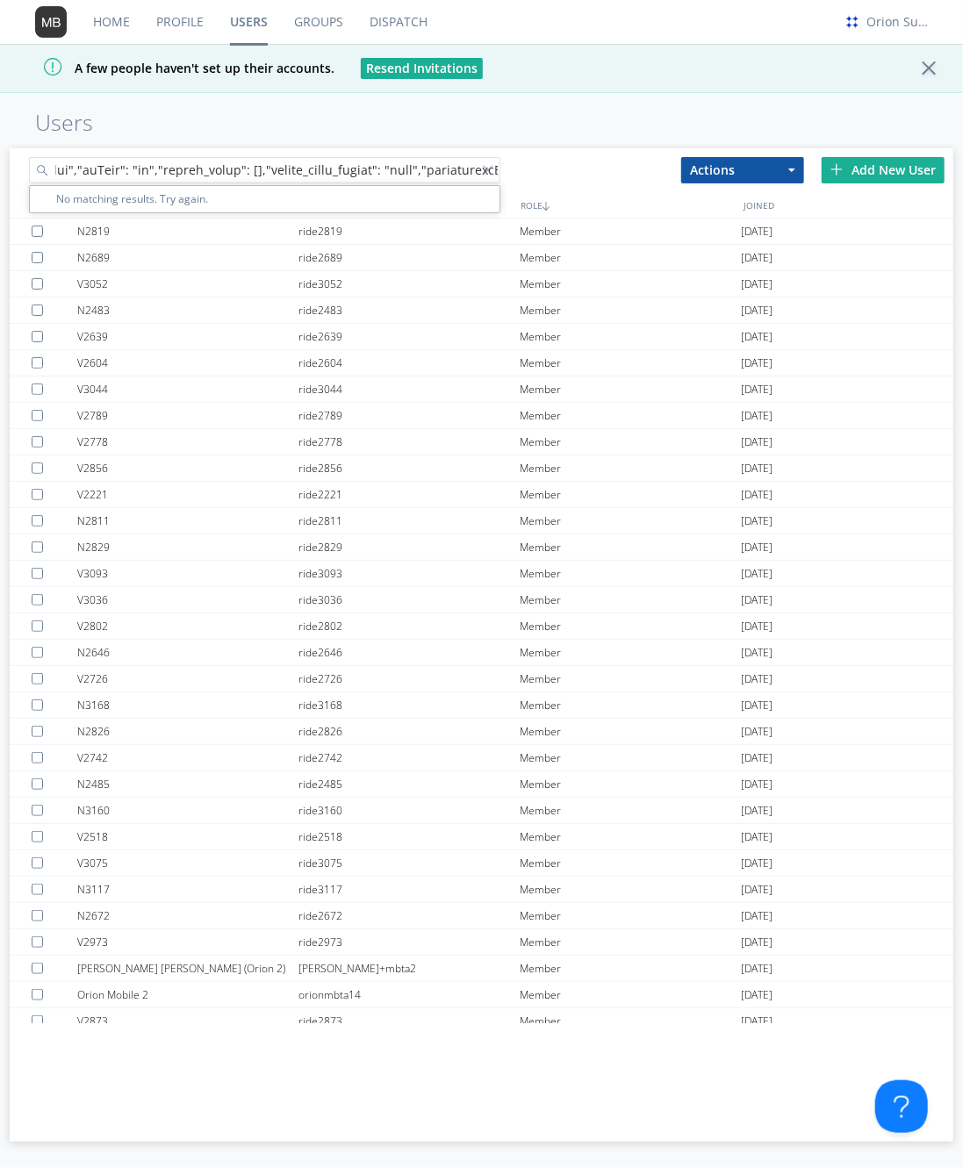
click at [299, 171] on input "text" at bounding box center [265, 170] width 472 height 26
drag, startPoint x: 381, startPoint y: 171, endPoint x: 643, endPoint y: 177, distance: 262.5
click at [642, 177] on div "No matching results. Try again. Actions Add to Group Delete User Edit Settings …" at bounding box center [482, 167] width 944 height 38
drag, startPoint x: 311, startPoint y: 169, endPoint x: 0, endPoint y: 161, distance: 310.8
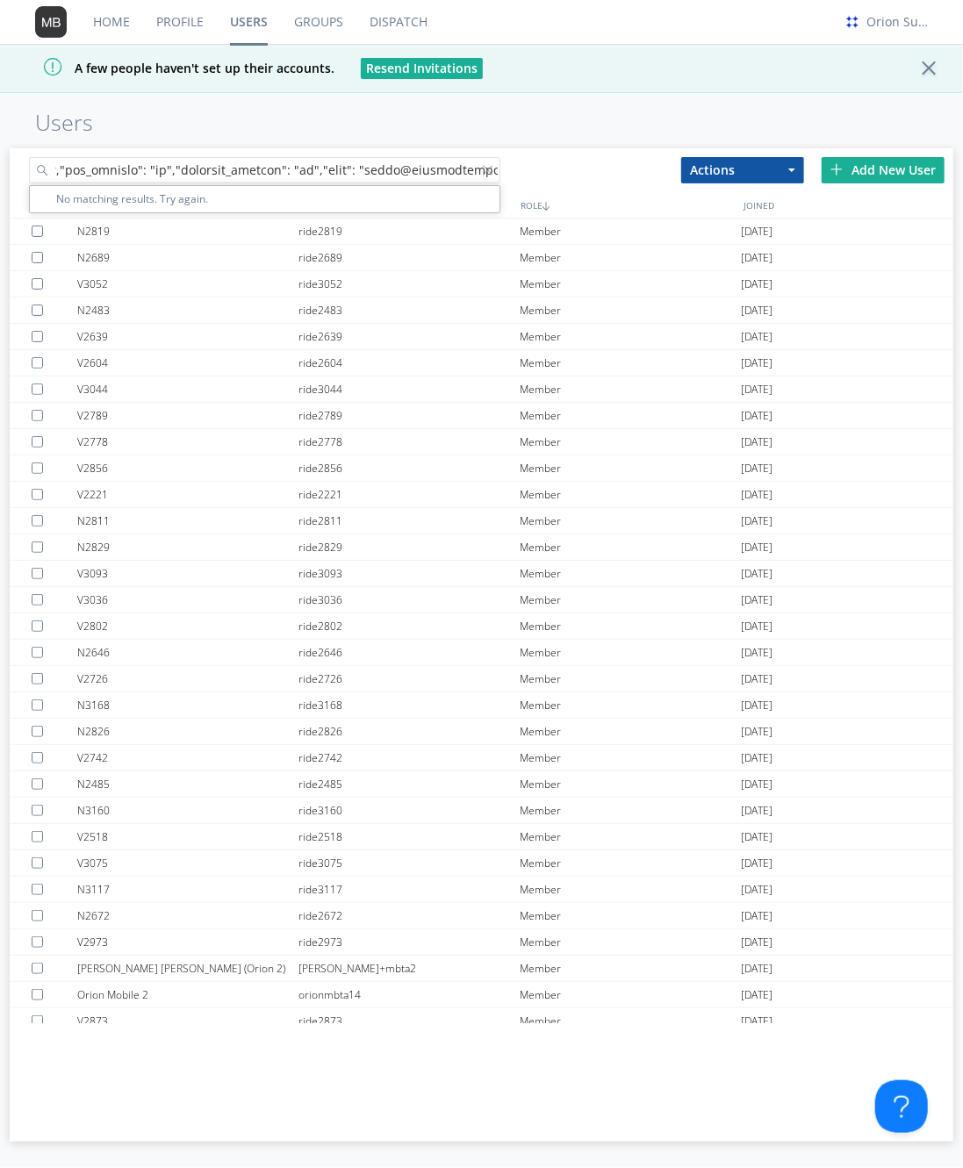
click at [0, 161] on div "No matching results. Try again. Actions Add to Group Delete User Edit Settings …" at bounding box center [481, 656] width 963 height 1025
type input "[EMAIL_ADDRESS][DOMAIN_NAME]"
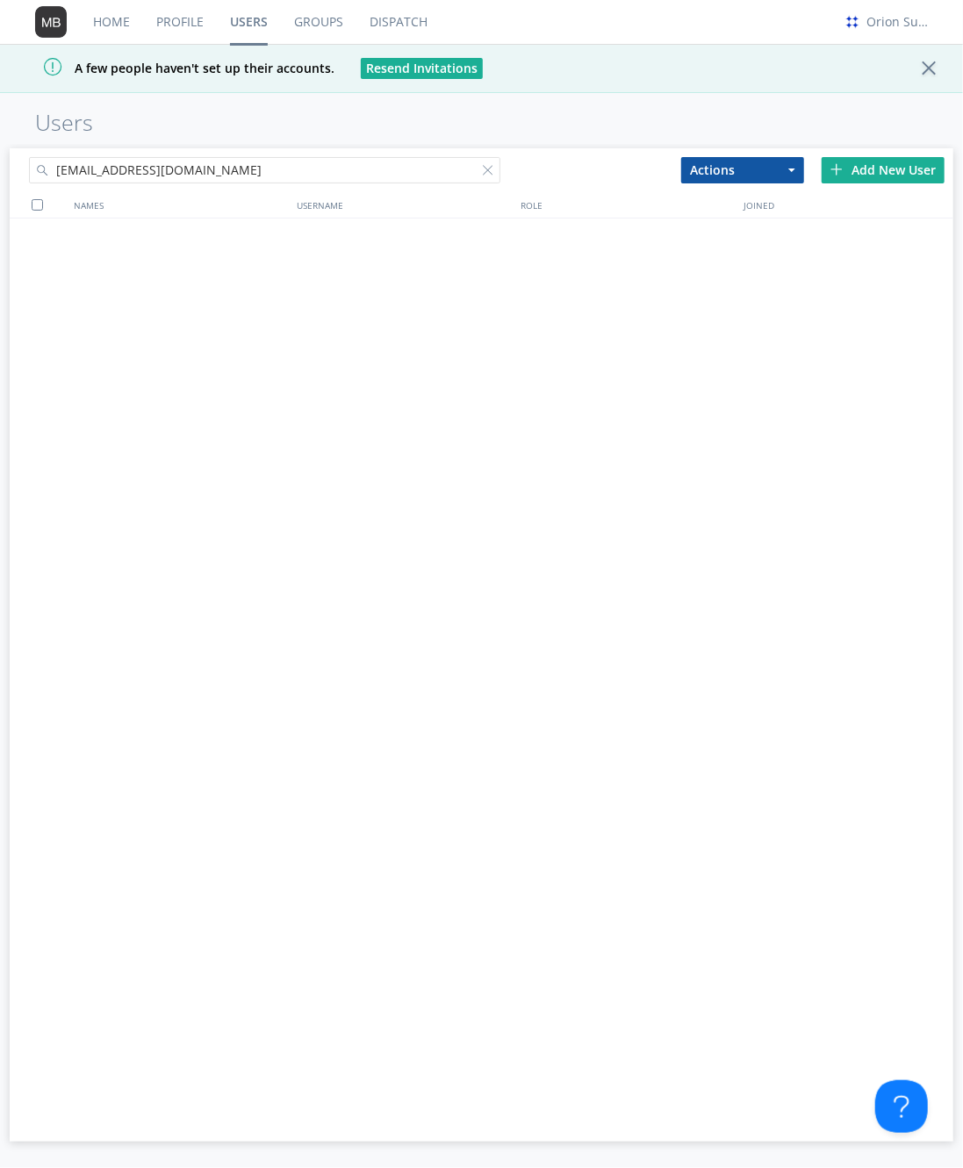
click at [316, 173] on input "[EMAIL_ADDRESS][DOMAIN_NAME]" at bounding box center [265, 170] width 472 height 26
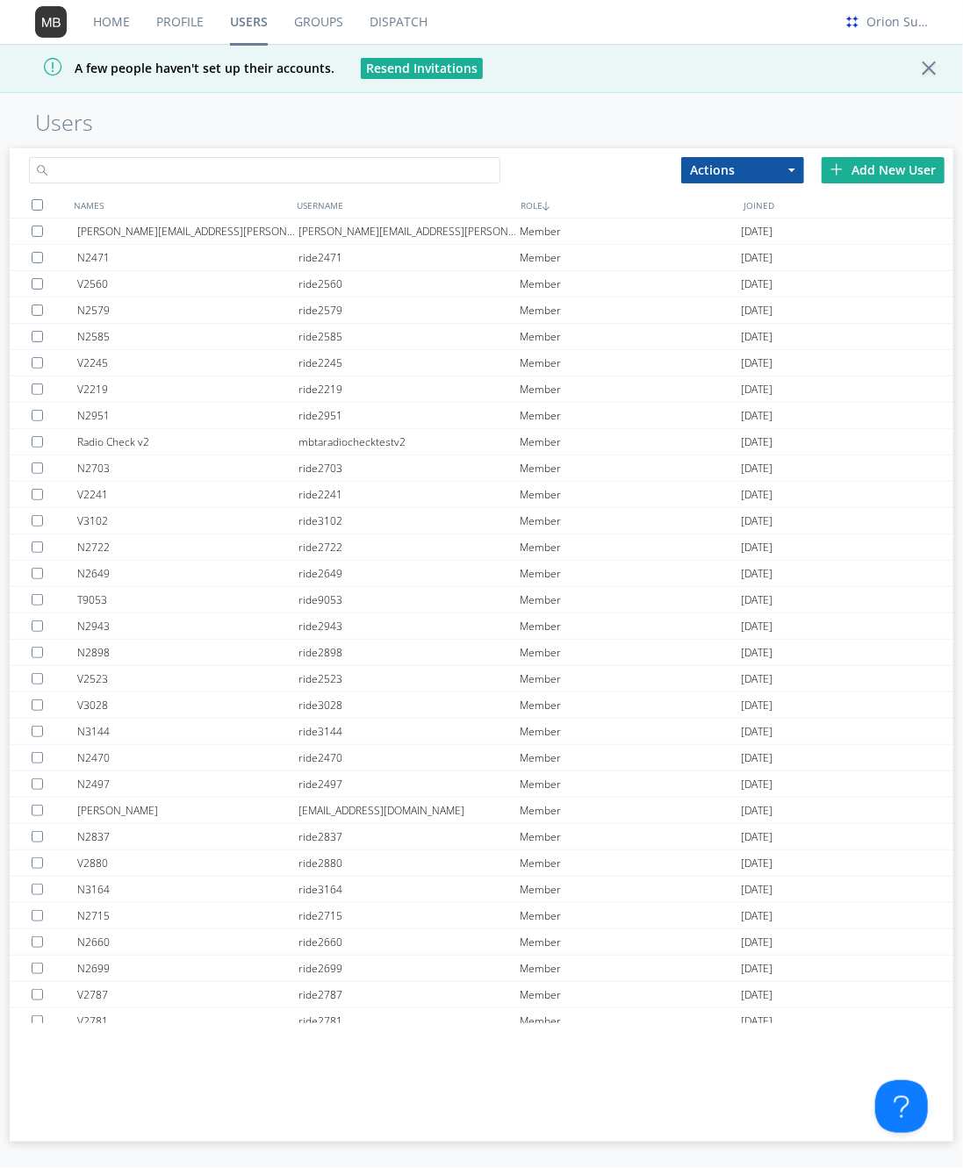
click at [182, 176] on input "text" at bounding box center [265, 170] width 472 height 26
paste input "[EMAIL_ADDRESS][DOMAIN_NAME]"
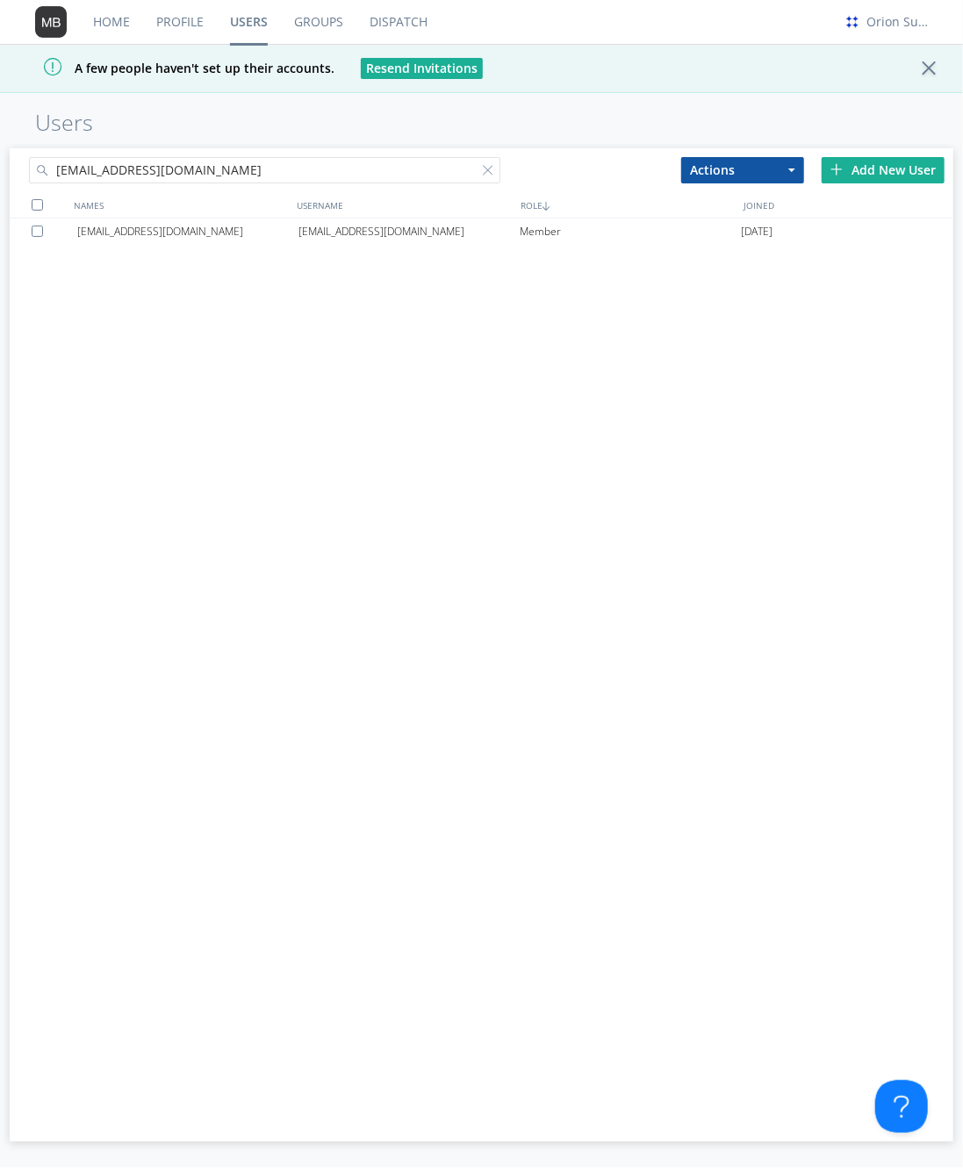
type input "[EMAIL_ADDRESS][DOMAIN_NAME]"
click at [237, 305] on div "[EMAIL_ADDRESS][DOMAIN_NAME] [EMAIL_ADDRESS][DOMAIN_NAME] Member [DATE]" at bounding box center [482, 621] width 944 height 805
click at [773, 824] on div "[EMAIL_ADDRESS][DOMAIN_NAME] [EMAIL_ADDRESS][DOMAIN_NAME] Member [DATE]" at bounding box center [482, 621] width 944 height 805
click at [487, 167] on div at bounding box center [492, 174] width 18 height 18
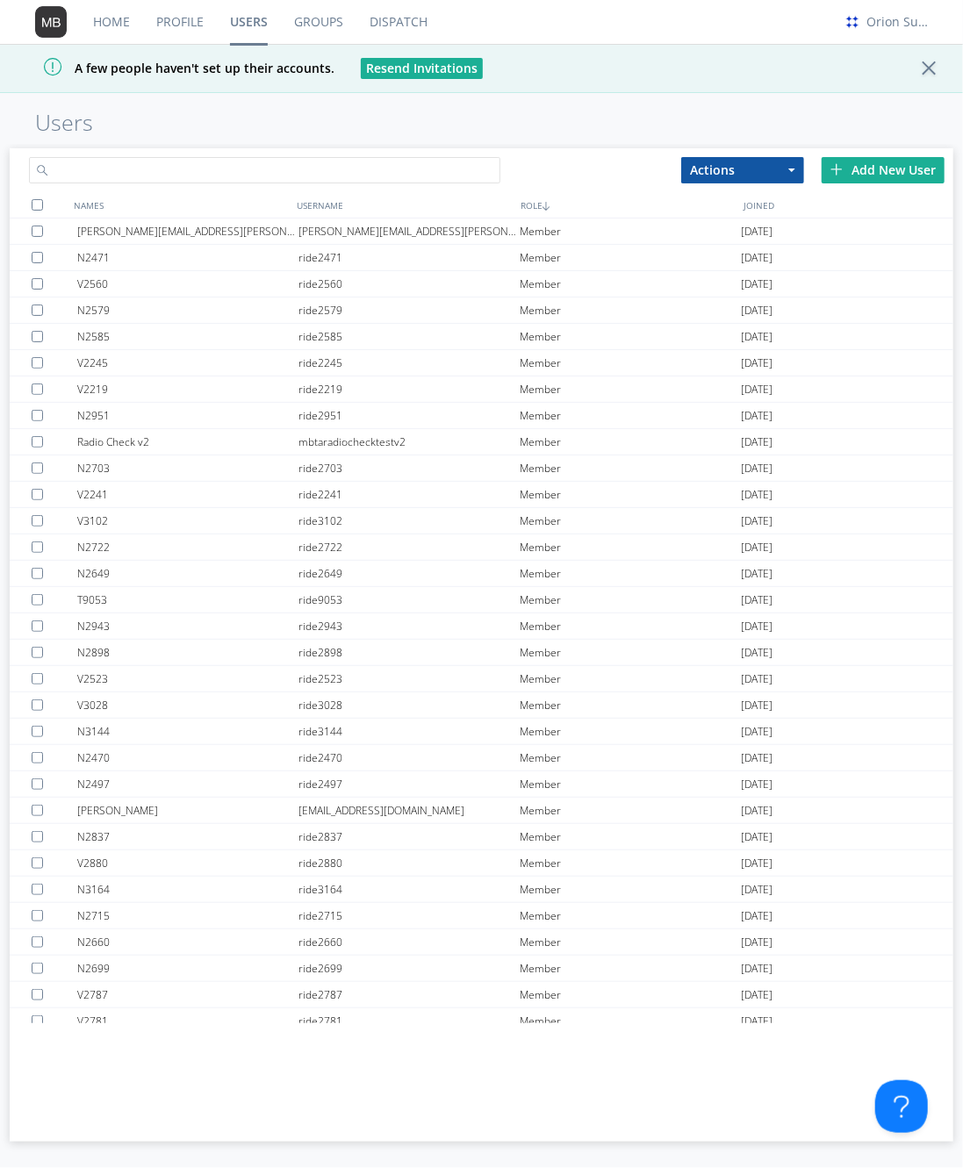
click at [455, 170] on input "text" at bounding box center [265, 170] width 472 height 26
paste input "[EMAIL_ADDRESS][DOMAIN_NAME]"
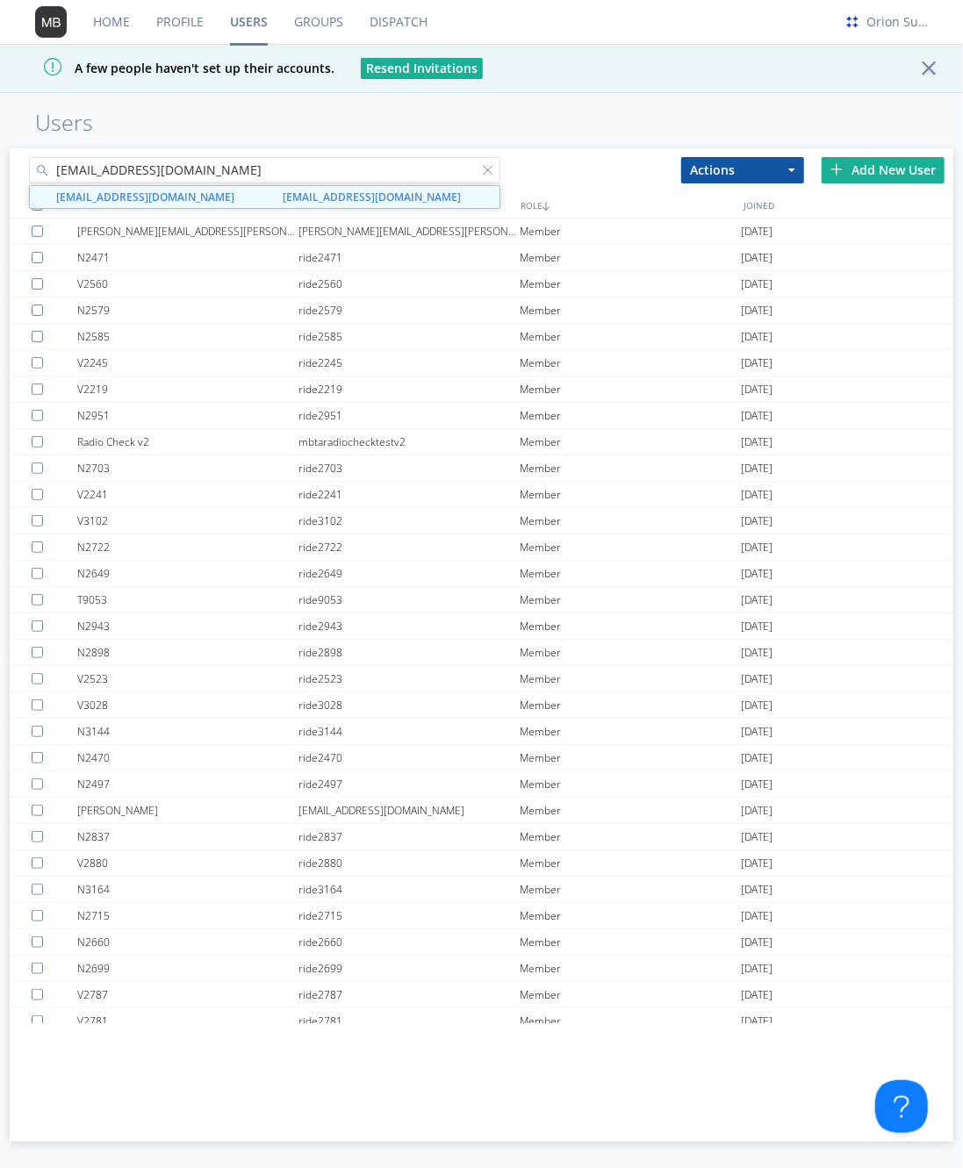
type input "[EMAIL_ADDRESS][DOMAIN_NAME]"
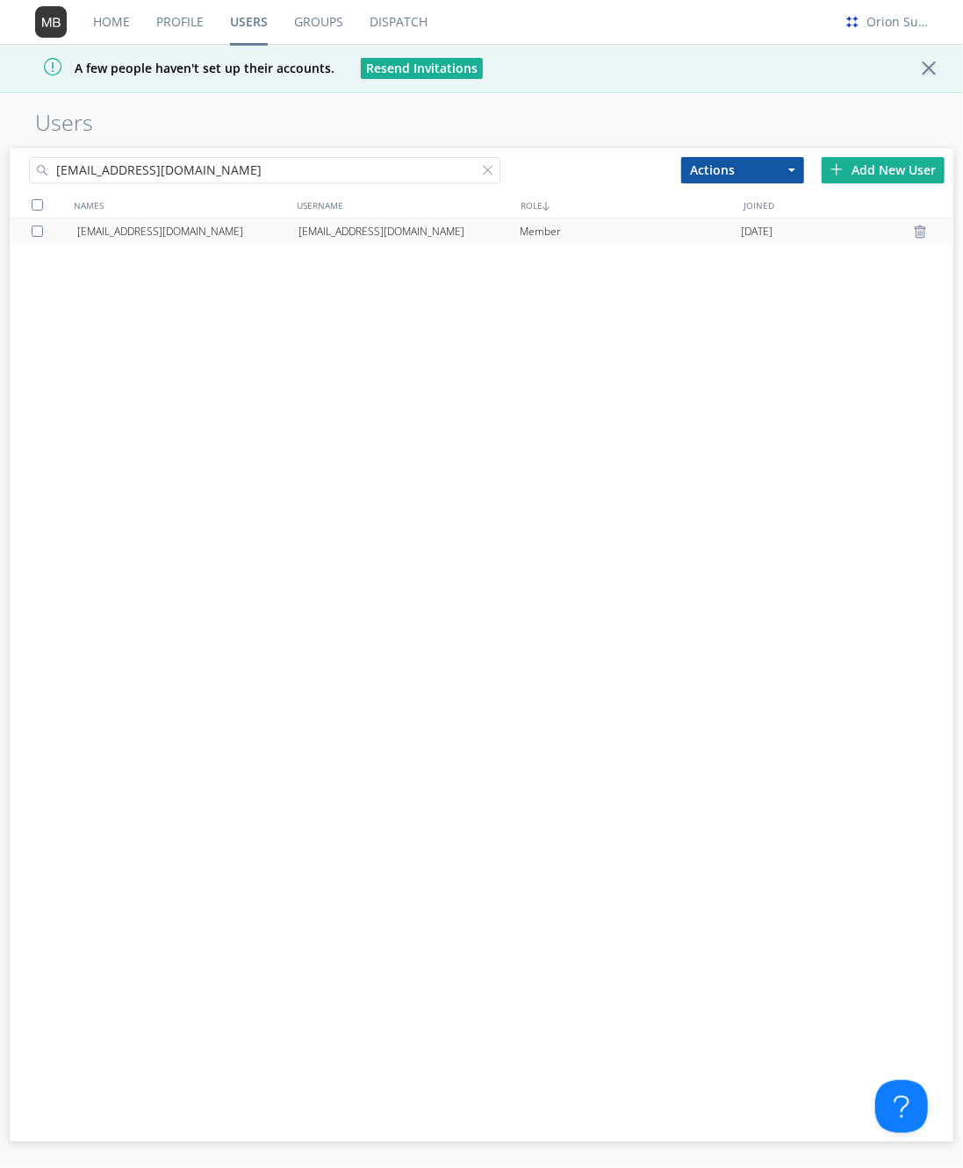
click at [278, 231] on div "[EMAIL_ADDRESS][DOMAIN_NAME]" at bounding box center [187, 232] width 221 height 26
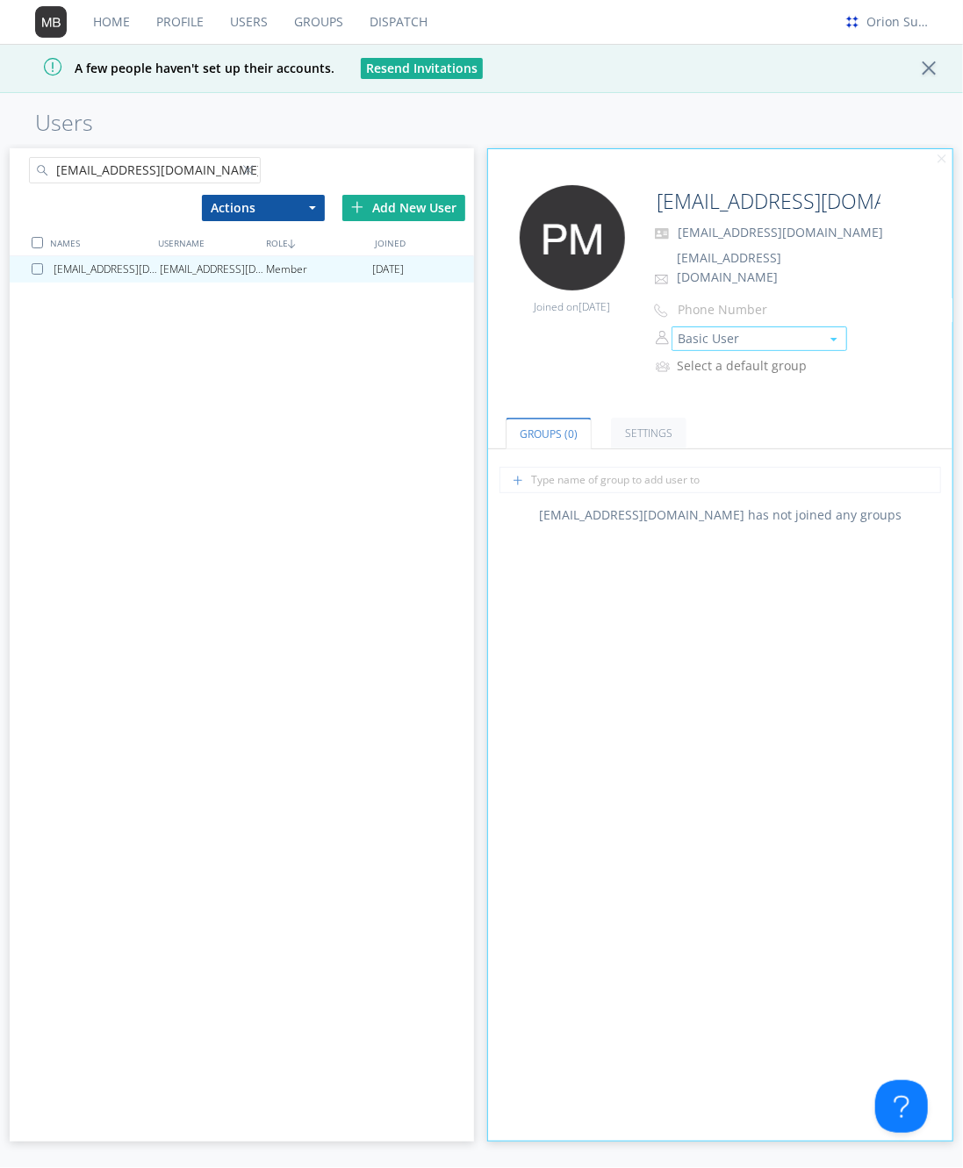
click at [715, 327] on button "Basic User" at bounding box center [759, 339] width 176 height 25
click at [741, 707] on div "Groups (0) Settings [EMAIL_ADDRESS][DOMAIN_NAME] has not joined any groups ON L…" at bounding box center [720, 768] width 464 height 745
click at [703, 327] on button "Basic User" at bounding box center [759, 339] width 176 height 25
click at [717, 379] on link "Manager" at bounding box center [759, 392] width 174 height 26
click at [374, 517] on div "[EMAIL_ADDRESS][DOMAIN_NAME] [EMAIL_ADDRESS][DOMAIN_NAME] Manager [DATE]" at bounding box center [242, 658] width 464 height 805
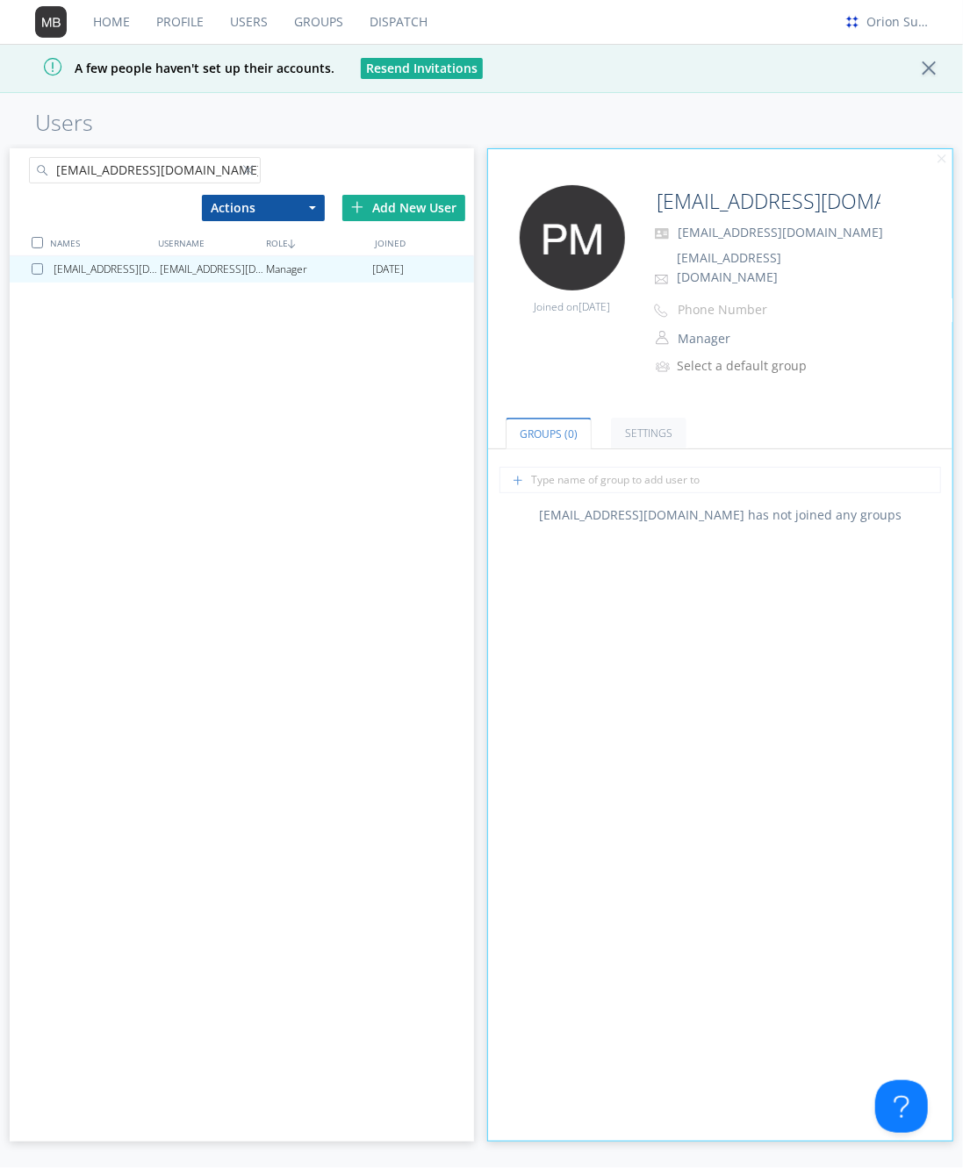
click at [104, 18] on link "Home" at bounding box center [111, 22] width 63 height 44
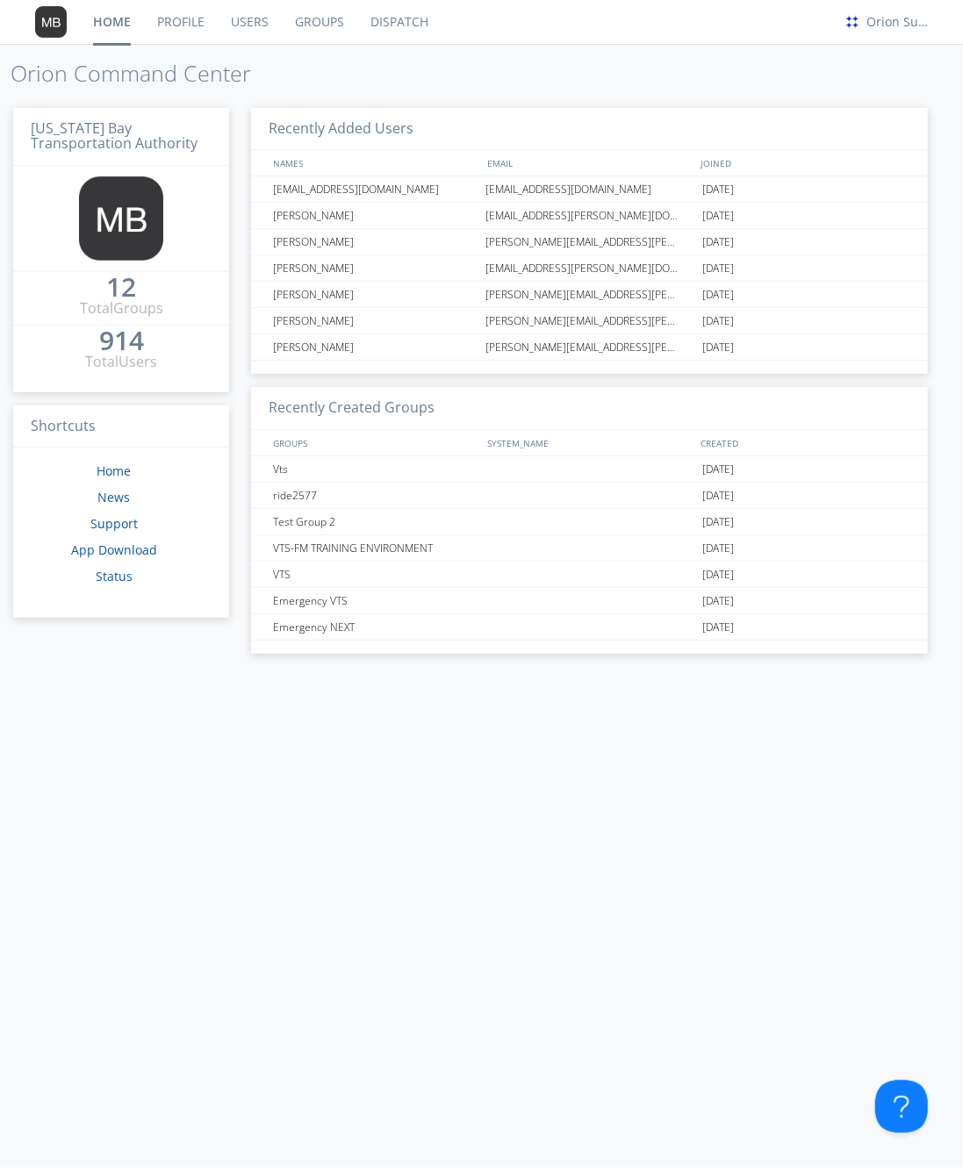
click at [190, 18] on link "Profile" at bounding box center [181, 22] width 74 height 44
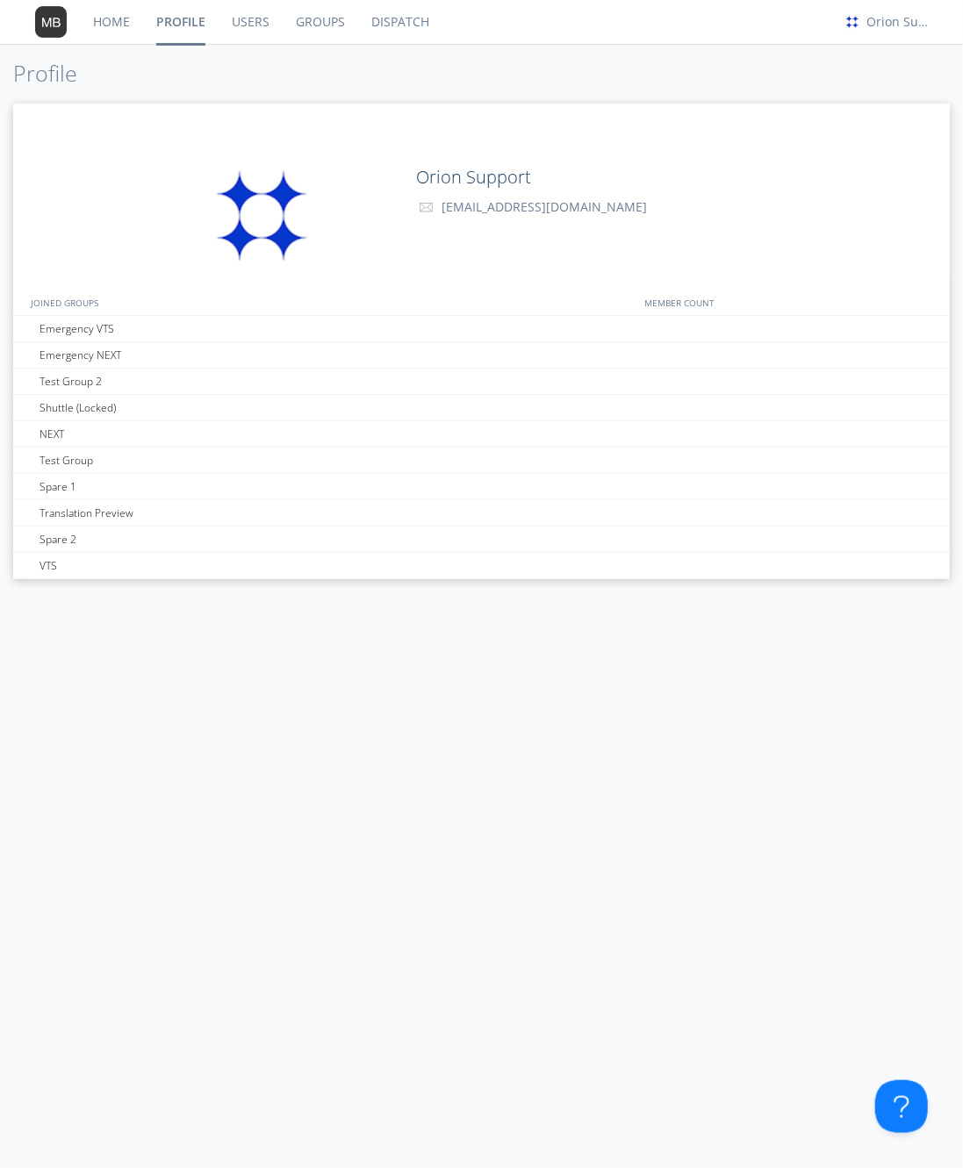
click at [237, 18] on link "Users" at bounding box center [251, 22] width 64 height 44
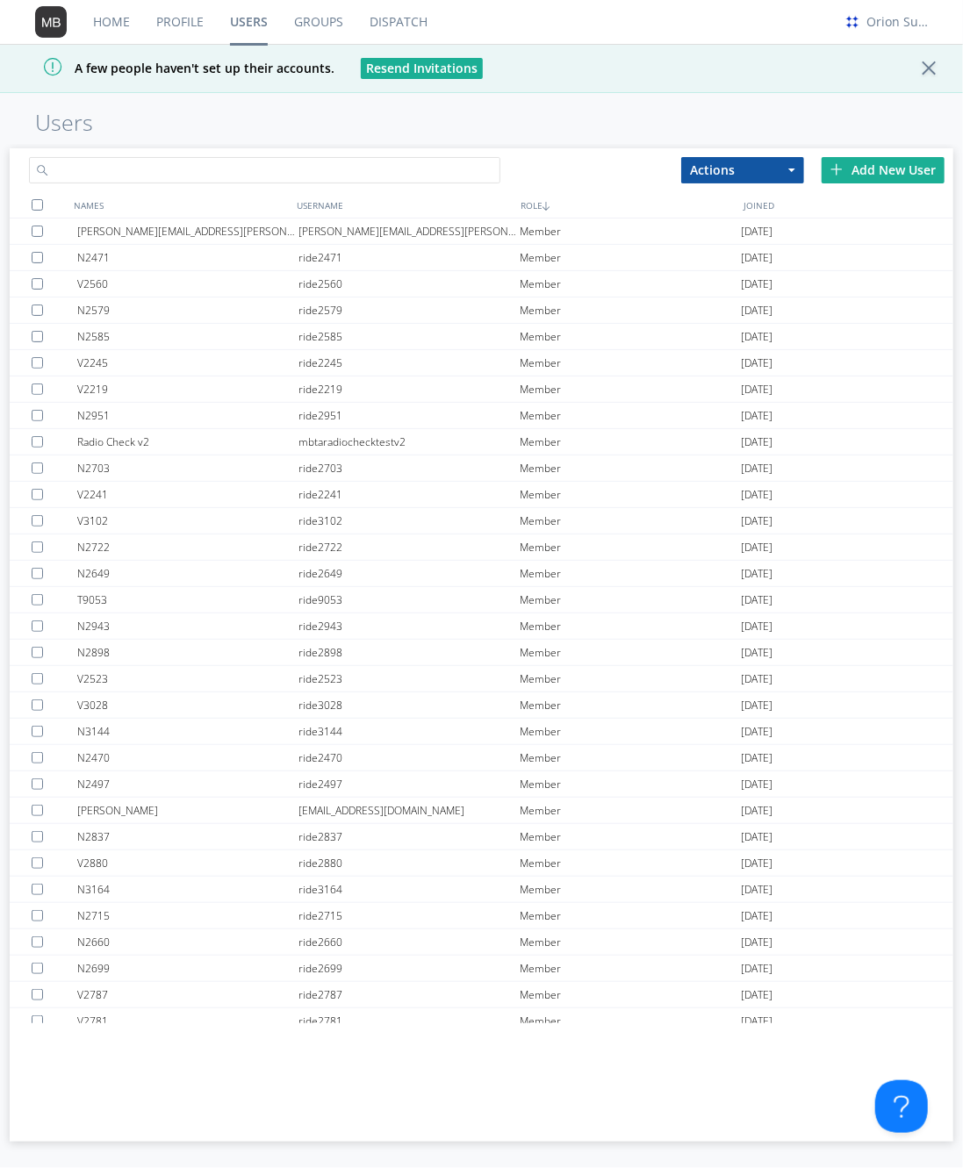
click at [233, 163] on input "text" at bounding box center [265, 170] width 472 height 26
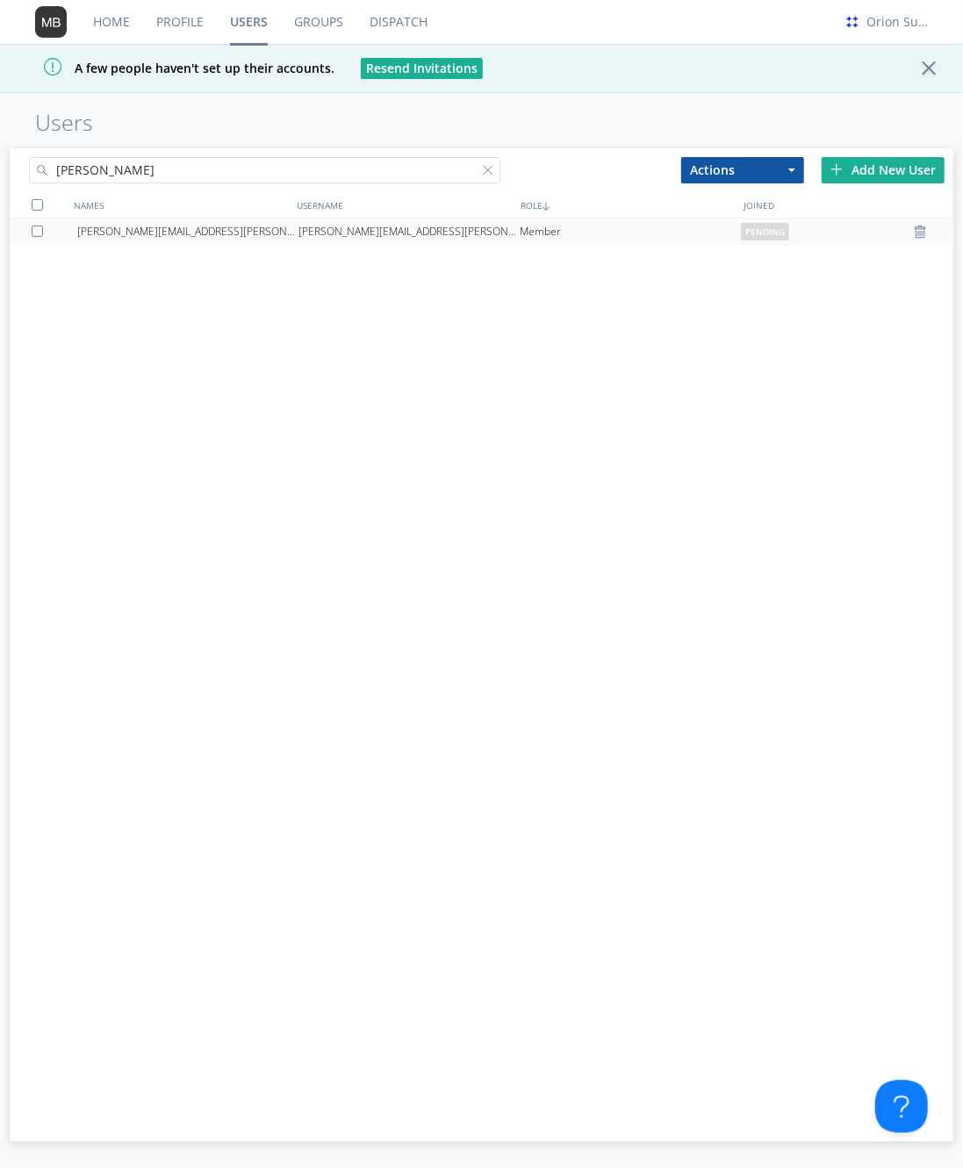
type input "[PERSON_NAME]"
click at [39, 231] on div at bounding box center [41, 231] width 18 height 11
click at [793, 170] on span "button" at bounding box center [791, 171] width 7 height 4
click at [768, 229] on link "Delete User" at bounding box center [742, 223] width 121 height 23
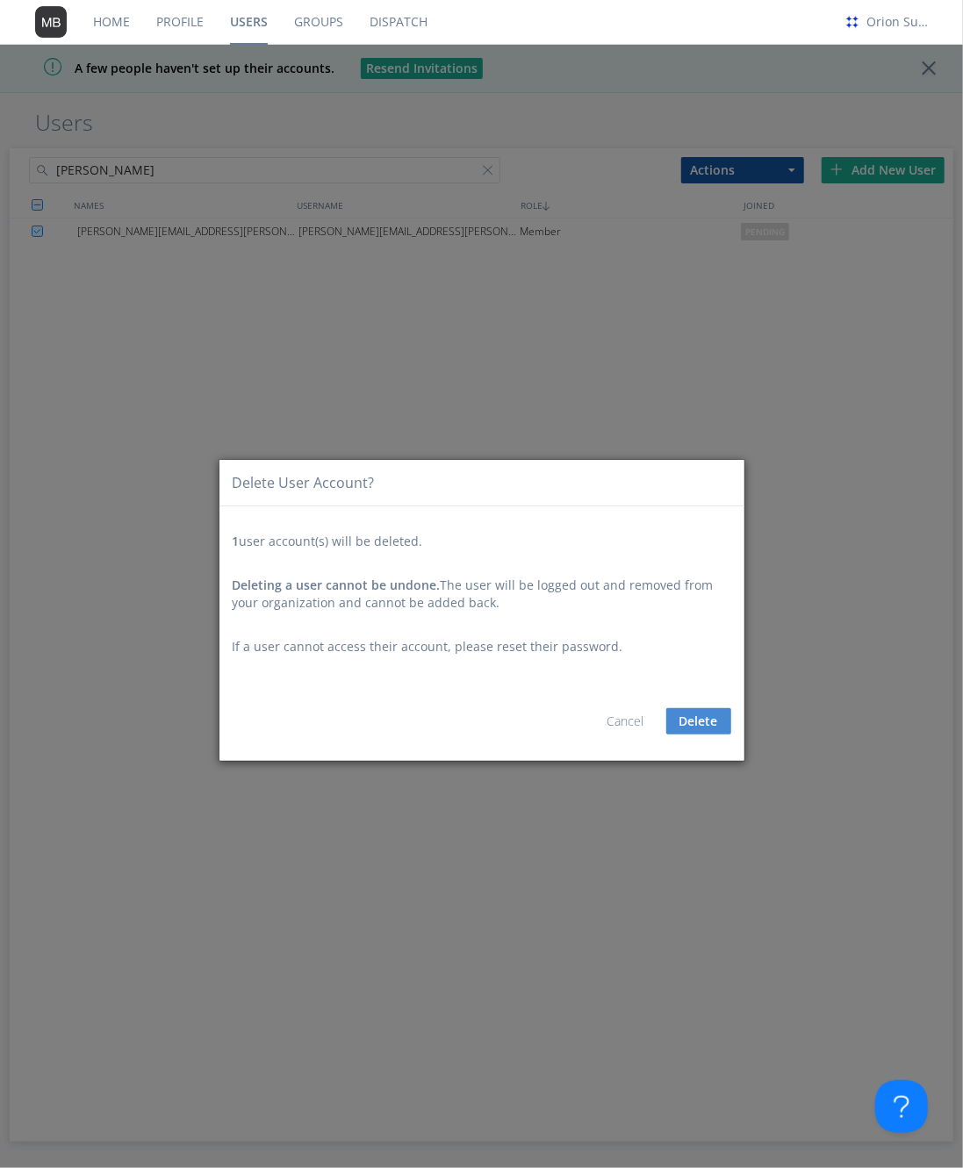
click at [688, 721] on button "Delete" at bounding box center [698, 721] width 65 height 26
